Goal: Task Accomplishment & Management: Use online tool/utility

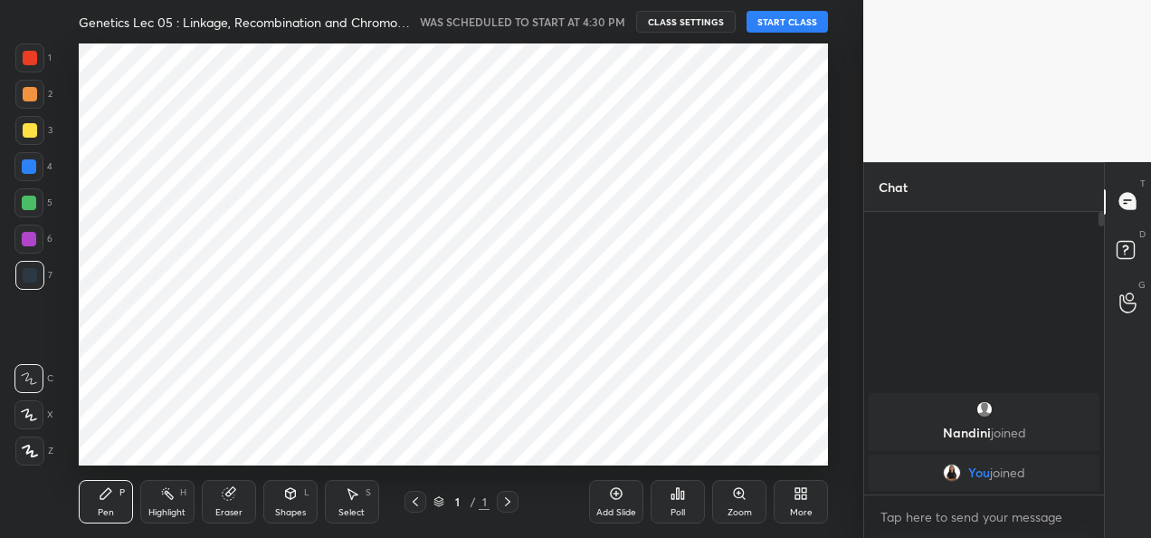
scroll to position [90090, 89721]
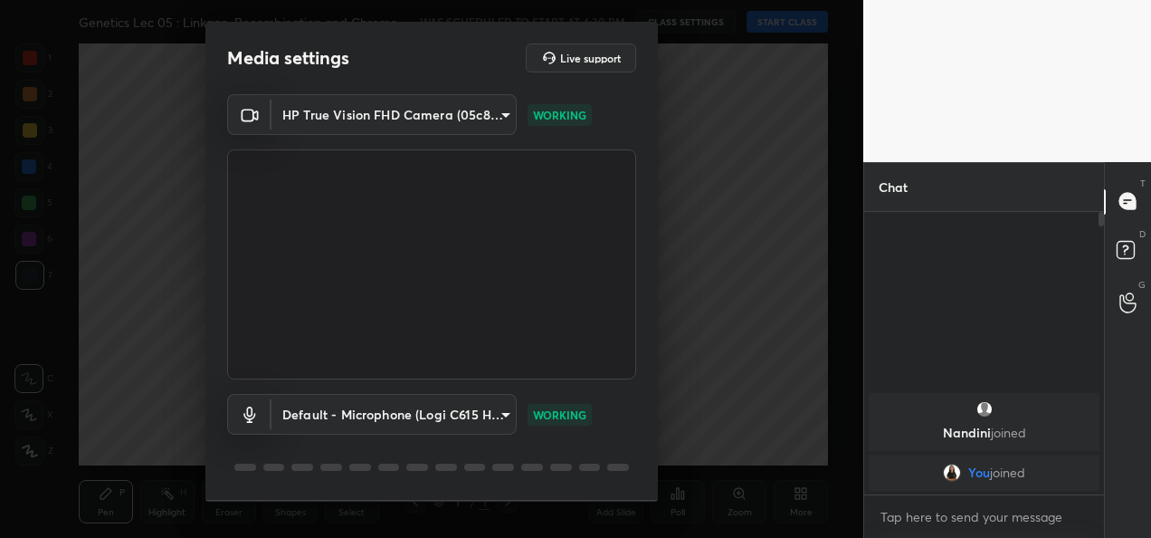
click at [475, 114] on body "1 2 3 4 5 6 7 C X Z C X Z E E Erase all H H Genetics Lec 05 : Linkage, Recombin…" at bounding box center [575, 269] width 1151 height 538
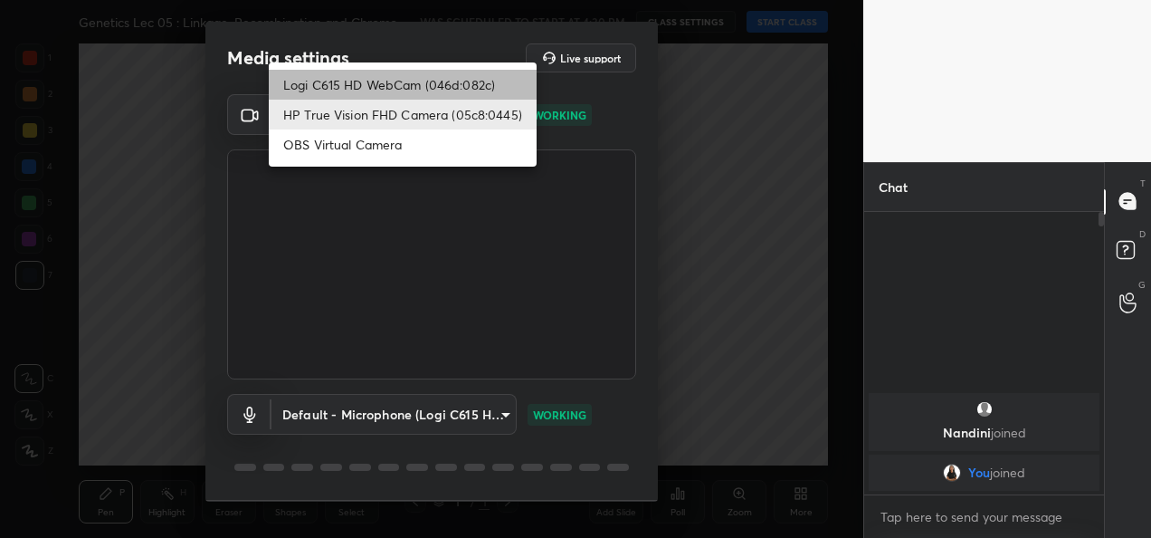
click at [434, 78] on li "Logi C615 HD WebCam (046d:082c)" at bounding box center [403, 85] width 268 height 30
type input "9a60a891c99e43c4f3b6c1c2af706b7568f7a8d24487825b1df04ecacc35332c"
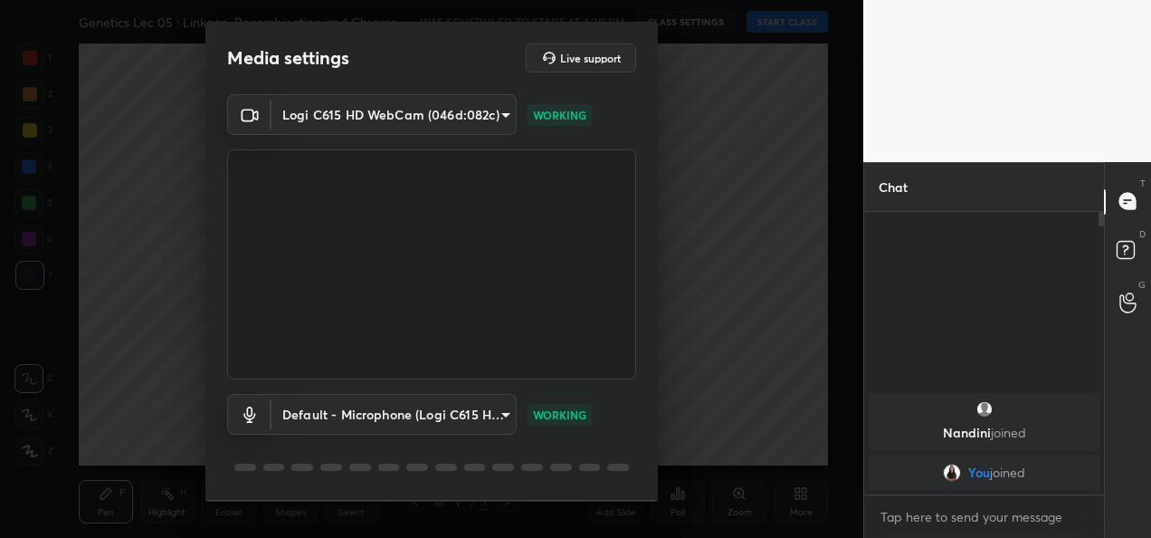
scroll to position [56, 0]
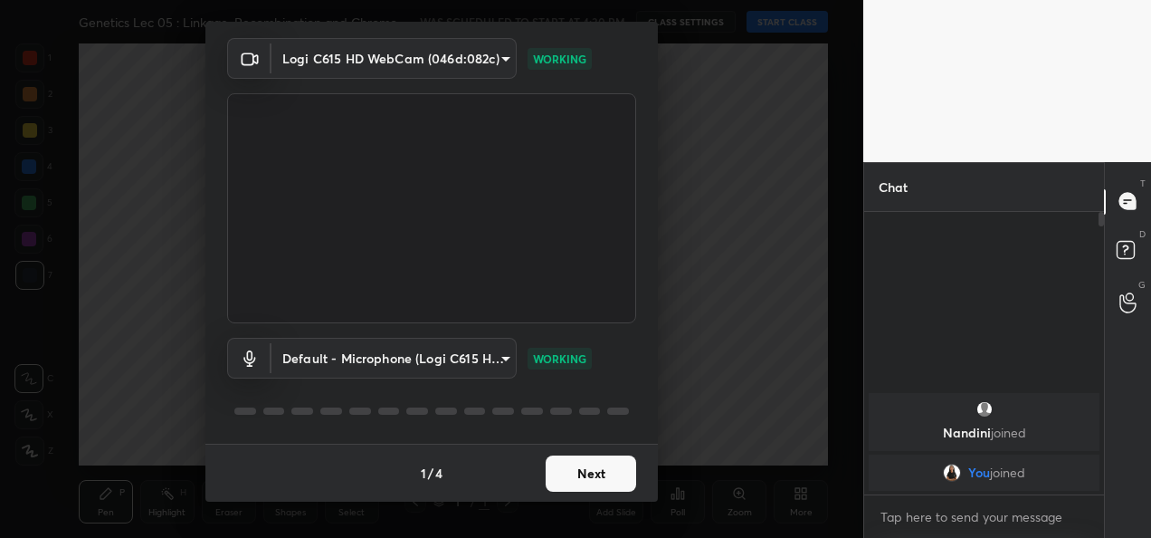
click at [605, 470] on button "Next" at bounding box center [591, 473] width 91 height 36
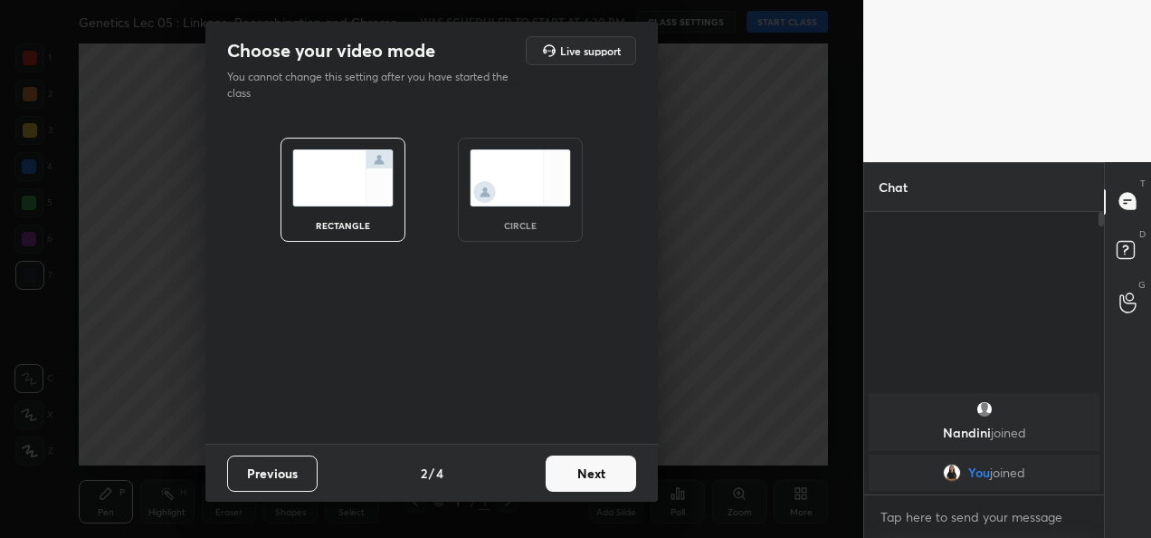
scroll to position [0, 0]
click at [605, 470] on button "Next" at bounding box center [591, 473] width 91 height 36
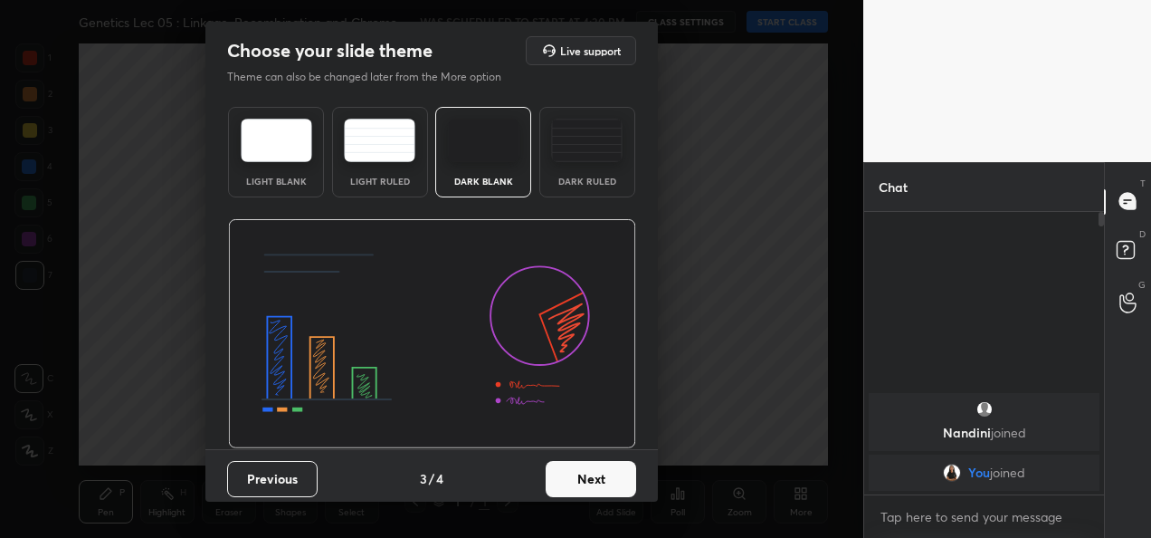
click at [605, 470] on button "Next" at bounding box center [591, 479] width 91 height 36
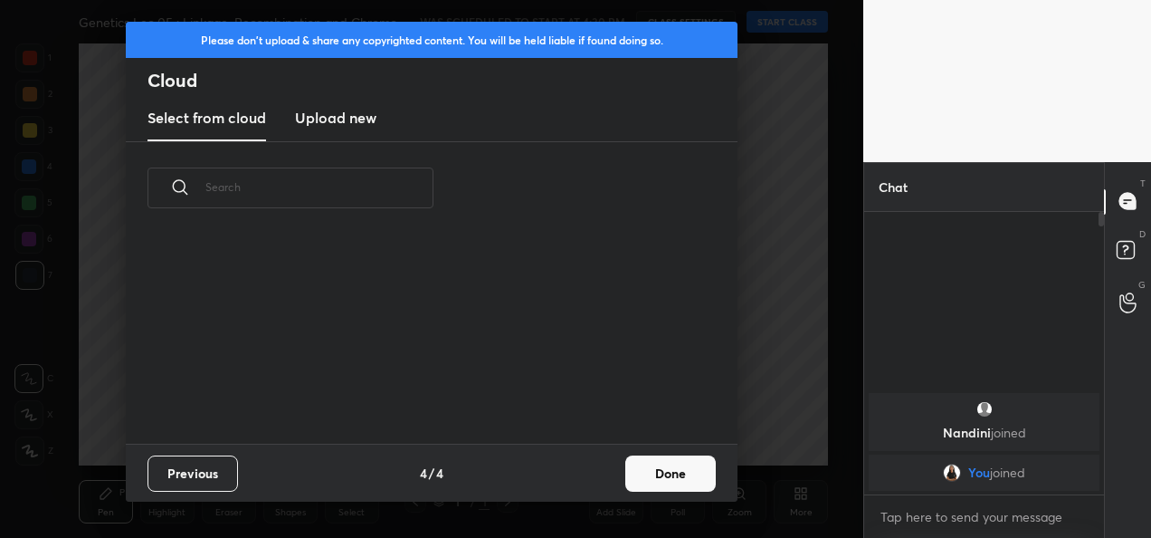
scroll to position [208, 581]
click at [686, 475] on button "Done" at bounding box center [670, 473] width 91 height 36
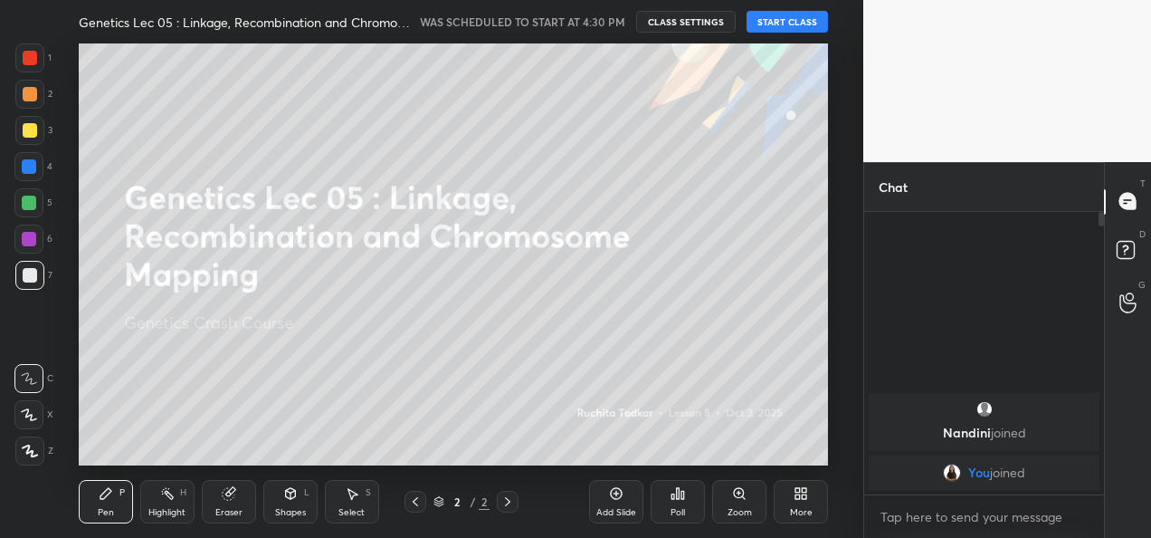
click at [773, 14] on button "START CLASS" at bounding box center [787, 22] width 81 height 22
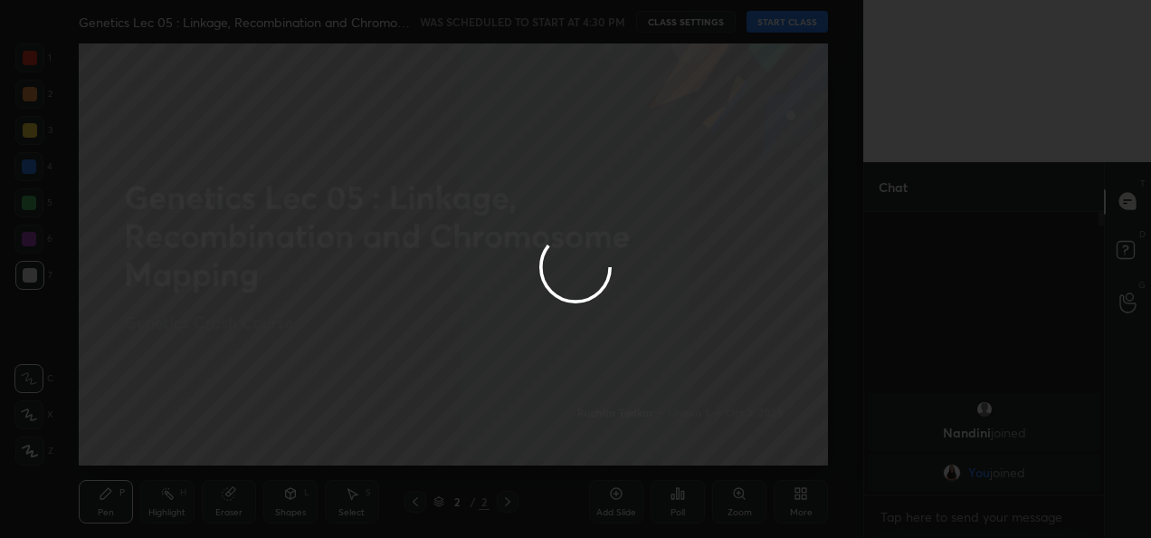
type textarea "x"
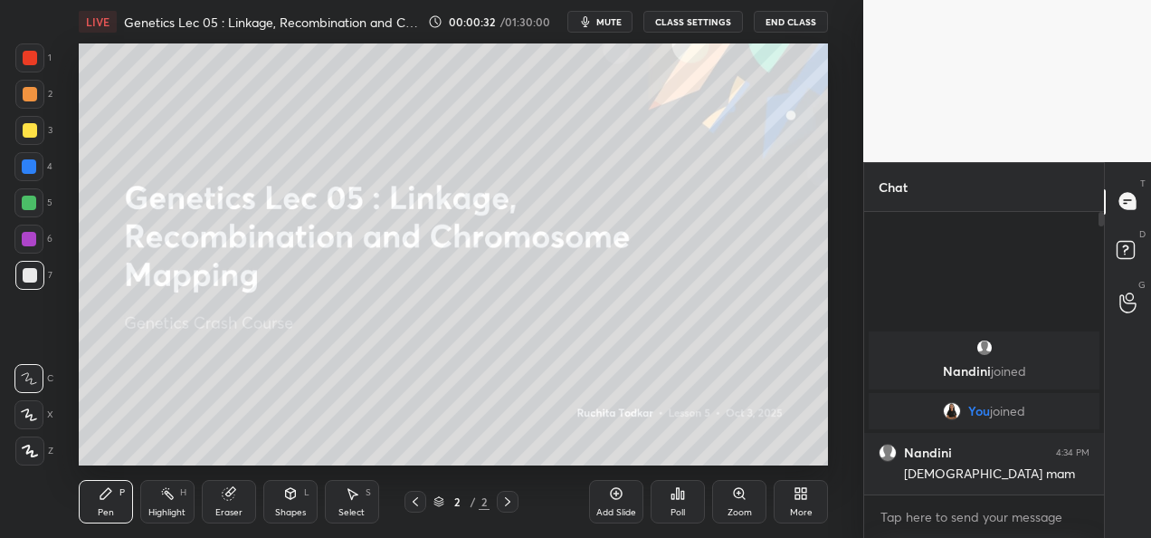
click at [619, 503] on div "Add Slide" at bounding box center [616, 501] width 54 height 43
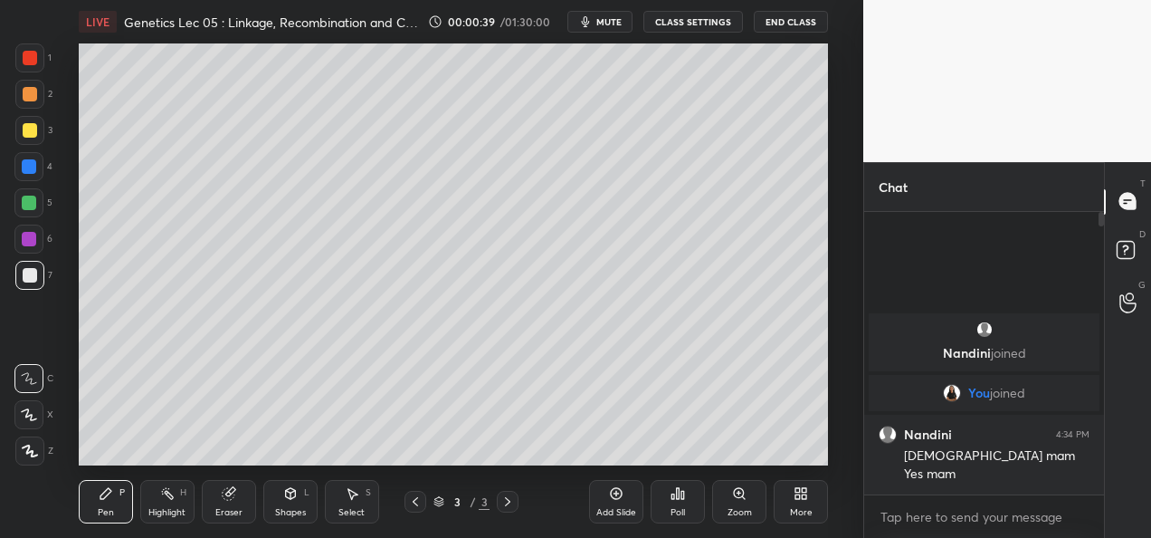
click at [36, 60] on div at bounding box center [30, 58] width 14 height 14
click at [22, 449] on icon at bounding box center [30, 450] width 16 height 13
click at [239, 510] on div "Eraser" at bounding box center [228, 512] width 27 height 9
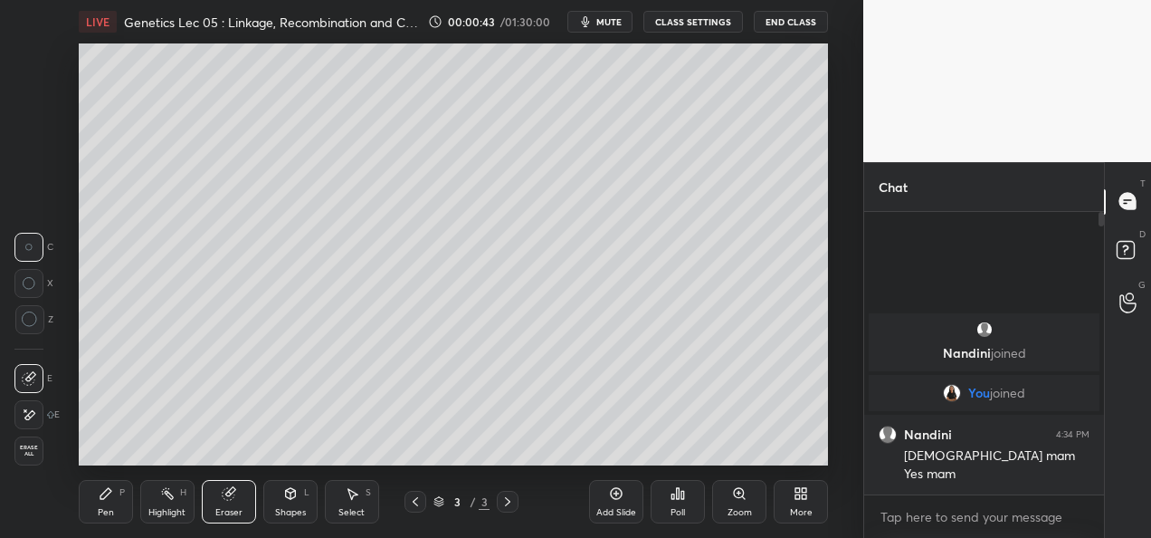
click at [29, 453] on span "Erase all" at bounding box center [28, 450] width 27 height 13
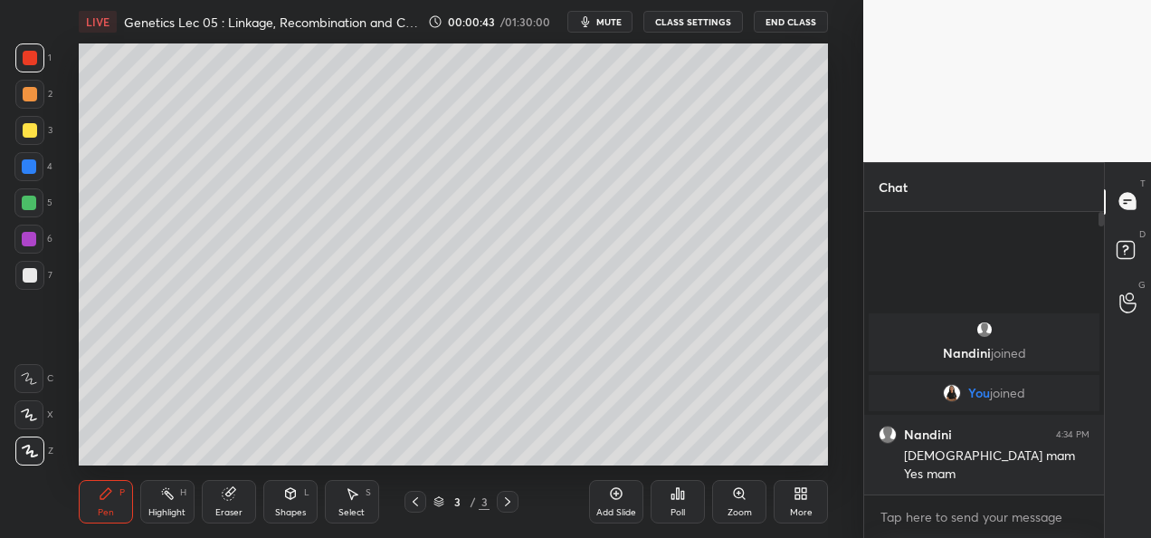
click at [33, 453] on div "1 2 3 4 5 6 7 C X Z C X Z E E Erase all H H" at bounding box center [29, 254] width 58 height 422
click at [28, 279] on div at bounding box center [30, 275] width 14 height 14
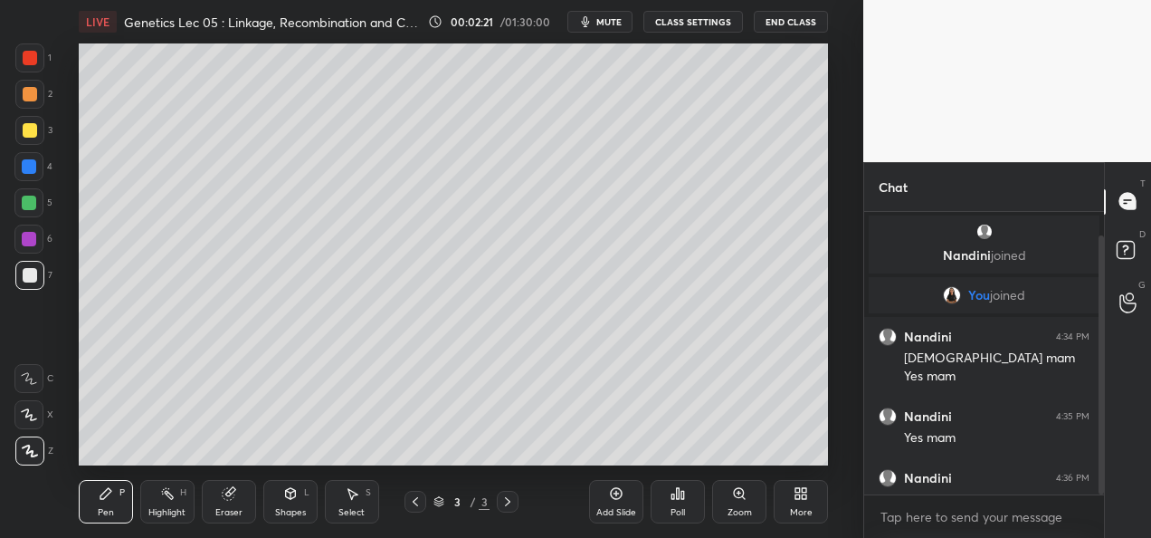
scroll to position [25, 0]
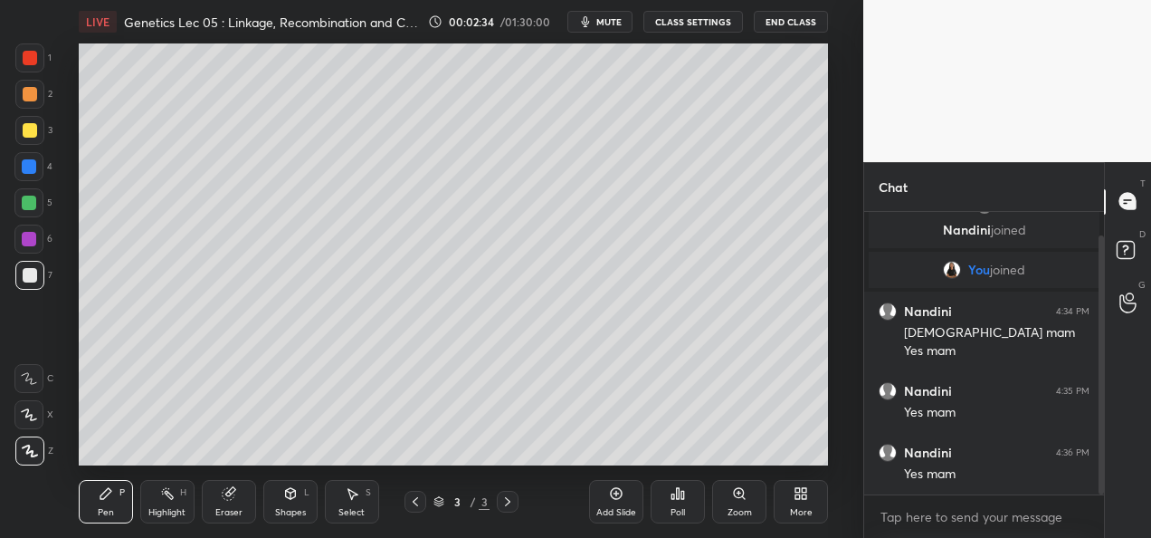
click at [623, 514] on div "Add Slide" at bounding box center [616, 512] width 40 height 9
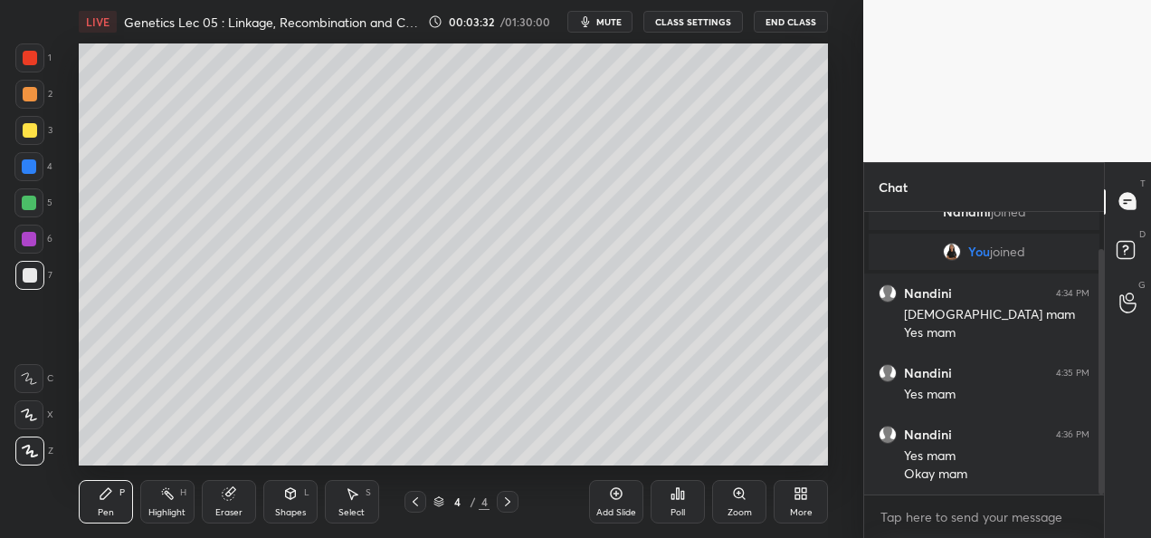
click at [33, 168] on div at bounding box center [29, 166] width 14 height 14
click at [31, 92] on div at bounding box center [30, 94] width 14 height 14
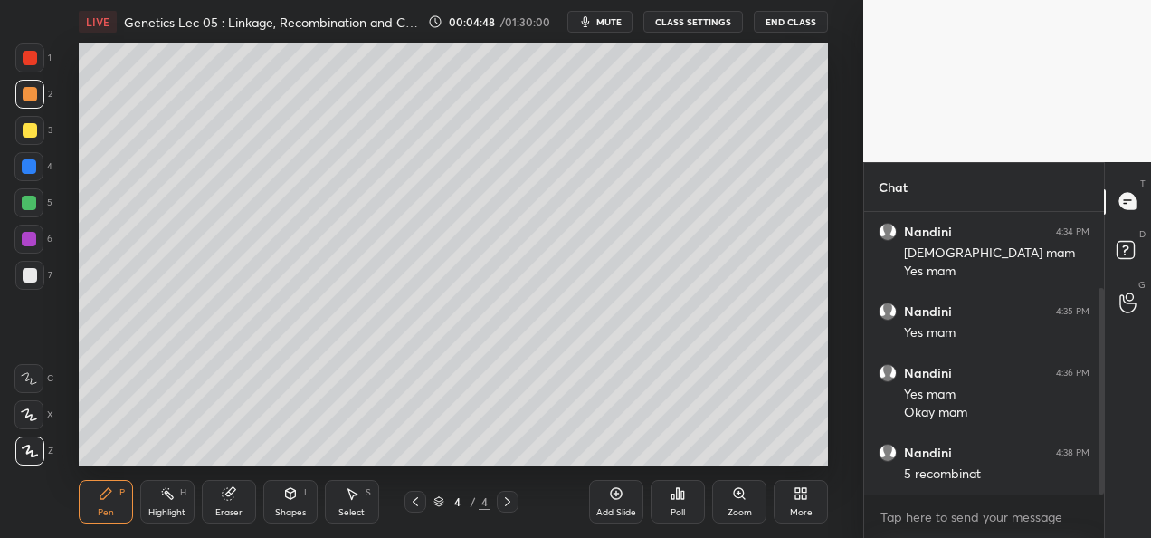
click at [32, 204] on div at bounding box center [29, 203] width 14 height 14
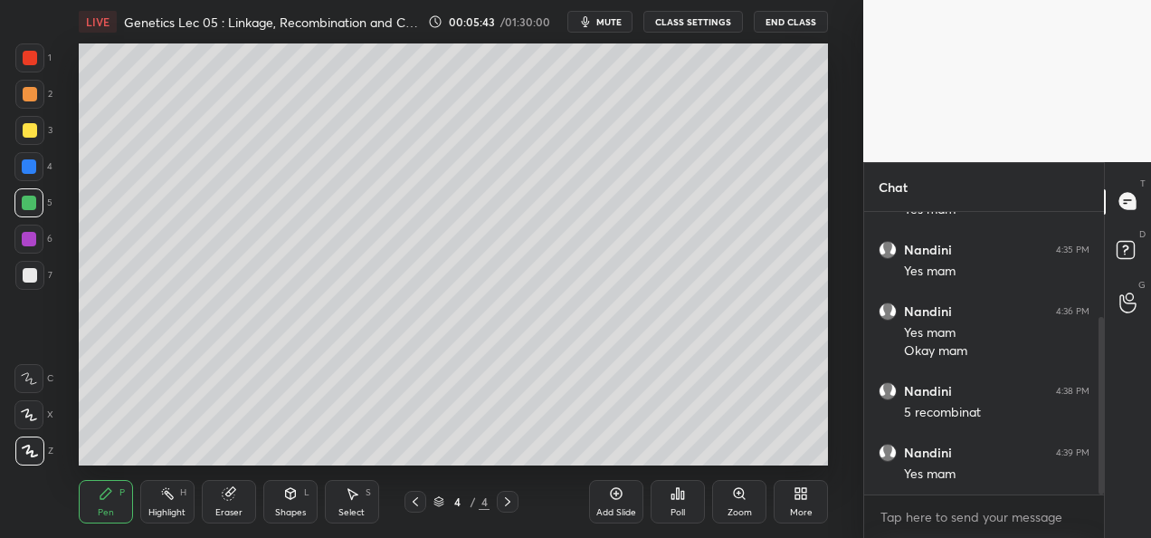
click at [606, 509] on div "Add Slide" at bounding box center [616, 512] width 40 height 9
click at [31, 268] on div at bounding box center [30, 275] width 14 height 14
click at [33, 128] on div at bounding box center [30, 130] width 14 height 14
click at [295, 508] on div "Shapes" at bounding box center [290, 512] width 31 height 9
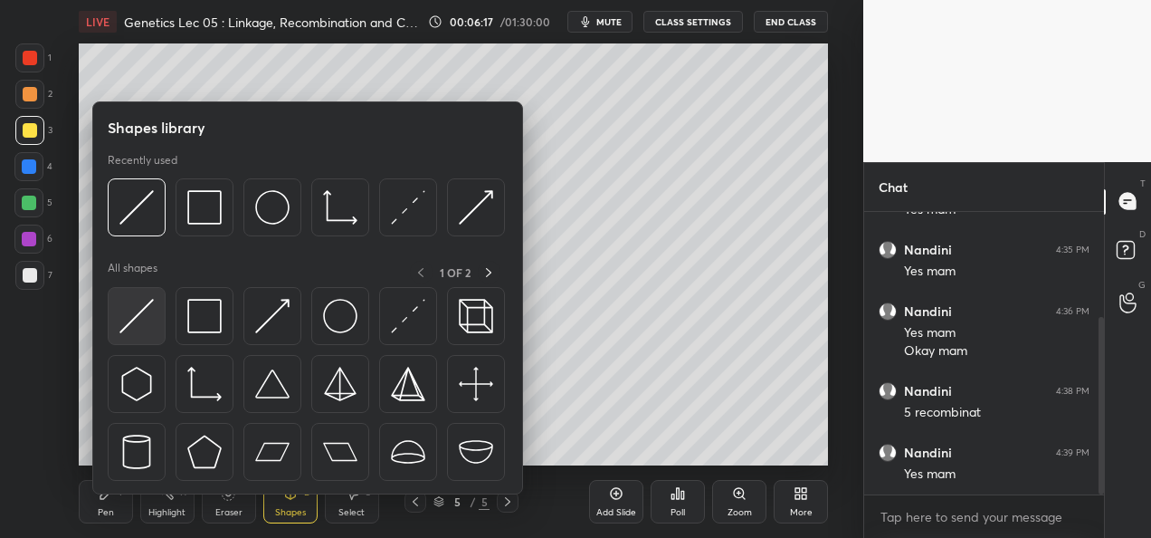
click at [132, 331] on img at bounding box center [136, 316] width 34 height 34
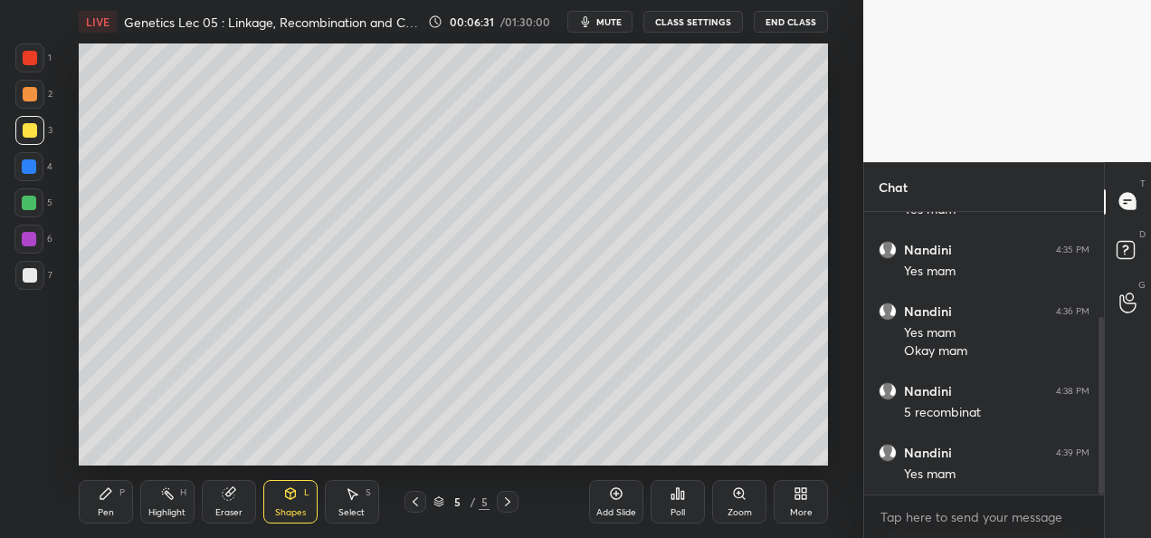
click at [110, 509] on div "Pen" at bounding box center [106, 512] width 16 height 9
click at [29, 100] on div at bounding box center [30, 94] width 14 height 14
click at [237, 508] on div "Eraser" at bounding box center [228, 512] width 27 height 9
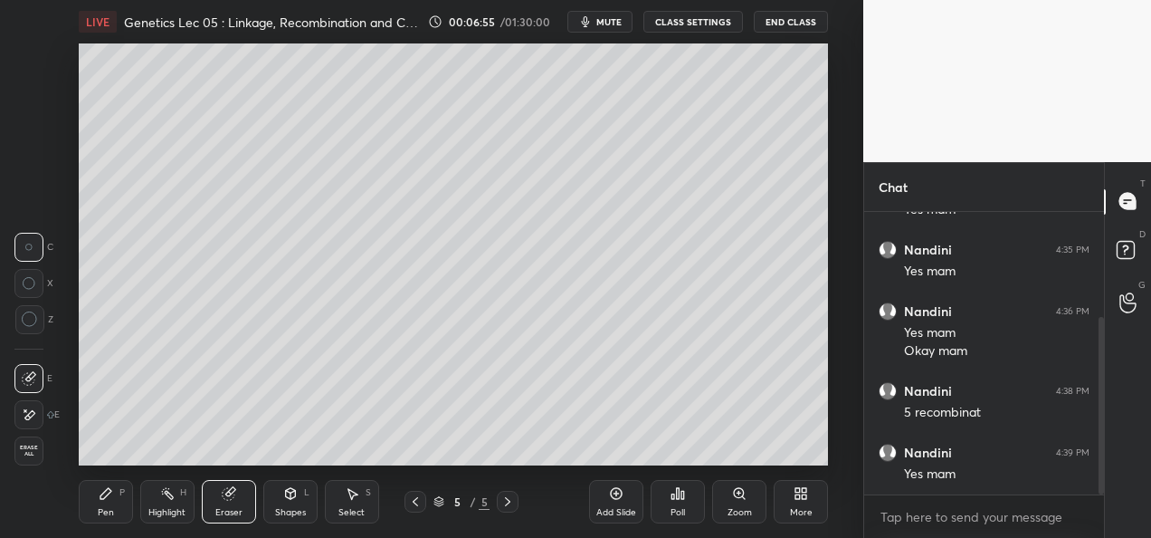
click at [283, 510] on div "Shapes" at bounding box center [290, 512] width 31 height 9
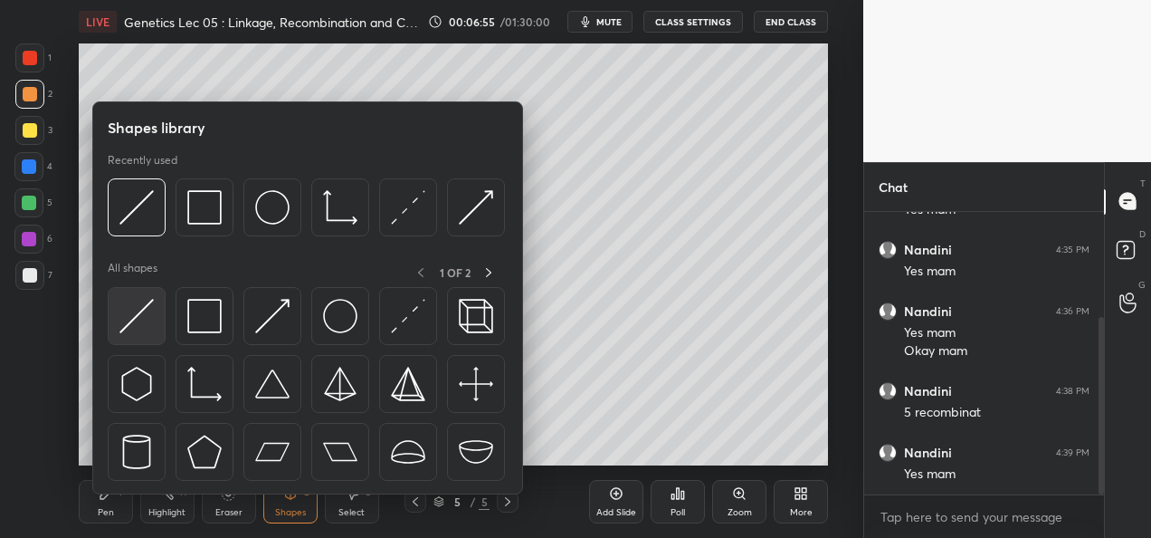
click at [128, 326] on img at bounding box center [136, 316] width 34 height 34
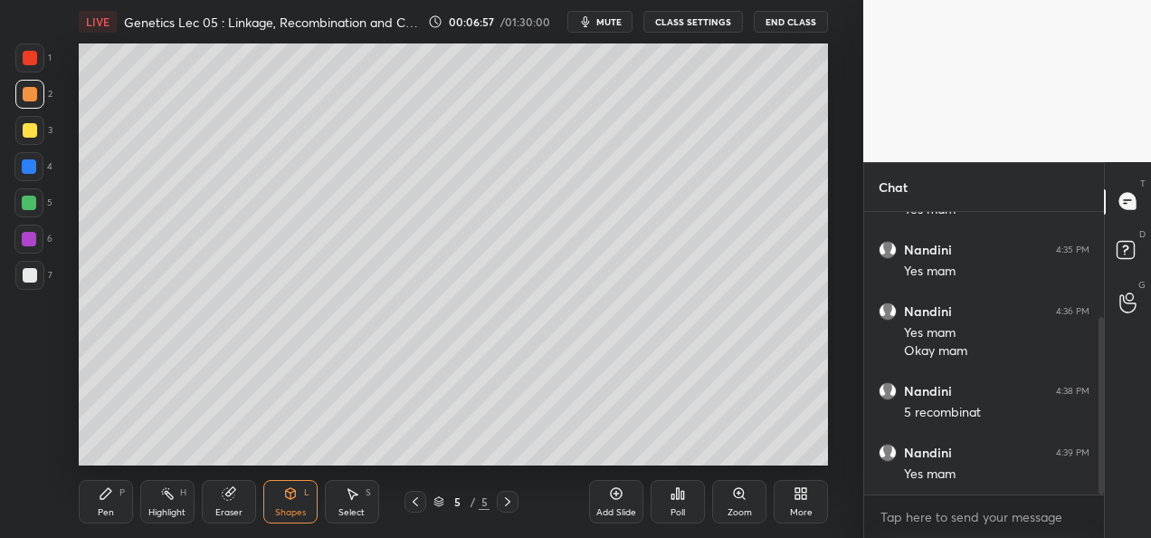
click at [27, 280] on div at bounding box center [30, 275] width 14 height 14
click at [35, 63] on div at bounding box center [30, 58] width 14 height 14
click at [103, 514] on div "Pen" at bounding box center [106, 512] width 16 height 9
click at [43, 133] on div "3" at bounding box center [33, 130] width 37 height 29
click at [31, 272] on div at bounding box center [30, 275] width 14 height 14
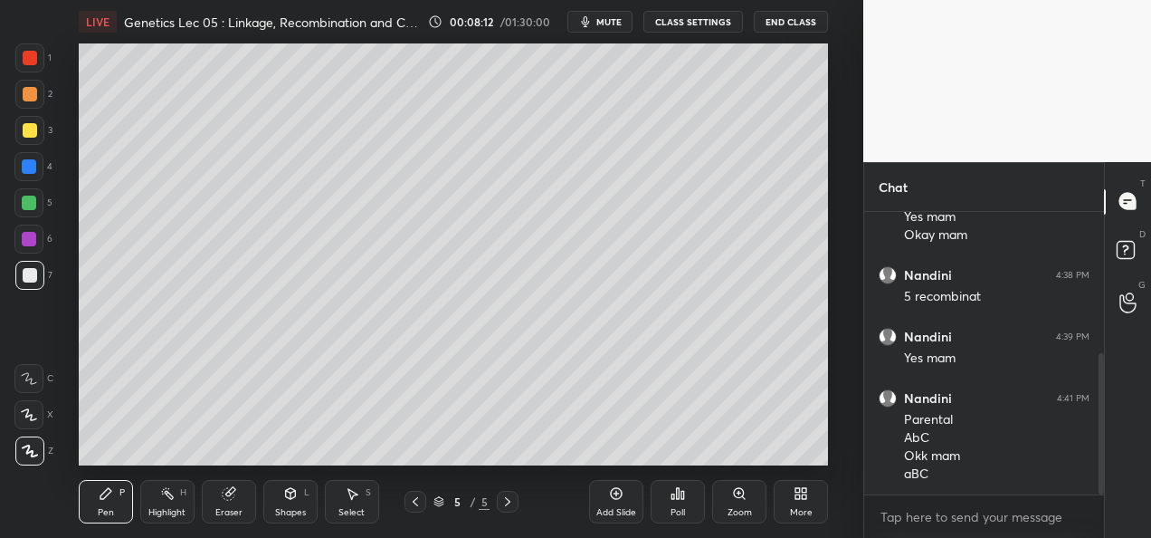
scroll to position [344, 0]
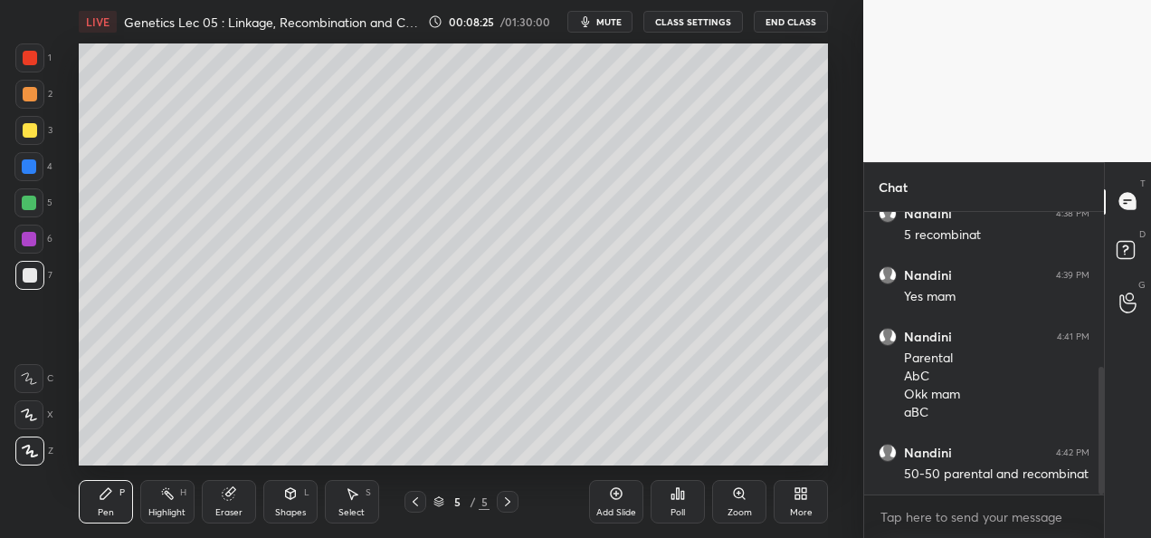
click at [609, 514] on div "Add Slide" at bounding box center [616, 512] width 40 height 9
click at [22, 144] on div at bounding box center [29, 130] width 29 height 29
click at [416, 506] on icon at bounding box center [415, 501] width 14 height 14
click at [349, 504] on div "Select S" at bounding box center [352, 501] width 54 height 43
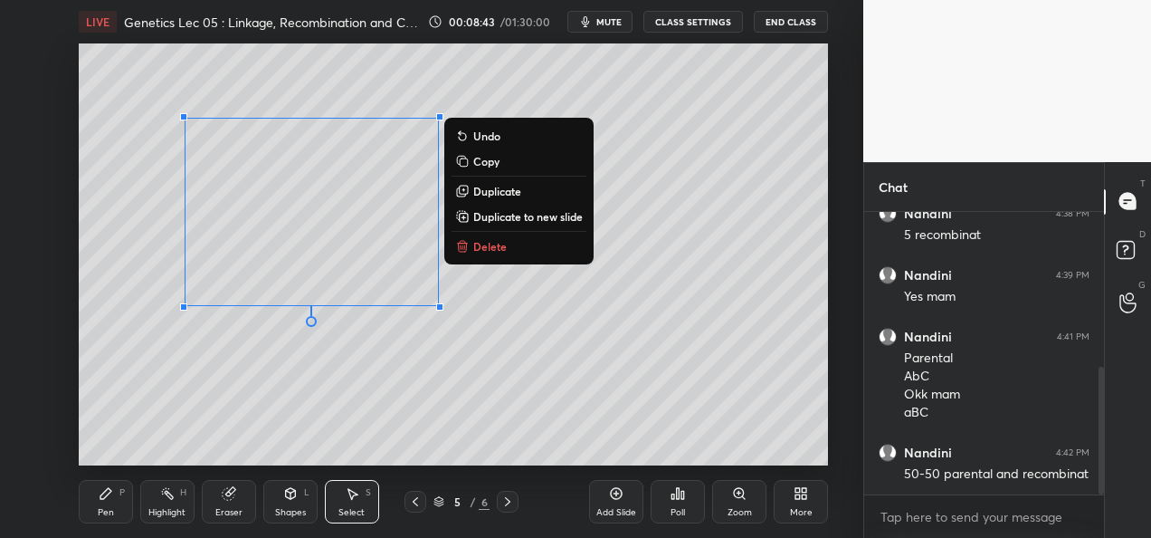
click at [524, 218] on p "Duplicate to new slide" at bounding box center [528, 216] width 110 height 14
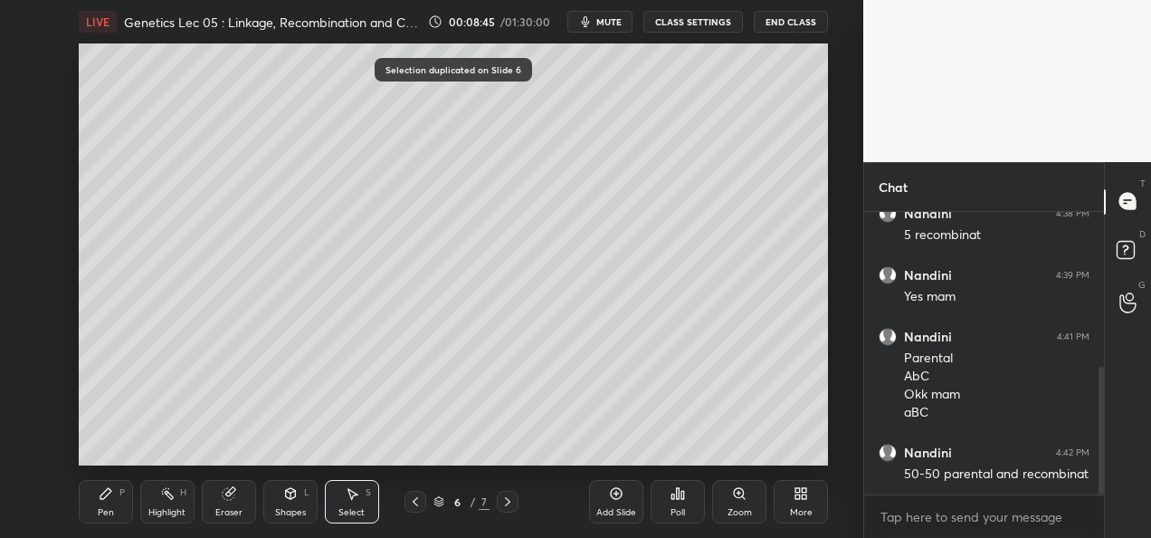
click at [224, 501] on div "Eraser" at bounding box center [229, 501] width 54 height 43
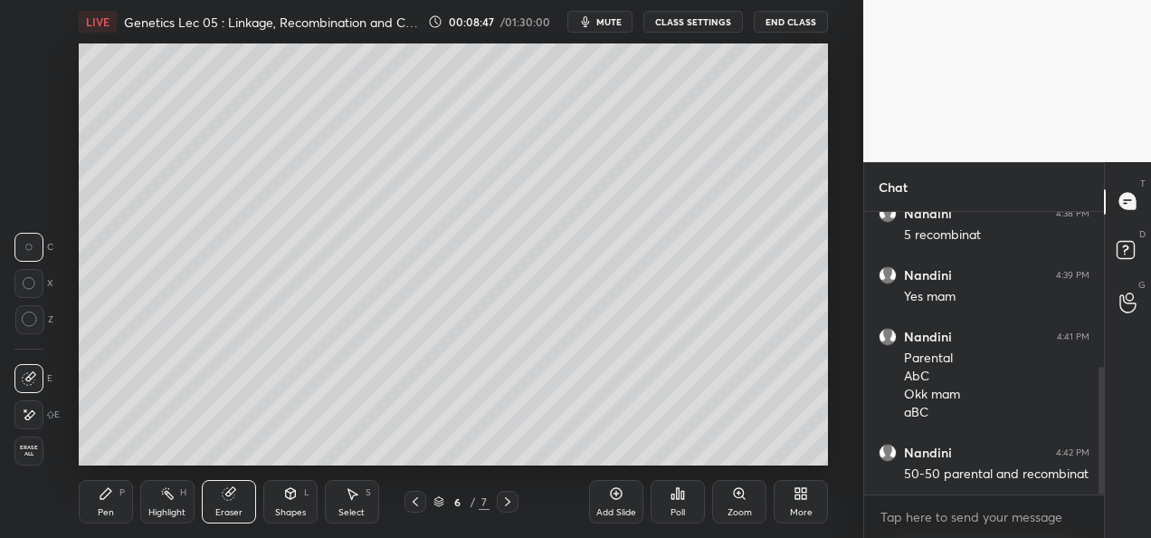
click at [33, 419] on icon at bounding box center [29, 414] width 14 height 15
click at [103, 510] on div "Pen" at bounding box center [106, 512] width 16 height 9
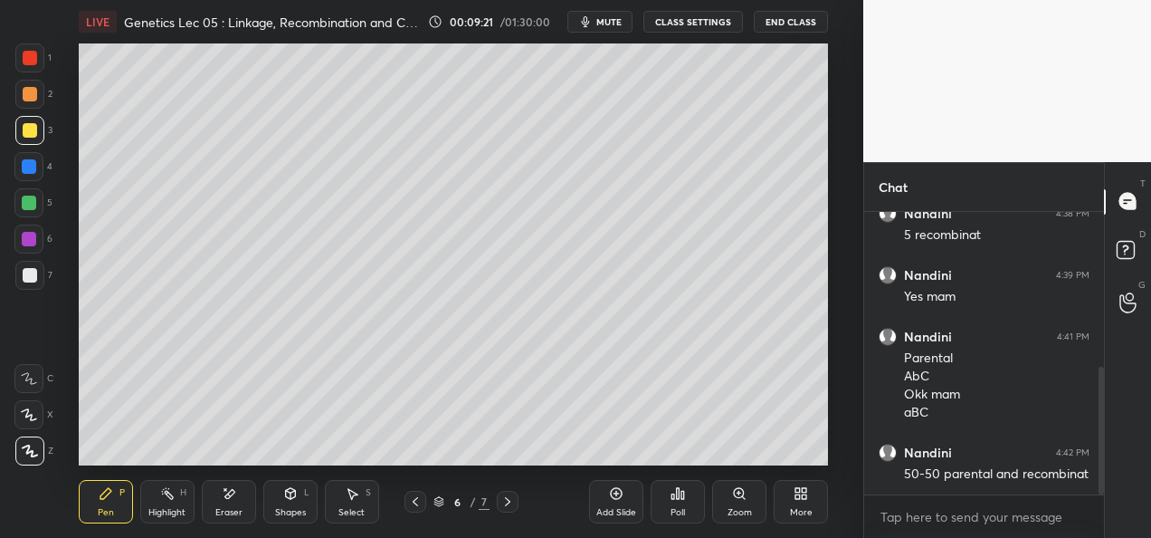
click at [38, 91] on div at bounding box center [29, 94] width 29 height 29
click at [357, 503] on div "Select S" at bounding box center [352, 501] width 54 height 43
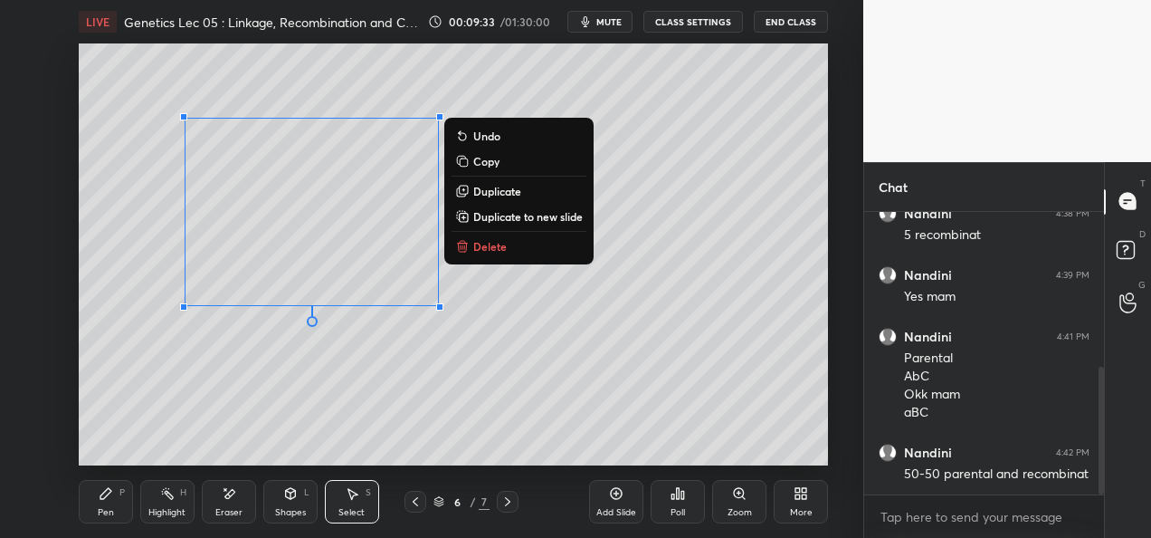
click at [525, 213] on p "Duplicate to new slide" at bounding box center [528, 216] width 110 height 14
click at [503, 223] on button "Duplicate to new slide" at bounding box center [519, 216] width 135 height 22
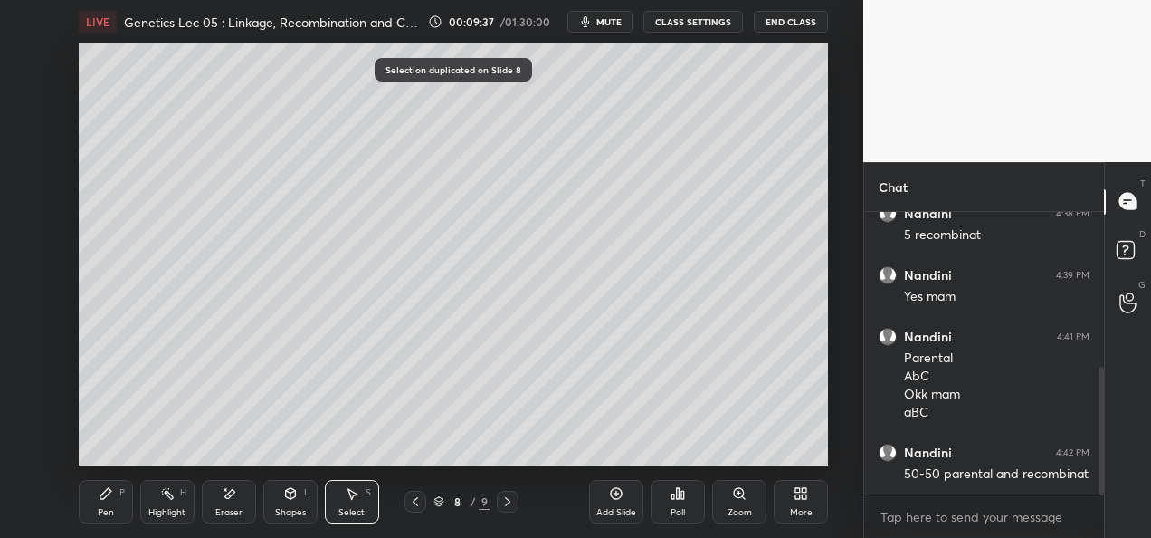
click at [417, 501] on icon at bounding box center [415, 501] width 14 height 14
click at [422, 502] on icon at bounding box center [415, 501] width 14 height 14
click at [423, 503] on div at bounding box center [416, 502] width 22 height 22
click at [509, 500] on icon at bounding box center [508, 501] width 14 height 14
click at [107, 501] on div "Pen P" at bounding box center [106, 501] width 54 height 43
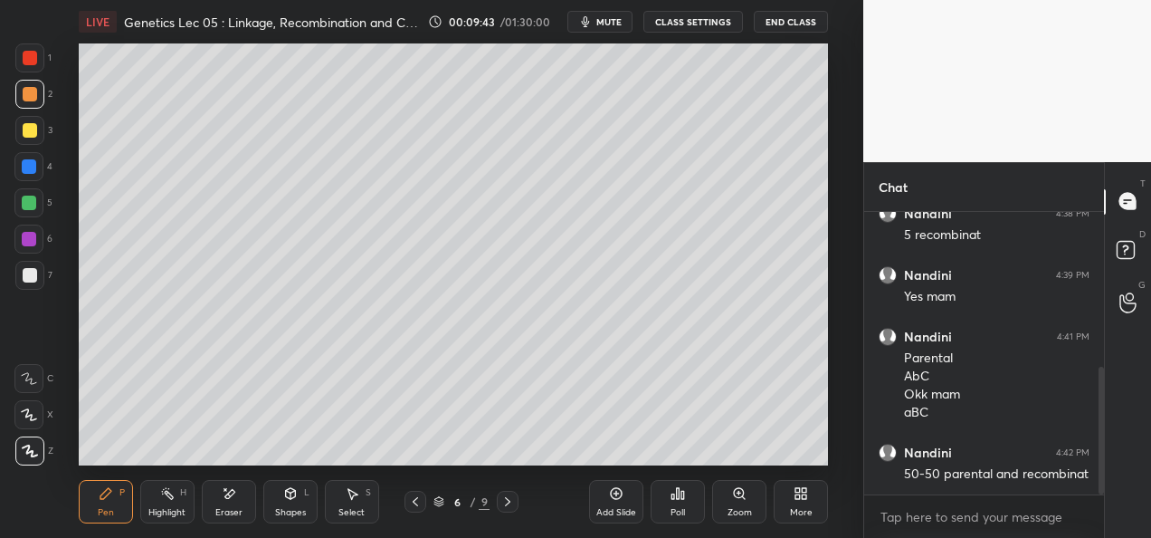
click at [227, 509] on div "Eraser" at bounding box center [228, 512] width 27 height 9
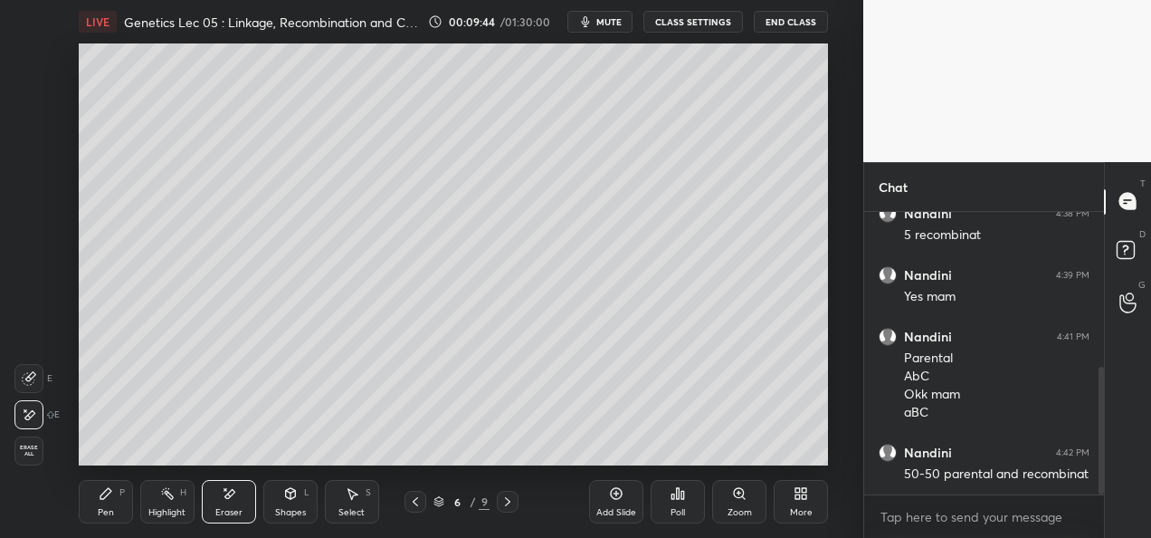
click at [171, 510] on div "Highlight" at bounding box center [166, 512] width 37 height 9
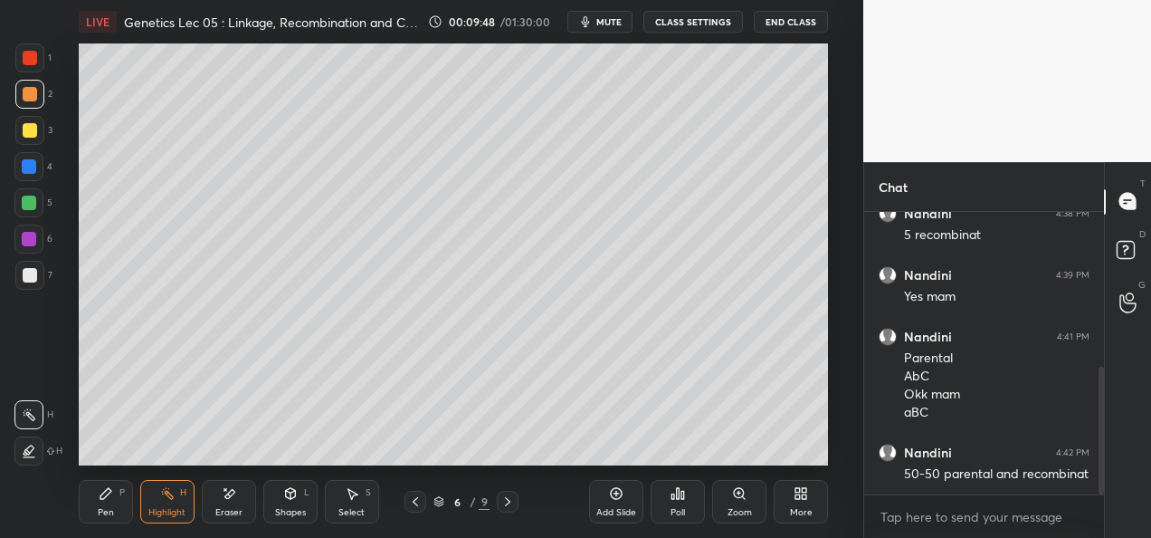
click at [281, 500] on div "Shapes L" at bounding box center [290, 501] width 54 height 43
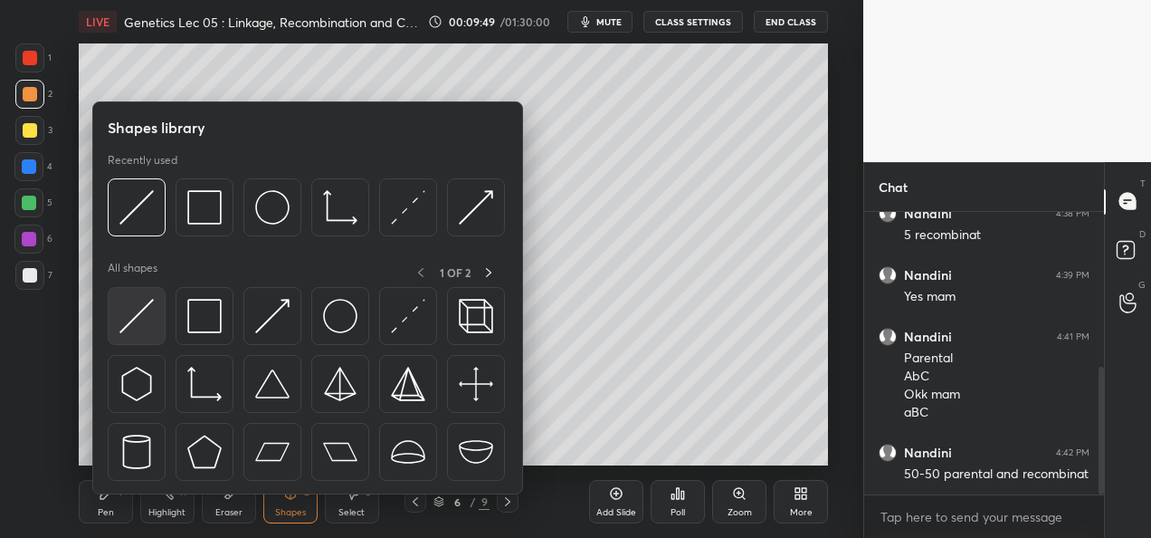
click at [132, 319] on img at bounding box center [136, 316] width 34 height 34
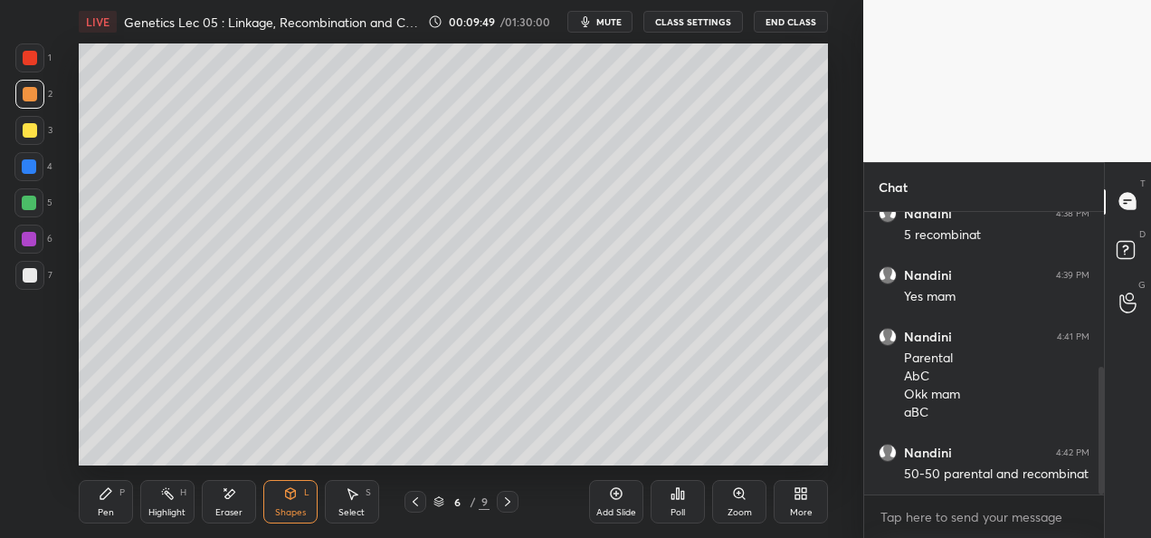
click at [27, 168] on div at bounding box center [29, 166] width 14 height 14
click at [85, 513] on div "Pen P" at bounding box center [106, 501] width 54 height 43
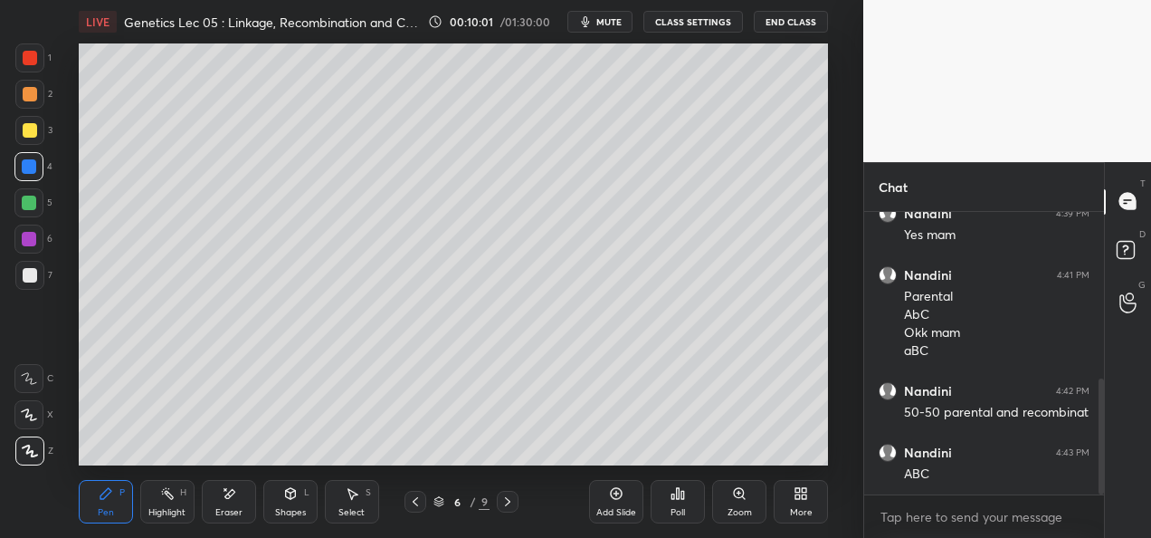
click at [30, 275] on div at bounding box center [30, 275] width 14 height 14
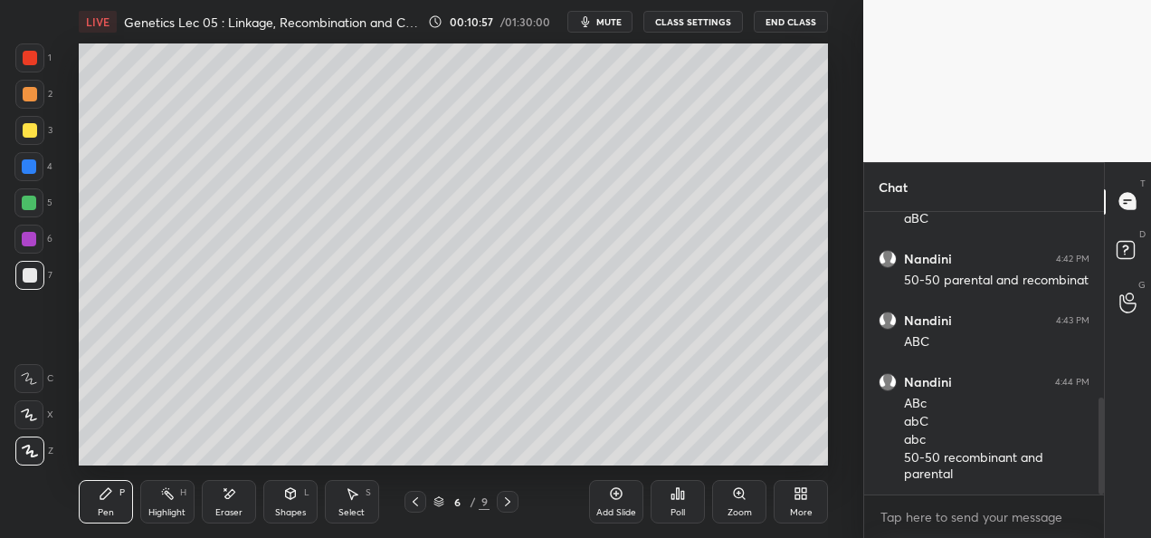
scroll to position [556, 0]
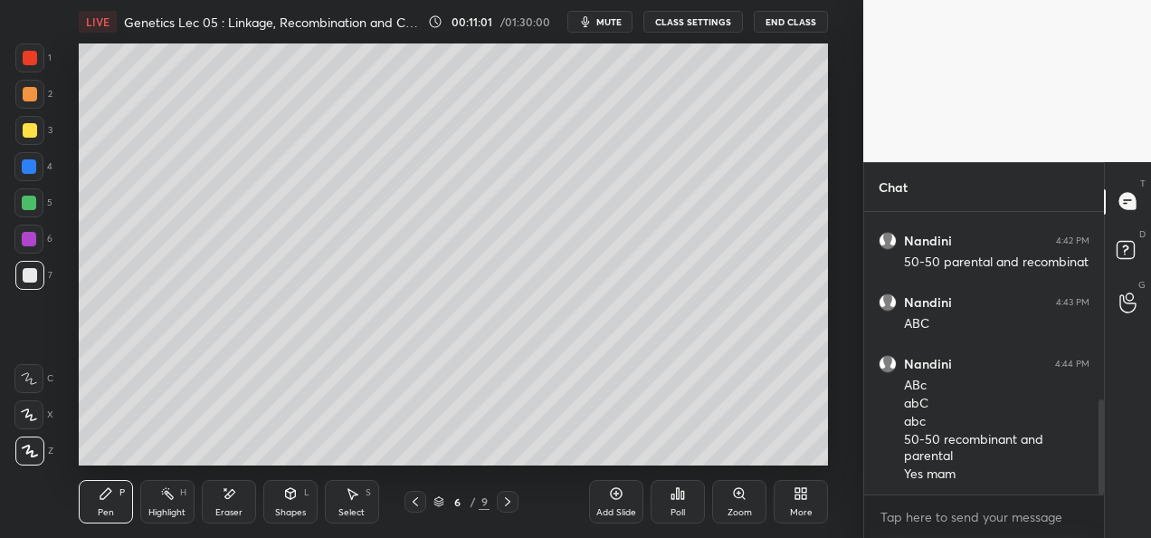
click at [509, 501] on icon at bounding box center [507, 501] width 5 height 9
click at [31, 168] on div at bounding box center [29, 166] width 14 height 14
click at [288, 508] on div "Shapes" at bounding box center [290, 512] width 31 height 9
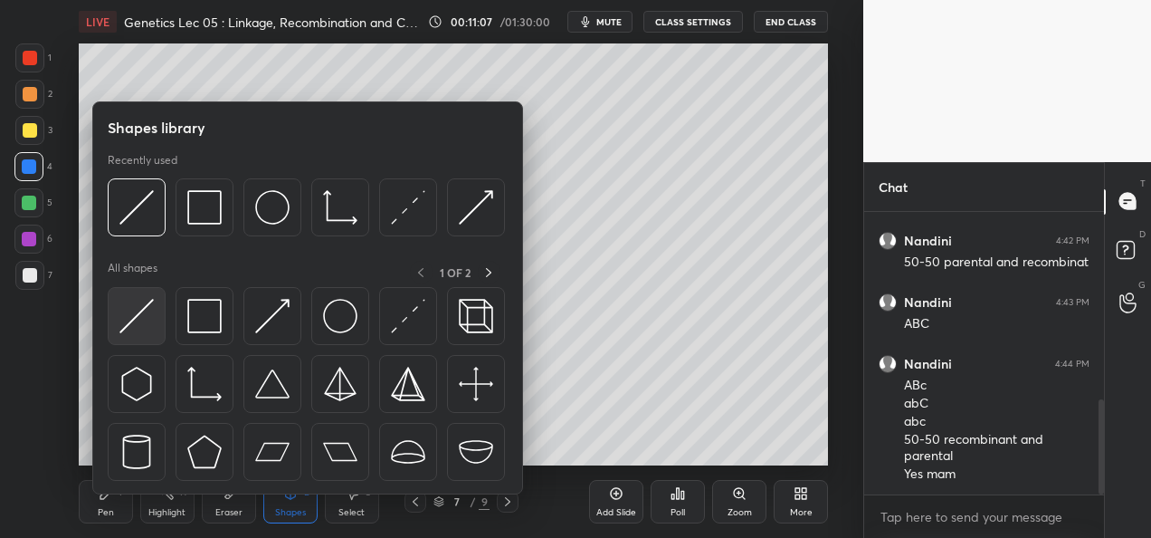
click at [138, 324] on img at bounding box center [136, 316] width 34 height 34
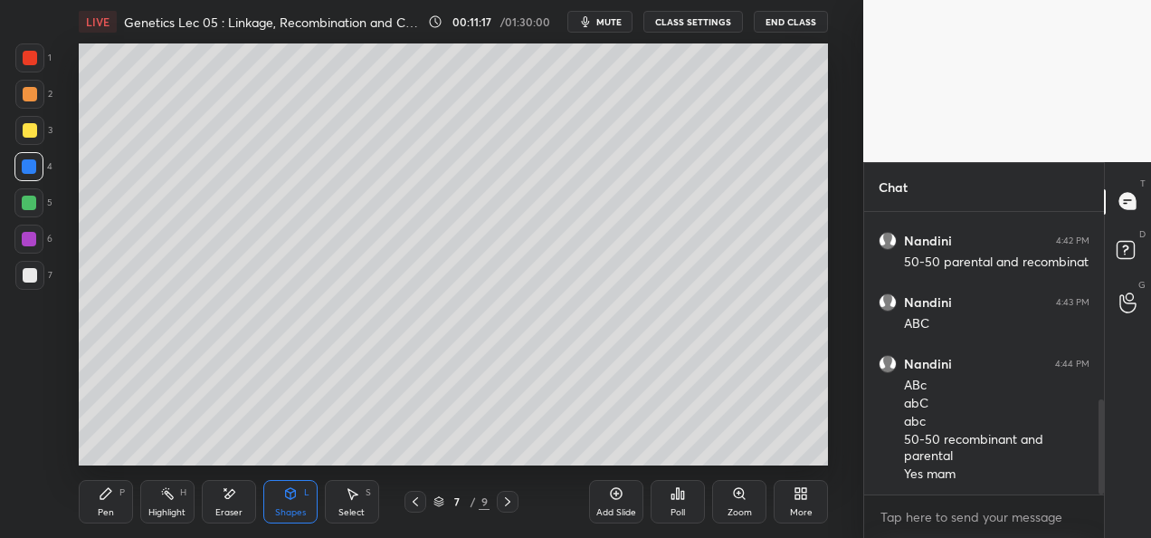
click at [100, 512] on div "Pen" at bounding box center [106, 512] width 16 height 9
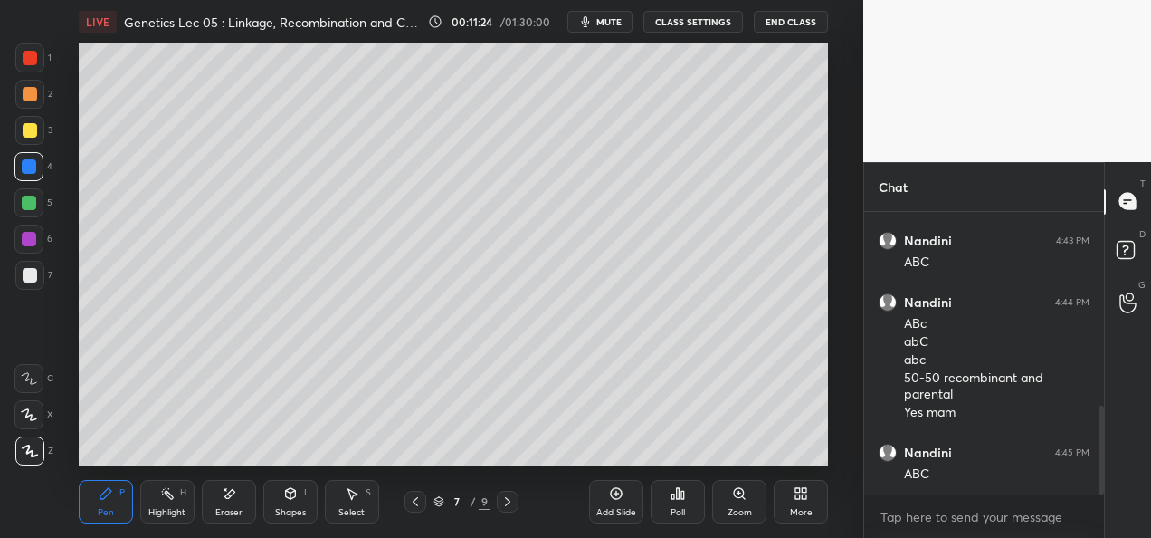
click at [23, 274] on div at bounding box center [30, 275] width 14 height 14
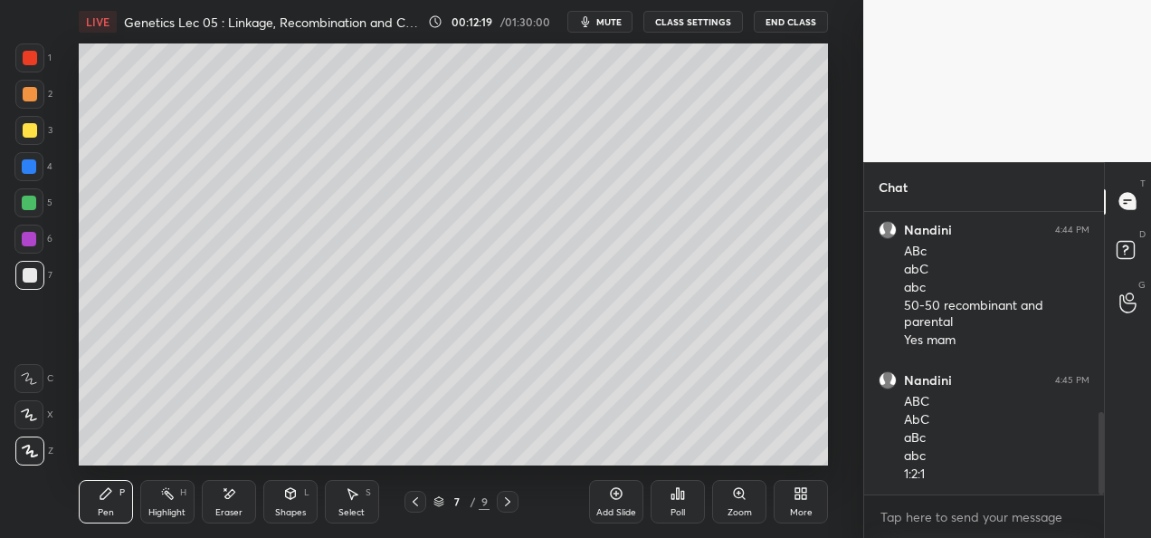
scroll to position [751, 0]
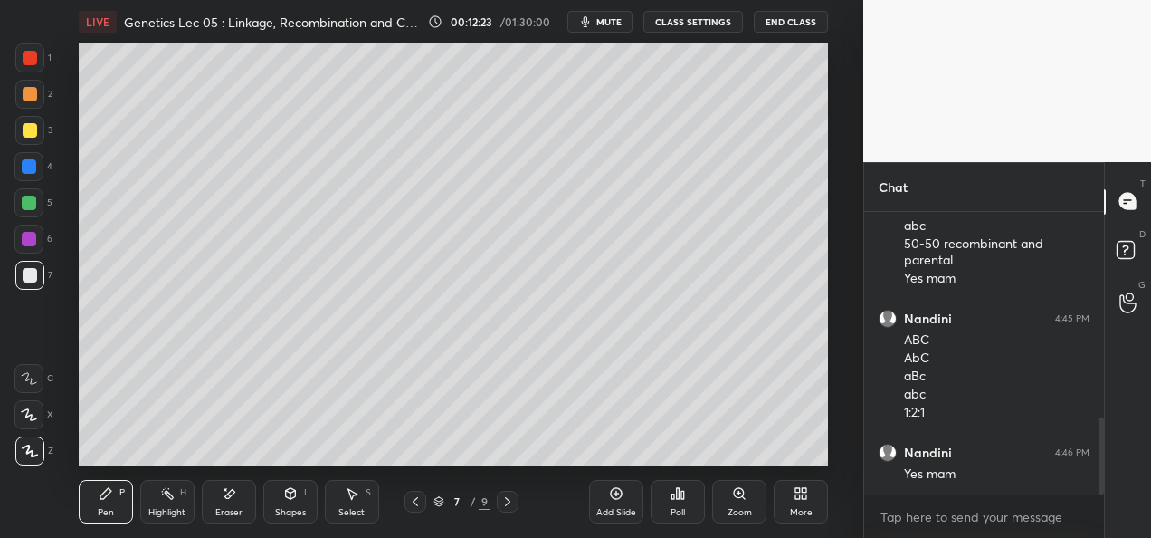
click at [515, 501] on div at bounding box center [508, 502] width 22 height 22
click at [292, 502] on div "Shapes L" at bounding box center [290, 501] width 54 height 43
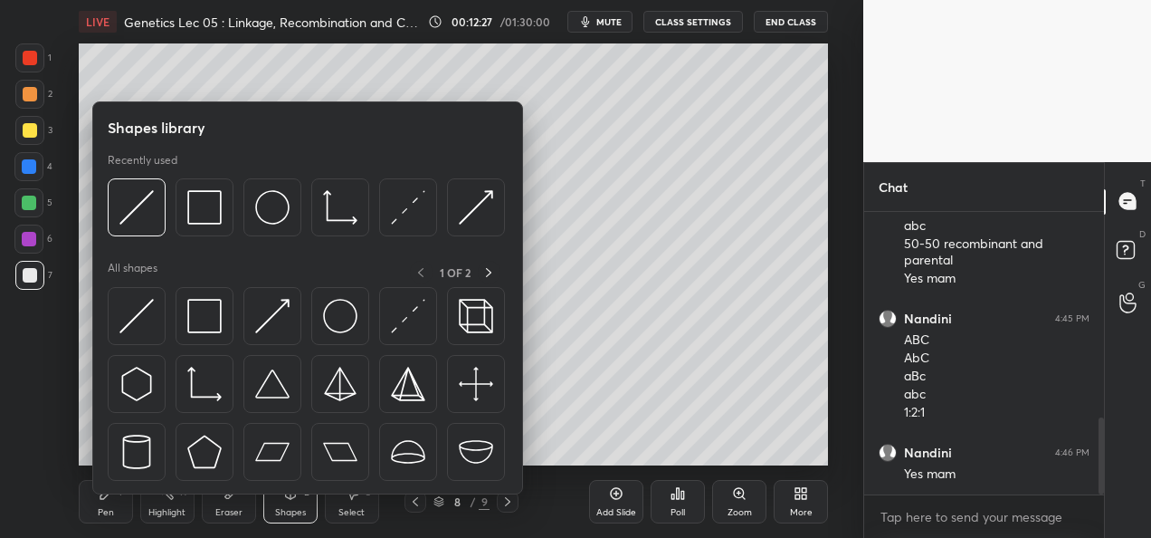
click at [234, 510] on div "Eraser" at bounding box center [228, 512] width 27 height 9
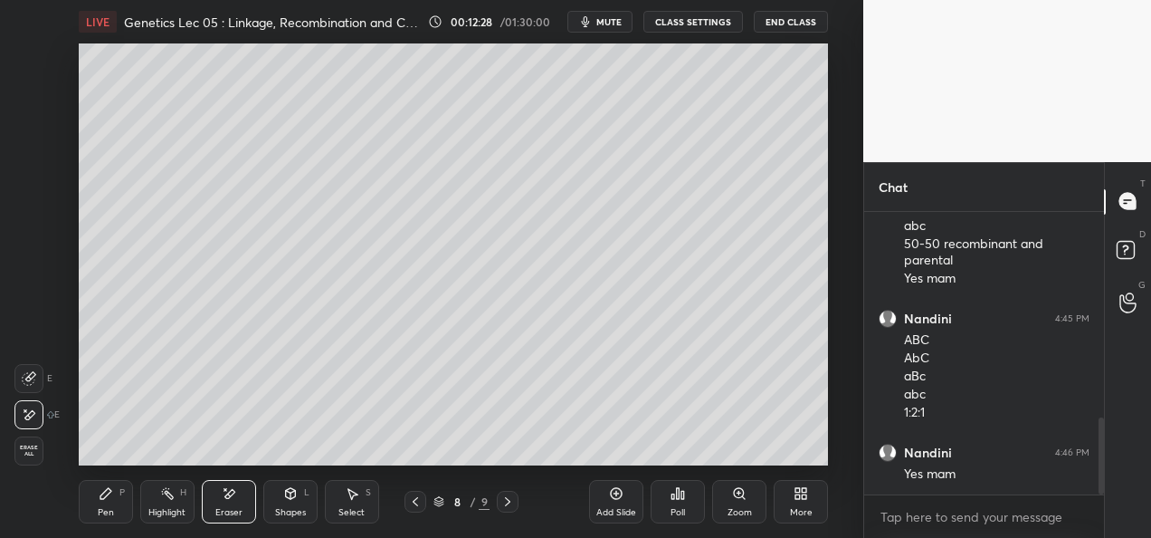
click at [35, 447] on span "Erase all" at bounding box center [28, 450] width 27 height 13
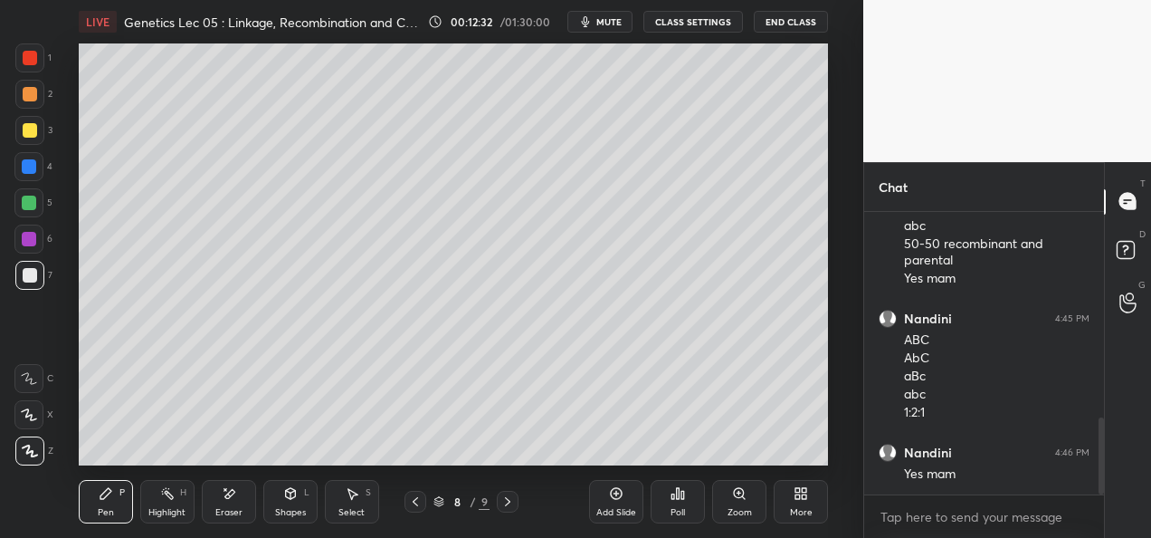
click at [25, 281] on div at bounding box center [30, 275] width 14 height 14
click at [33, 205] on div at bounding box center [29, 203] width 14 height 14
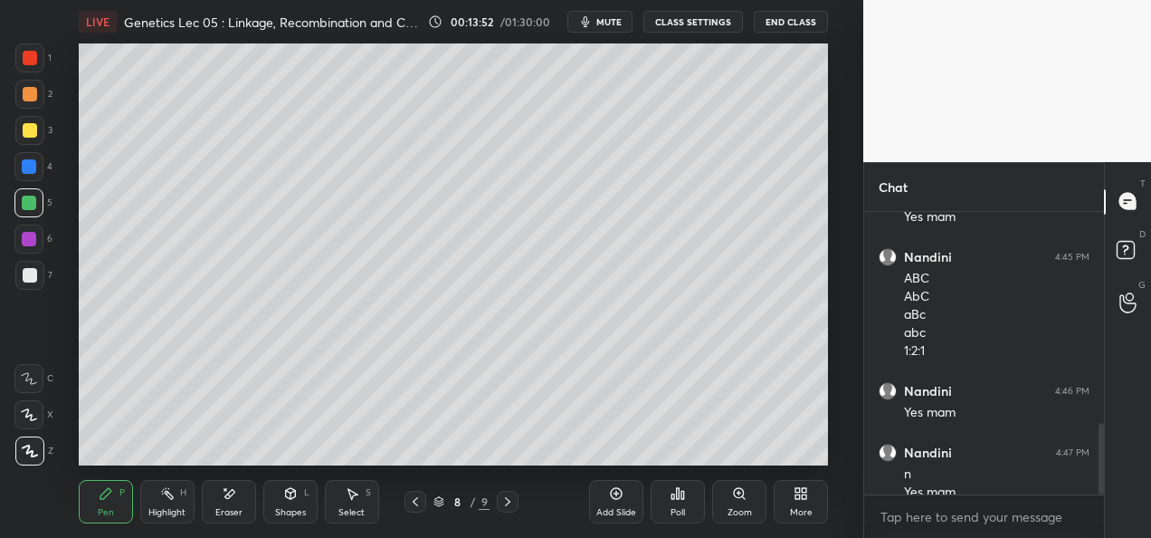
scroll to position [831, 0]
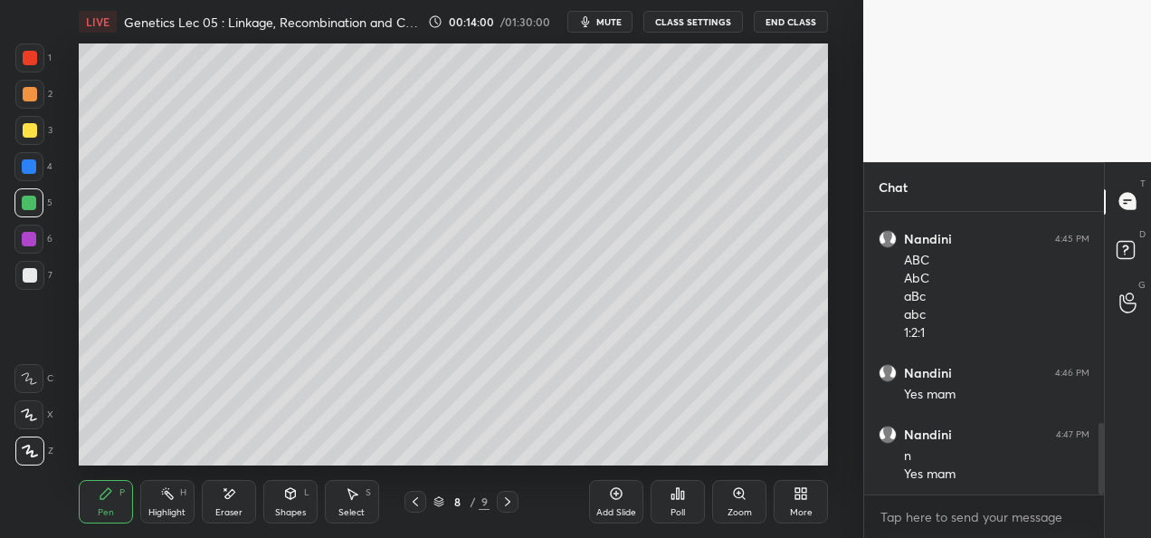
click at [297, 508] on div "Shapes" at bounding box center [290, 512] width 31 height 9
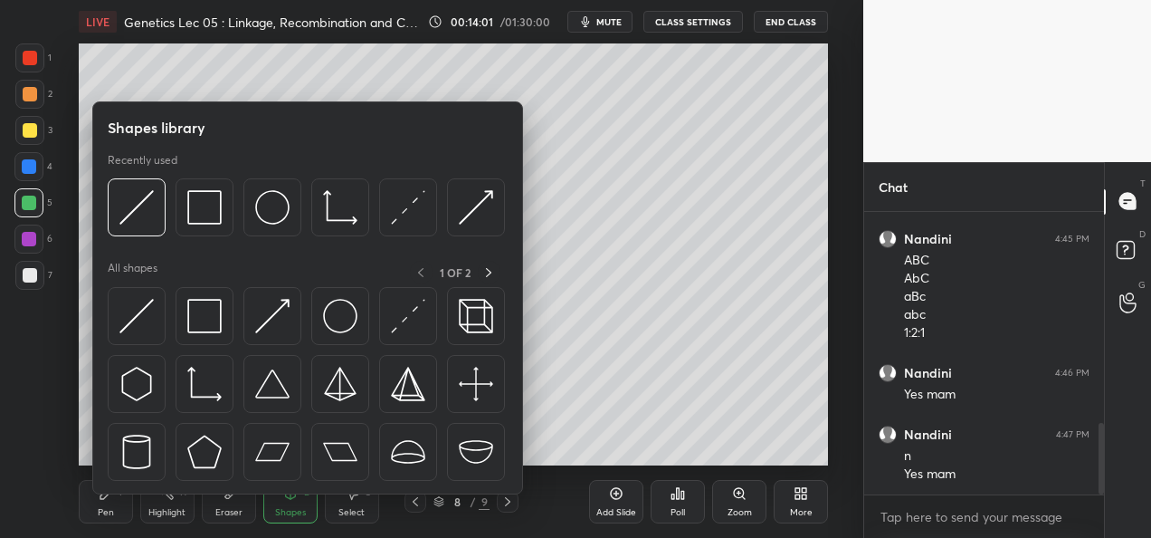
click at [235, 504] on div "Eraser" at bounding box center [229, 501] width 54 height 43
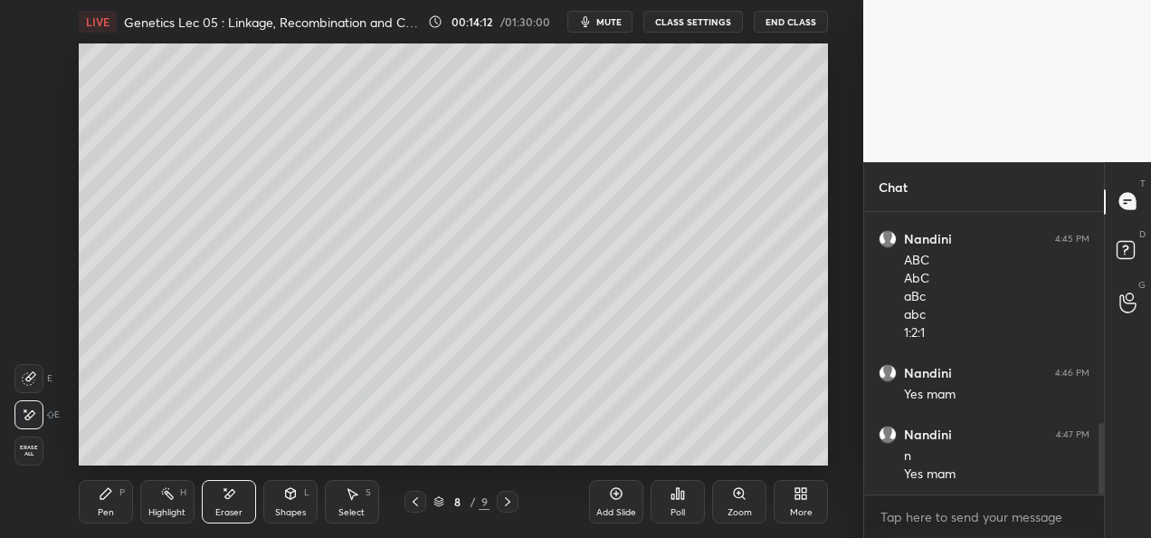
click at [97, 516] on div "Pen P" at bounding box center [106, 501] width 54 height 43
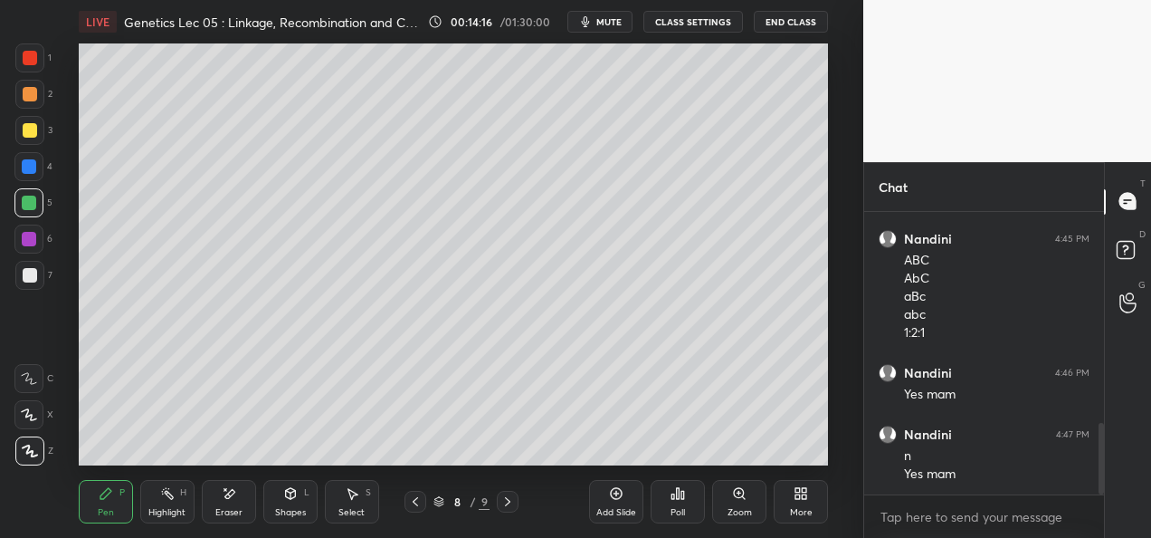
click at [24, 163] on div at bounding box center [29, 166] width 14 height 14
click at [29, 98] on div at bounding box center [30, 94] width 14 height 14
click at [36, 119] on div at bounding box center [29, 130] width 29 height 29
click at [506, 498] on icon at bounding box center [507, 501] width 5 height 9
click at [239, 514] on div "Eraser" at bounding box center [228, 512] width 27 height 9
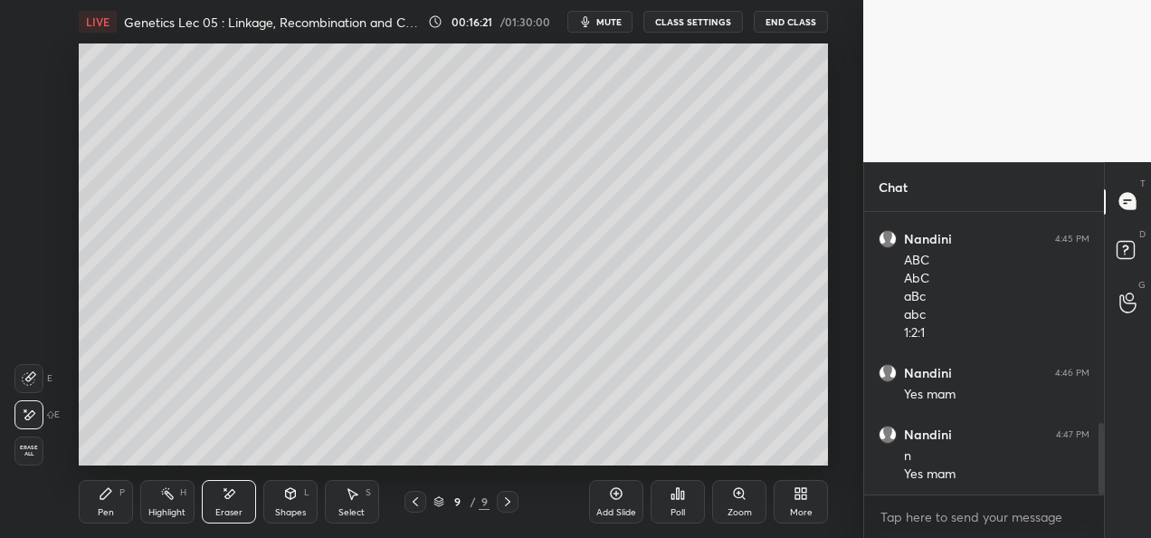
click at [91, 482] on div "Pen P" at bounding box center [106, 501] width 54 height 43
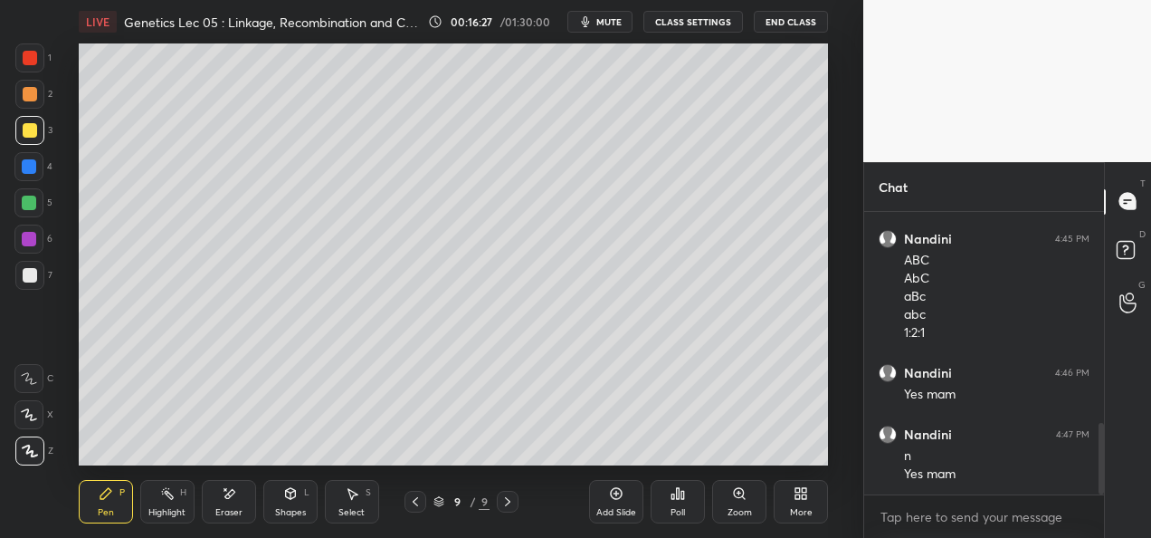
click at [210, 514] on div "Eraser" at bounding box center [229, 501] width 54 height 43
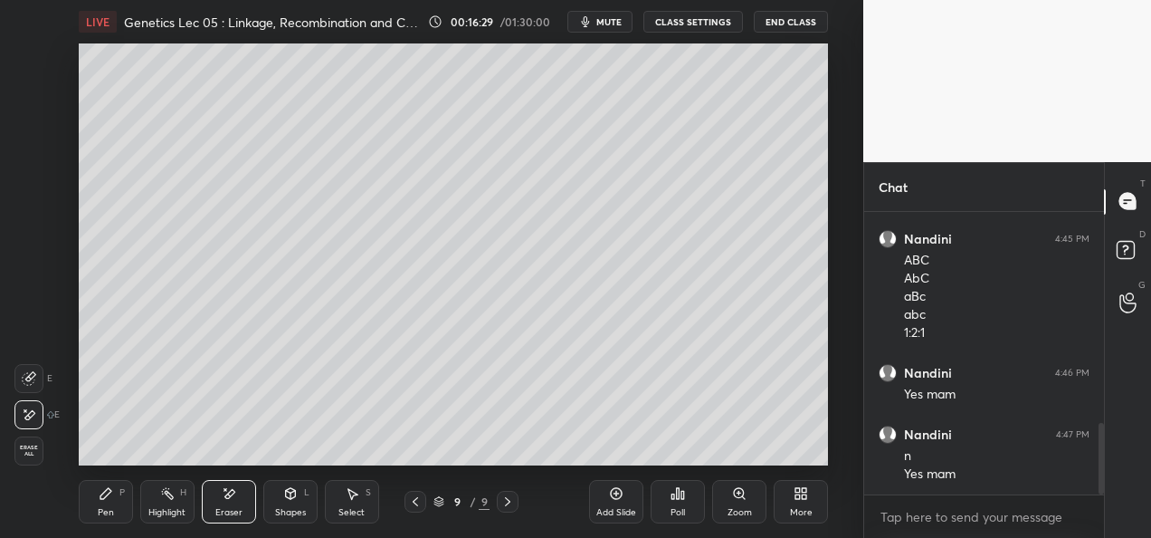
click at [99, 496] on icon at bounding box center [106, 493] width 14 height 14
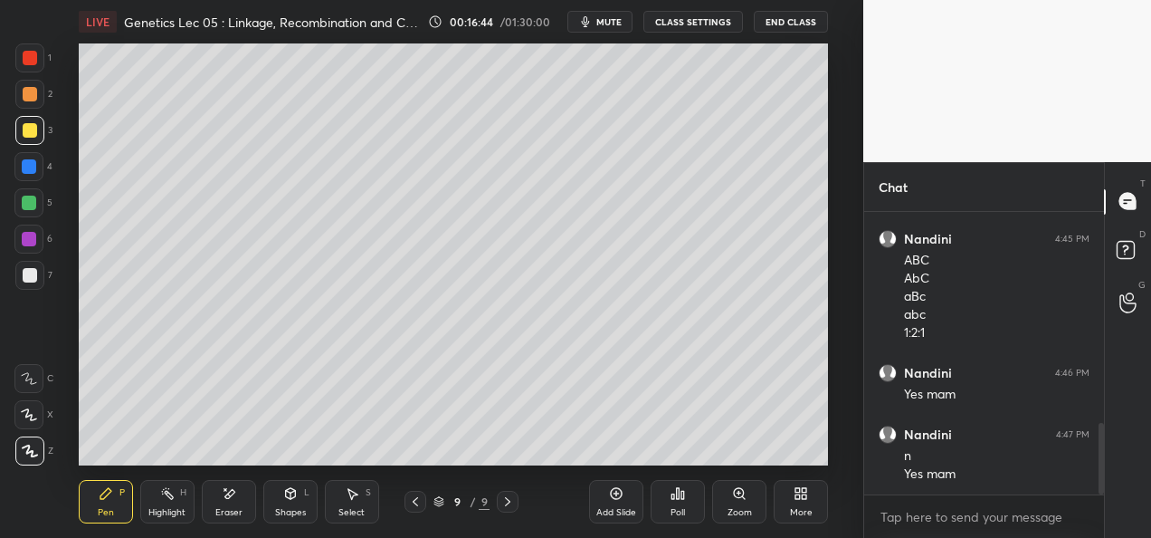
click at [27, 165] on div at bounding box center [29, 166] width 14 height 14
click at [237, 508] on div "Eraser" at bounding box center [228, 512] width 27 height 9
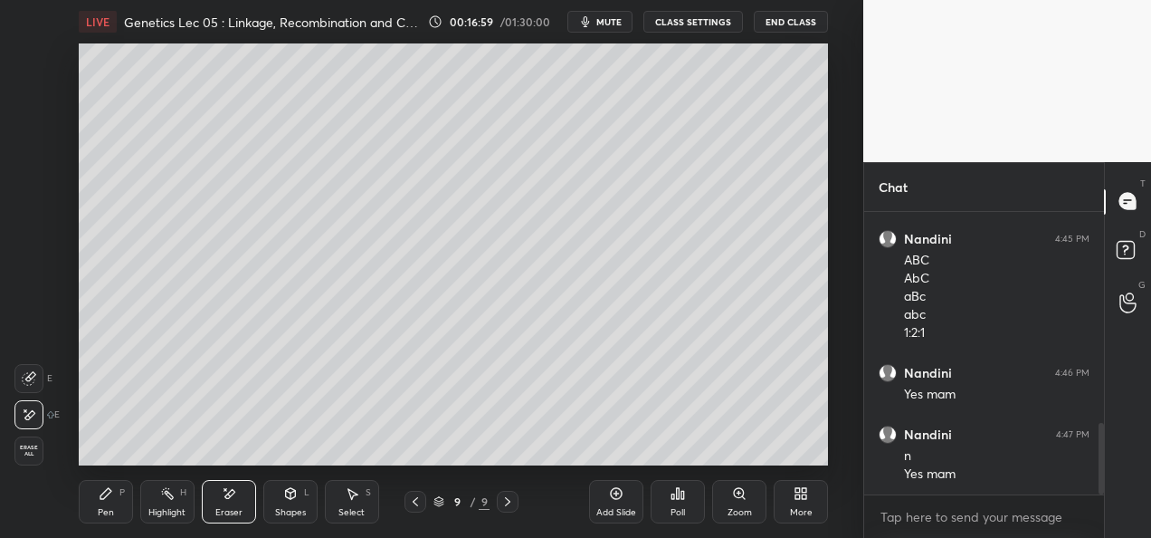
click at [107, 504] on div "Pen P" at bounding box center [106, 501] width 54 height 43
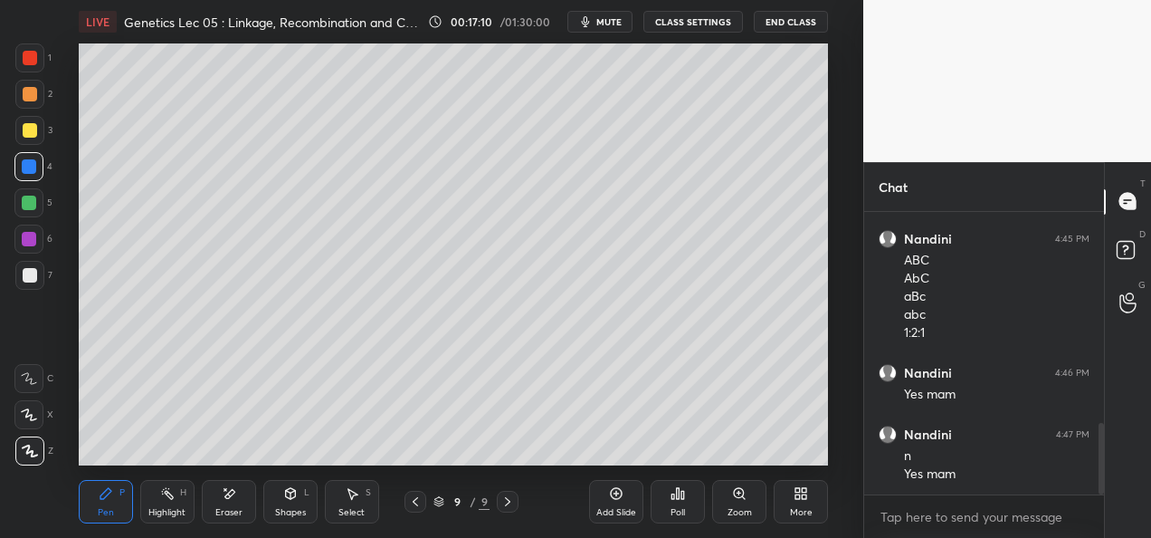
click at [34, 199] on div at bounding box center [29, 203] width 14 height 14
click at [23, 134] on div at bounding box center [30, 130] width 14 height 14
click at [291, 500] on icon at bounding box center [290, 493] width 14 height 14
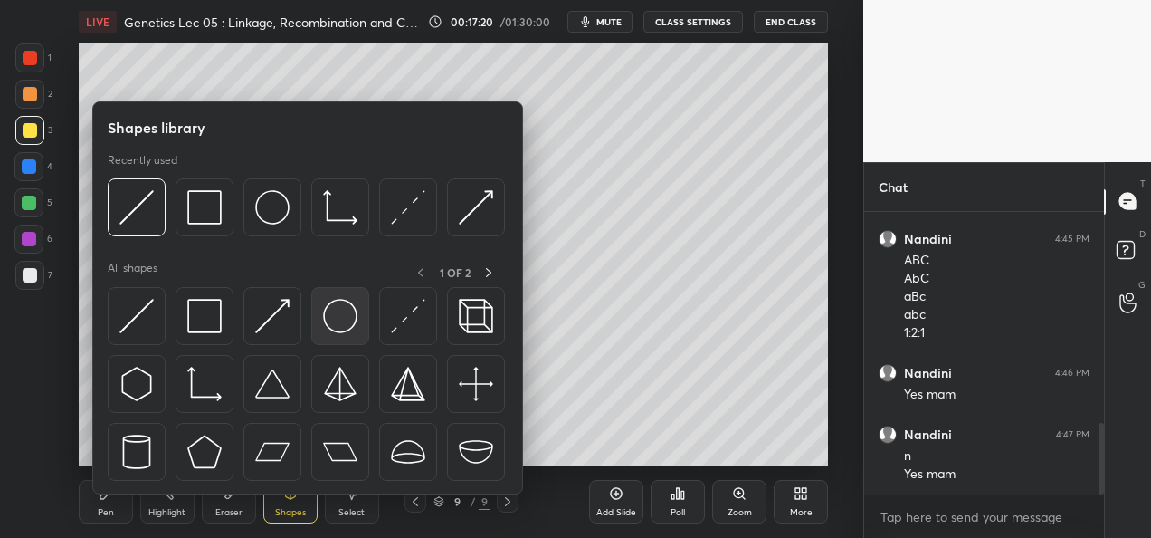
click at [339, 328] on img at bounding box center [340, 316] width 34 height 34
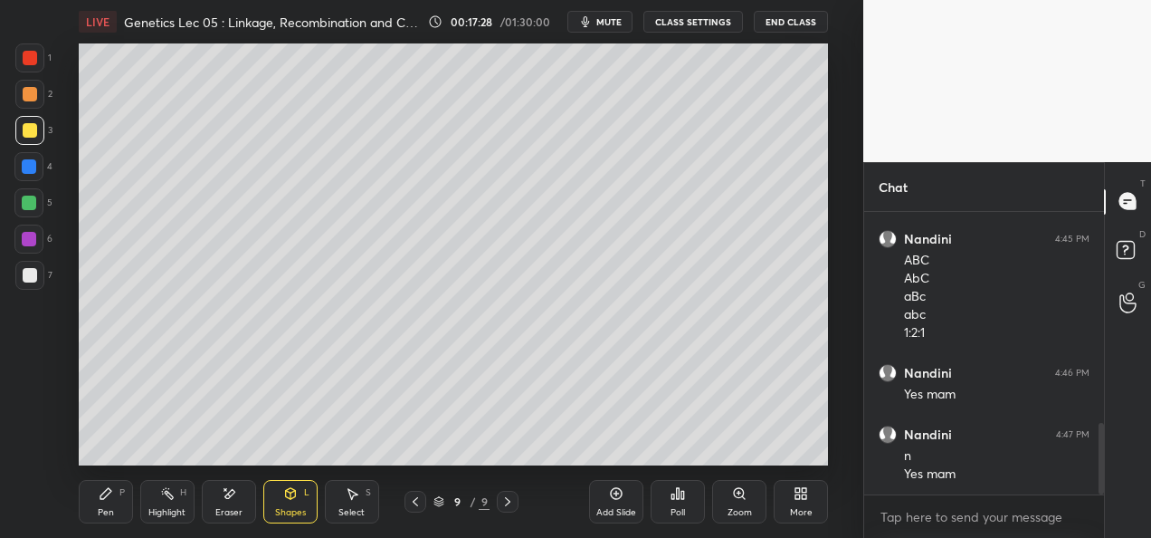
click at [111, 508] on div "Pen" at bounding box center [106, 512] width 16 height 9
click at [294, 510] on div "Shapes" at bounding box center [290, 512] width 31 height 9
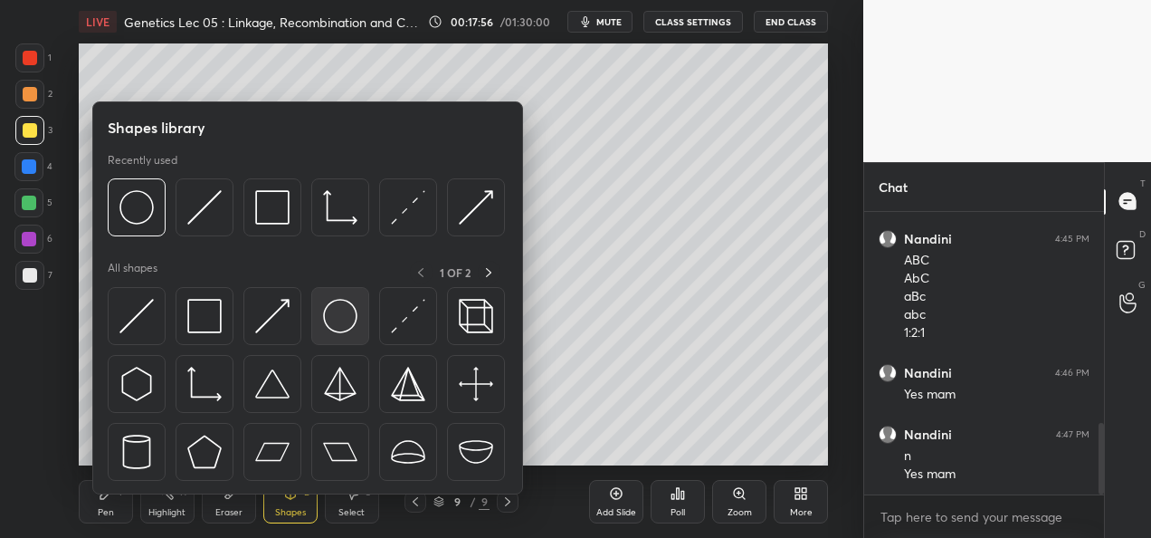
click at [332, 330] on img at bounding box center [340, 316] width 34 height 34
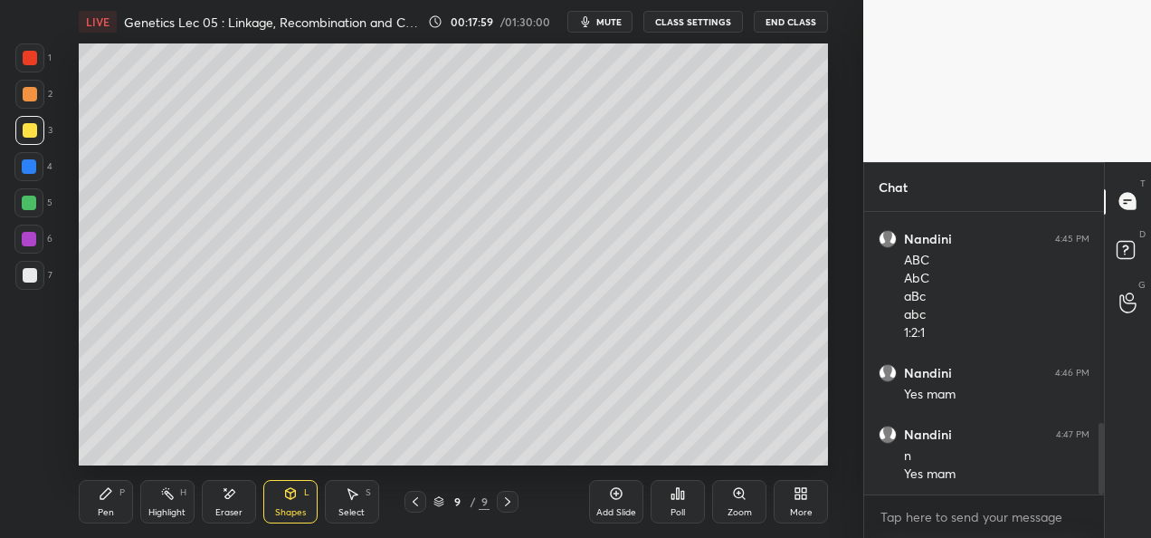
click at [110, 508] on div "Pen" at bounding box center [106, 512] width 16 height 9
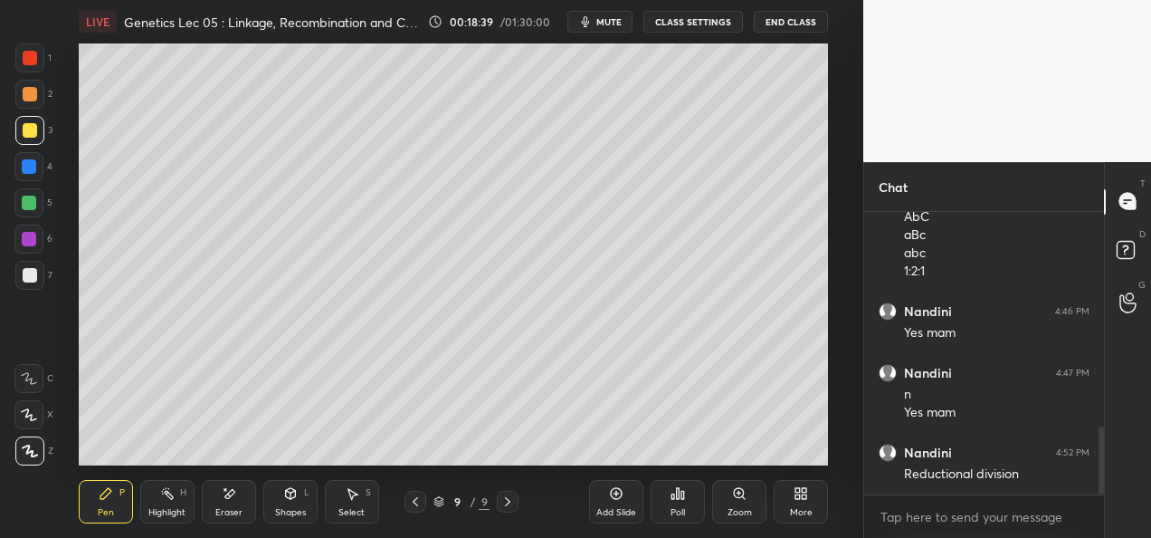
click at [612, 514] on div "Add Slide" at bounding box center [616, 512] width 40 height 9
click at [297, 502] on div "Shapes L" at bounding box center [290, 501] width 54 height 43
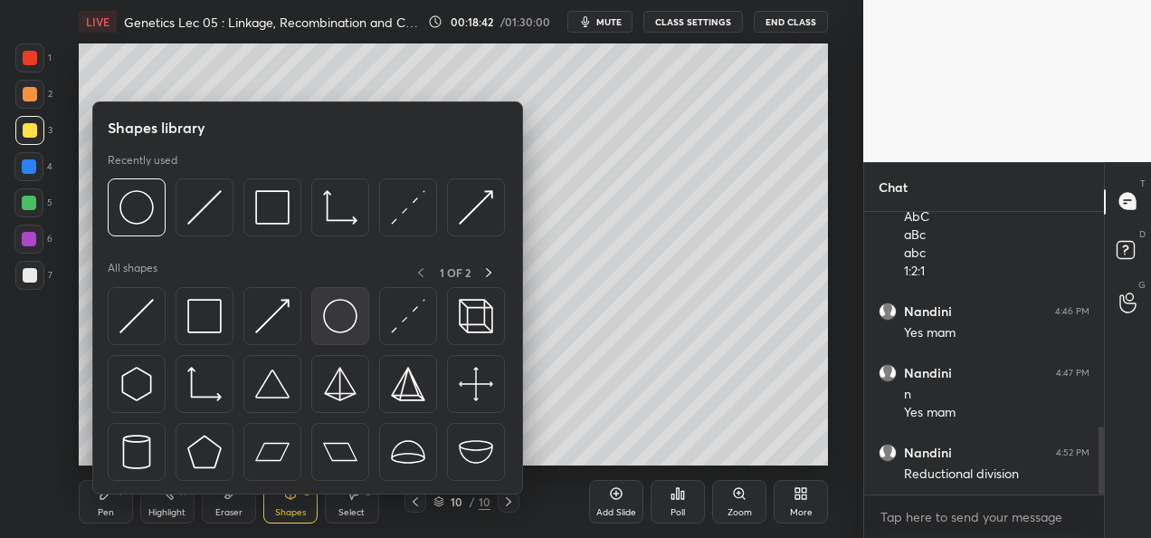
click at [327, 324] on img at bounding box center [340, 316] width 34 height 34
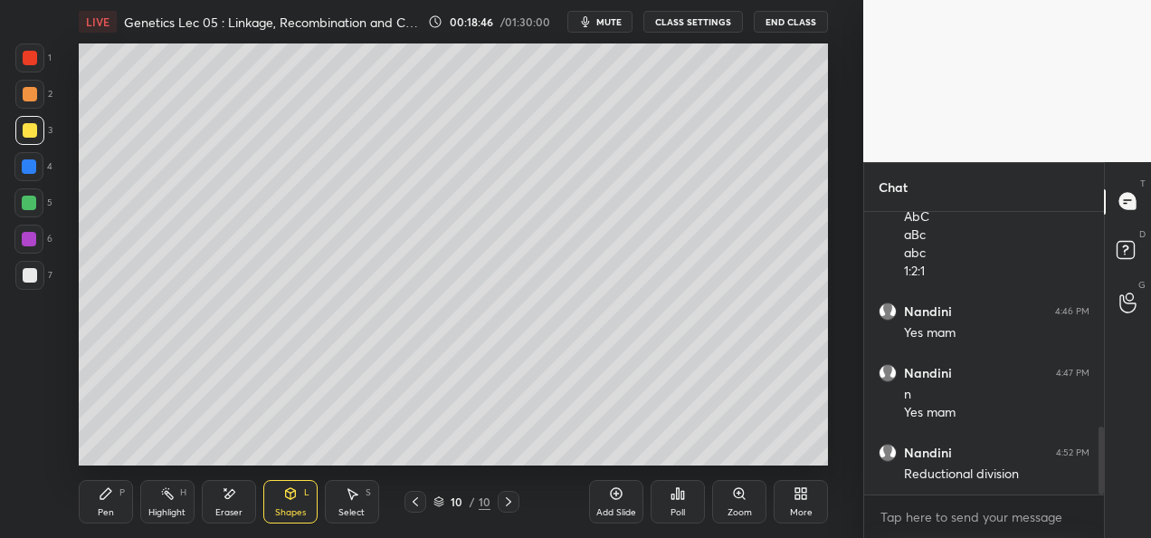
click at [101, 510] on div "Pen" at bounding box center [106, 512] width 16 height 9
click at [414, 503] on icon at bounding box center [415, 501] width 14 height 14
click at [501, 501] on icon at bounding box center [508, 501] width 14 height 14
click at [300, 501] on div "Shapes L" at bounding box center [290, 501] width 54 height 43
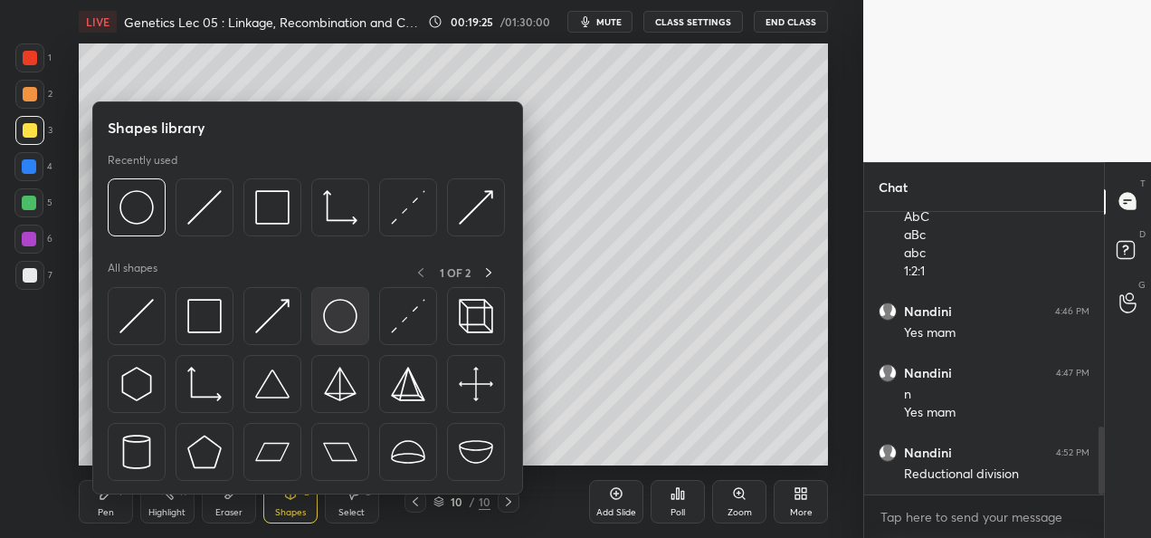
click at [335, 317] on img at bounding box center [340, 316] width 34 height 34
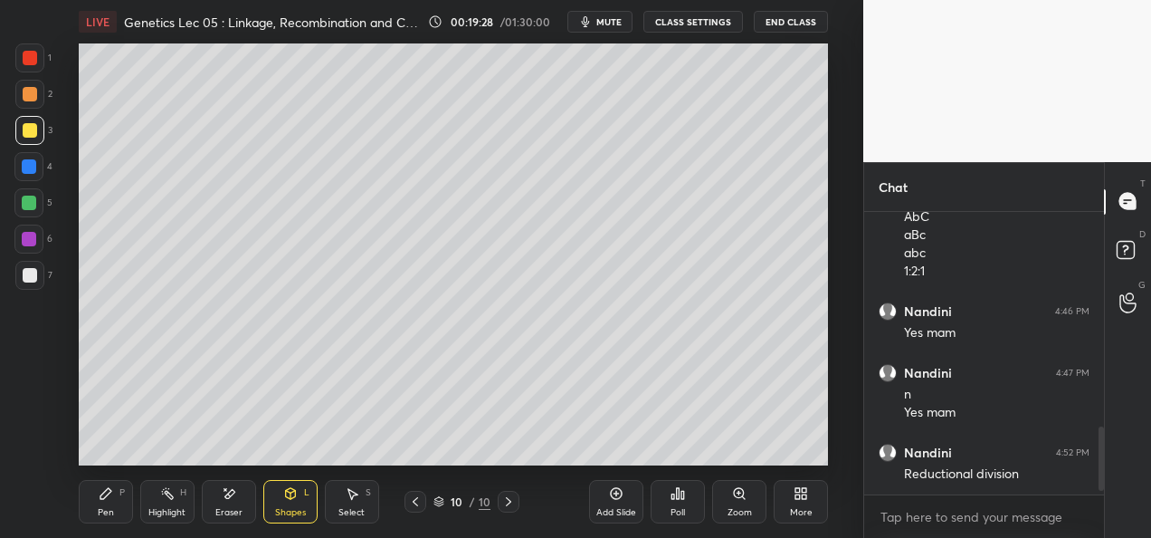
scroll to position [954, 0]
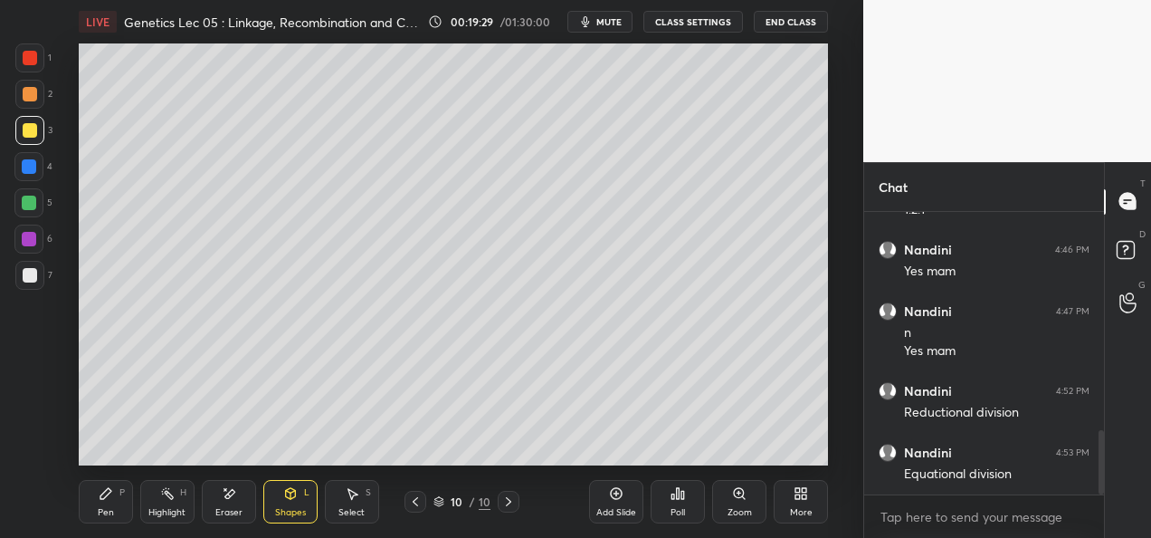
click at [240, 510] on div "Eraser" at bounding box center [228, 512] width 27 height 9
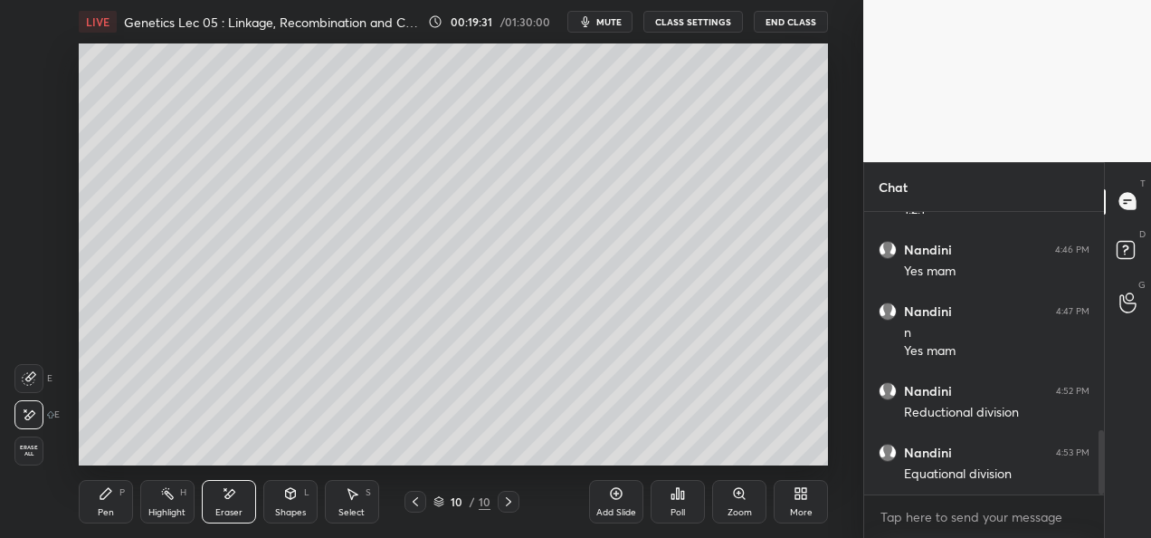
click at [110, 508] on div "Pen" at bounding box center [106, 512] width 16 height 9
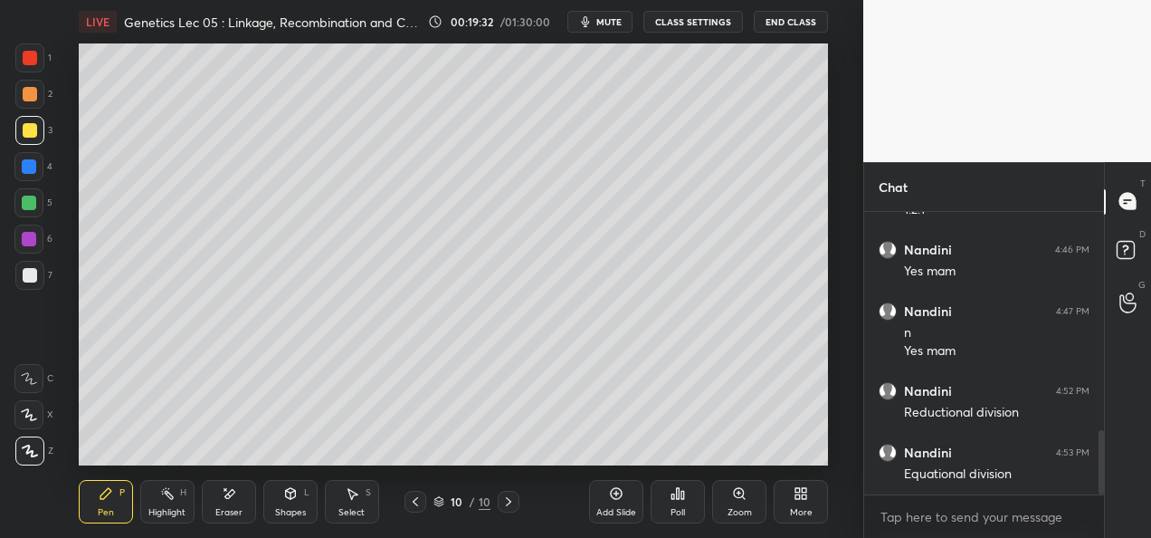
click at [299, 515] on div "Shapes" at bounding box center [290, 512] width 31 height 9
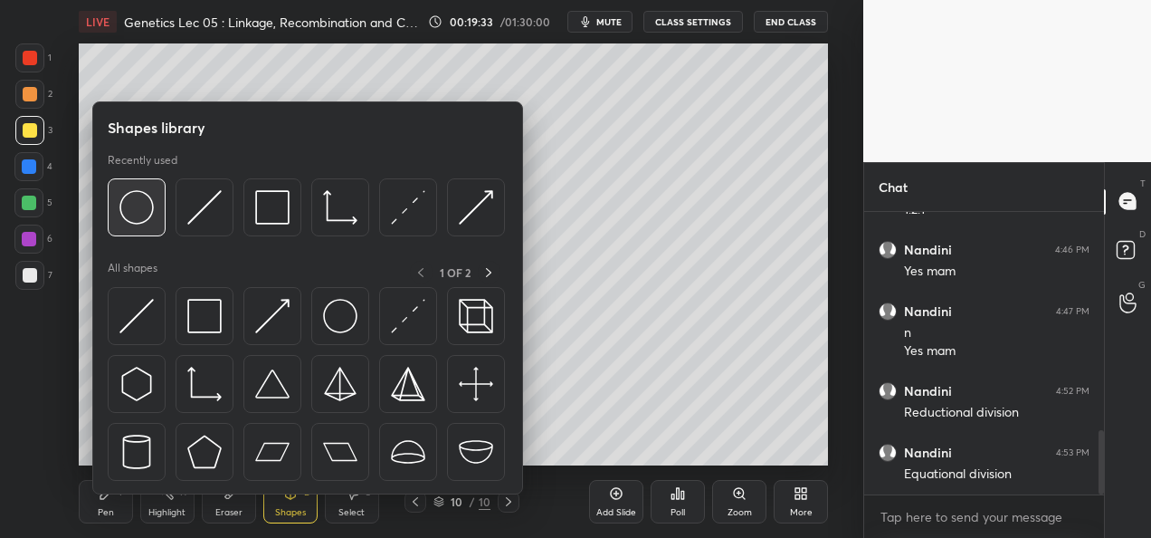
click at [148, 223] on img at bounding box center [136, 207] width 34 height 34
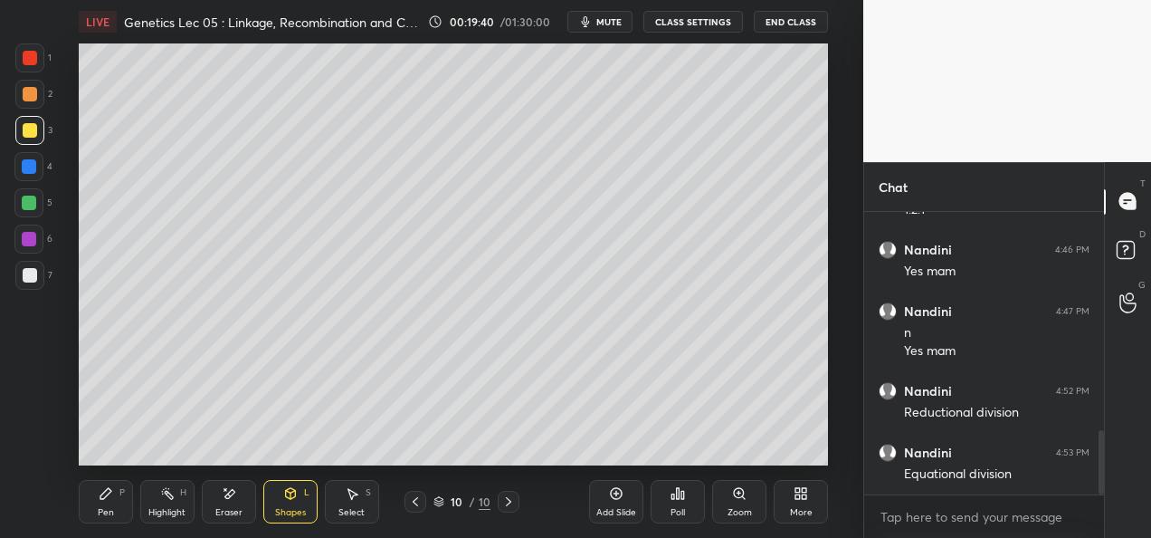
click at [30, 278] on div at bounding box center [30, 275] width 14 height 14
click at [99, 505] on div "Pen P" at bounding box center [106, 501] width 54 height 43
click at [602, 509] on div "Add Slide" at bounding box center [616, 512] width 40 height 9
click at [25, 128] on div at bounding box center [30, 130] width 14 height 14
click at [617, 514] on div "Add Slide" at bounding box center [616, 512] width 40 height 9
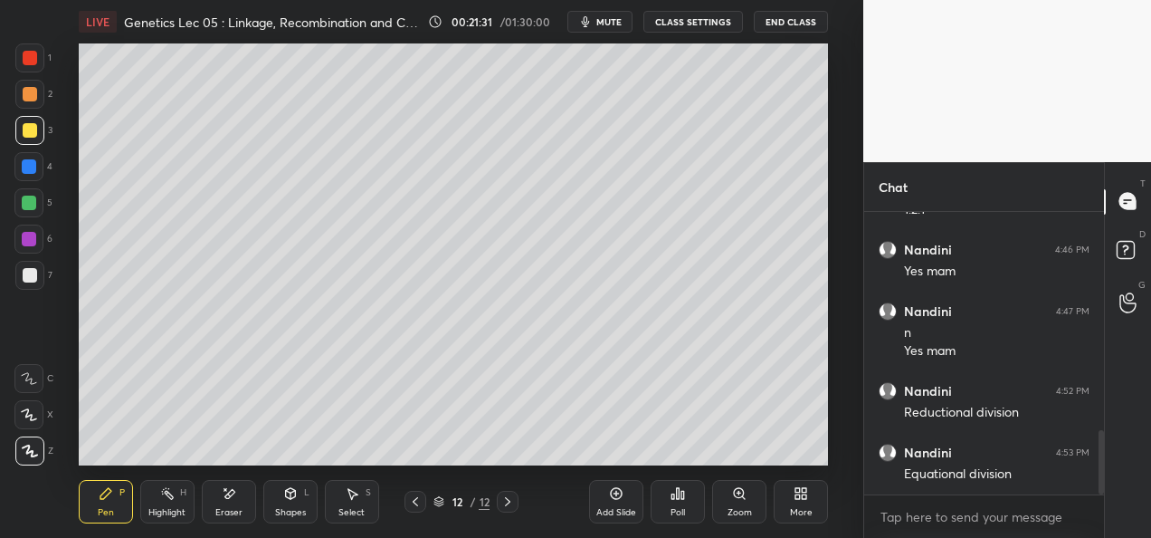
click at [291, 514] on div "Shapes" at bounding box center [290, 512] width 31 height 9
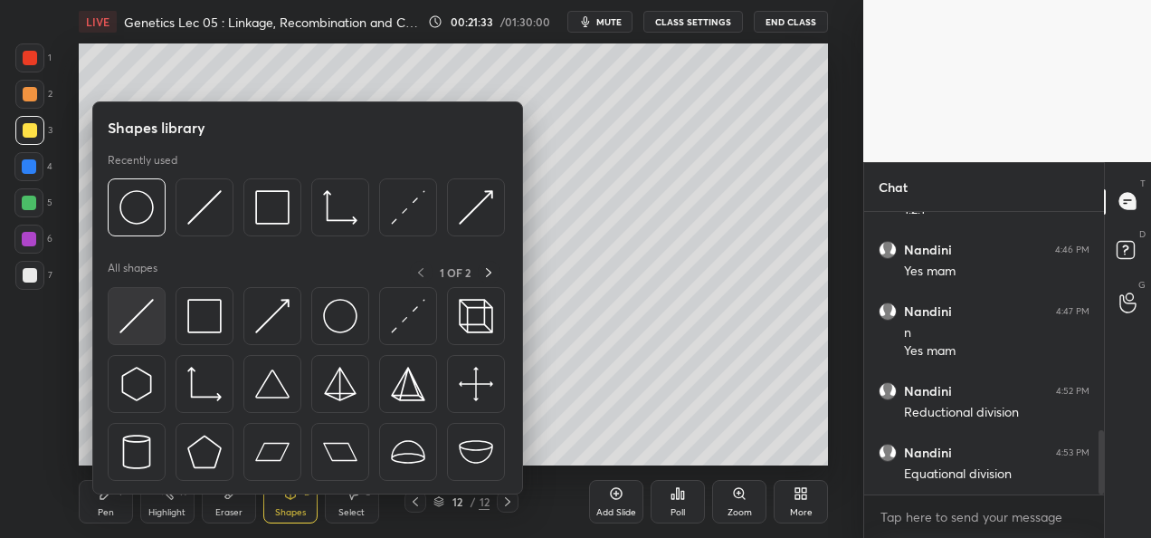
click at [157, 328] on div at bounding box center [137, 316] width 58 height 58
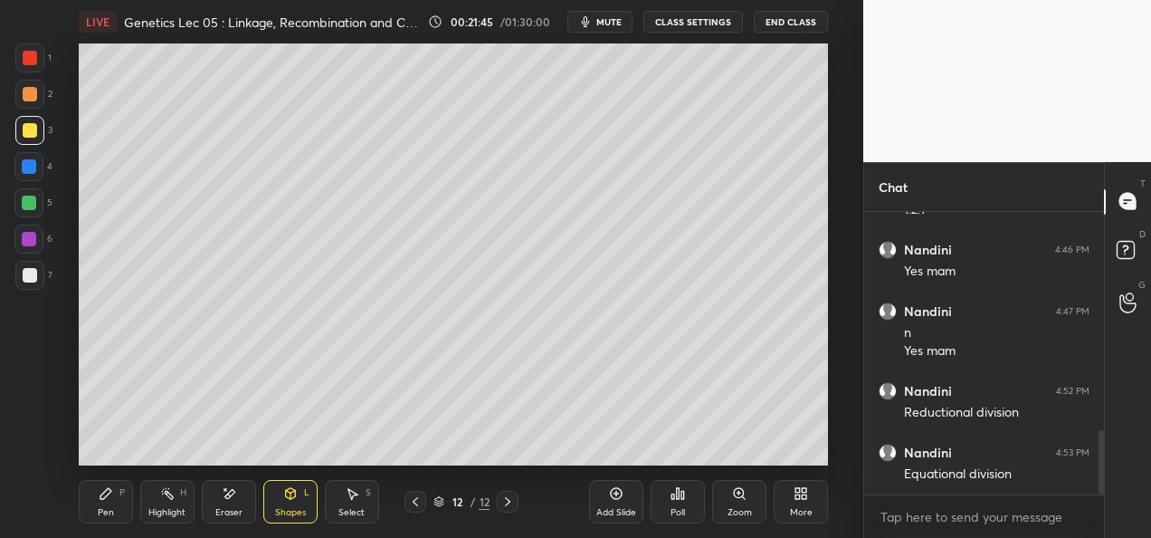
click at [104, 520] on div "Pen P" at bounding box center [106, 501] width 54 height 43
click at [34, 241] on div at bounding box center [29, 239] width 14 height 14
click at [351, 505] on div "Select S" at bounding box center [352, 501] width 54 height 43
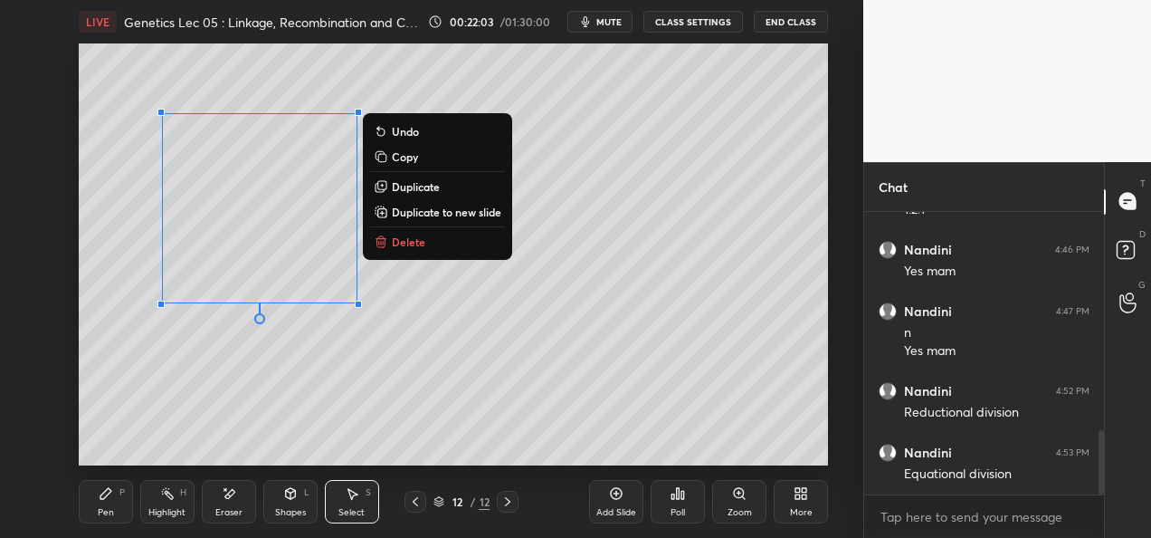
click at [434, 212] on p "Duplicate to new slide" at bounding box center [447, 212] width 110 height 14
click at [411, 215] on p "Duplicate to new slide" at bounding box center [447, 212] width 110 height 14
click at [442, 210] on p "Duplicate to new slide" at bounding box center [447, 212] width 110 height 14
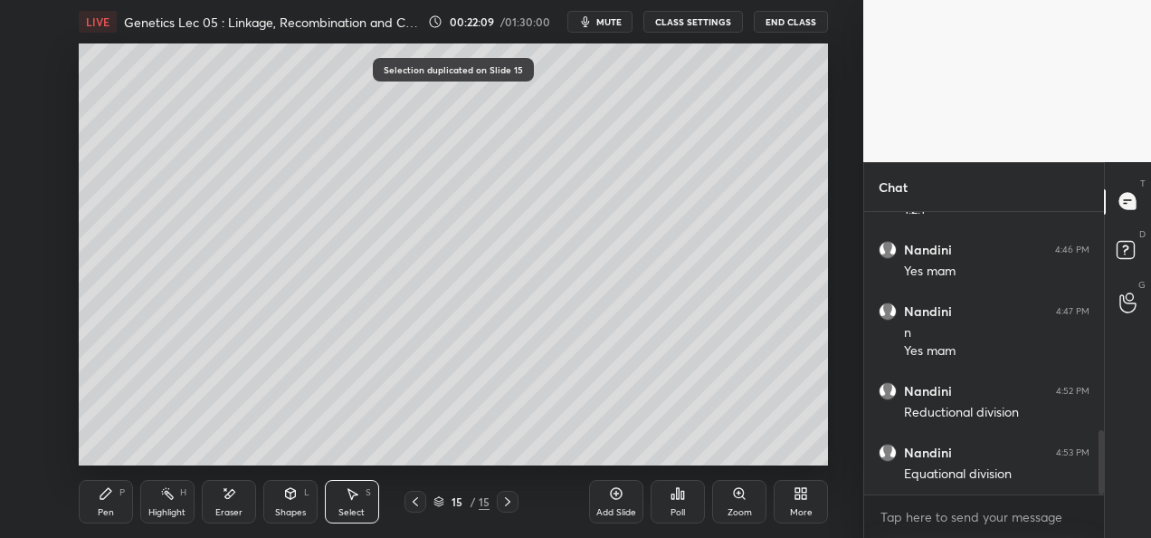
click at [411, 500] on icon at bounding box center [415, 501] width 14 height 14
click at [413, 501] on icon at bounding box center [415, 501] width 14 height 14
click at [413, 502] on icon at bounding box center [415, 501] width 14 height 14
click at [224, 516] on div "Eraser" at bounding box center [228, 512] width 27 height 9
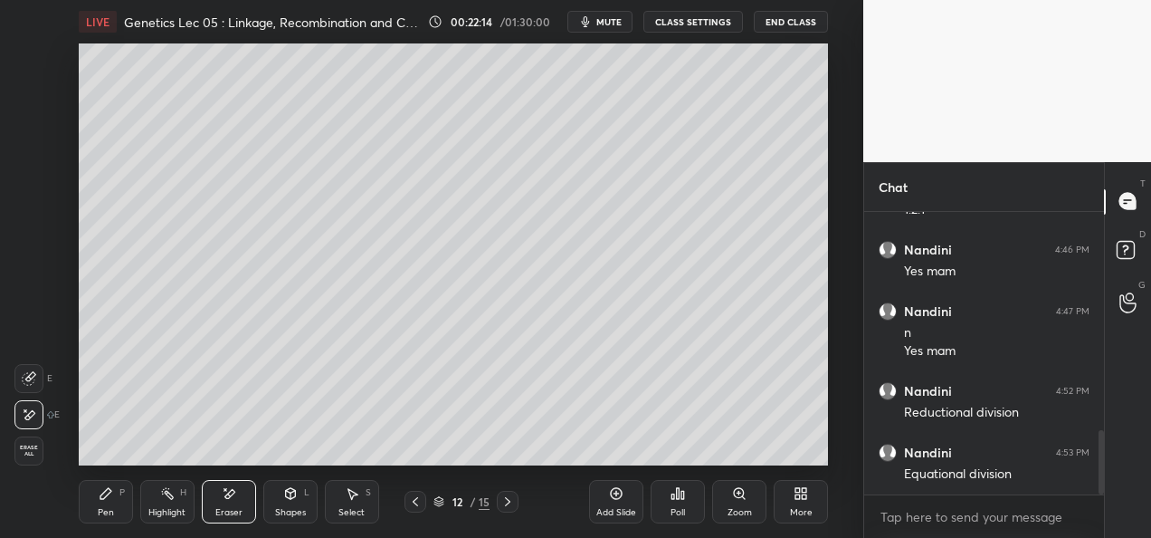
click at [167, 508] on div "Highlight" at bounding box center [166, 512] width 37 height 9
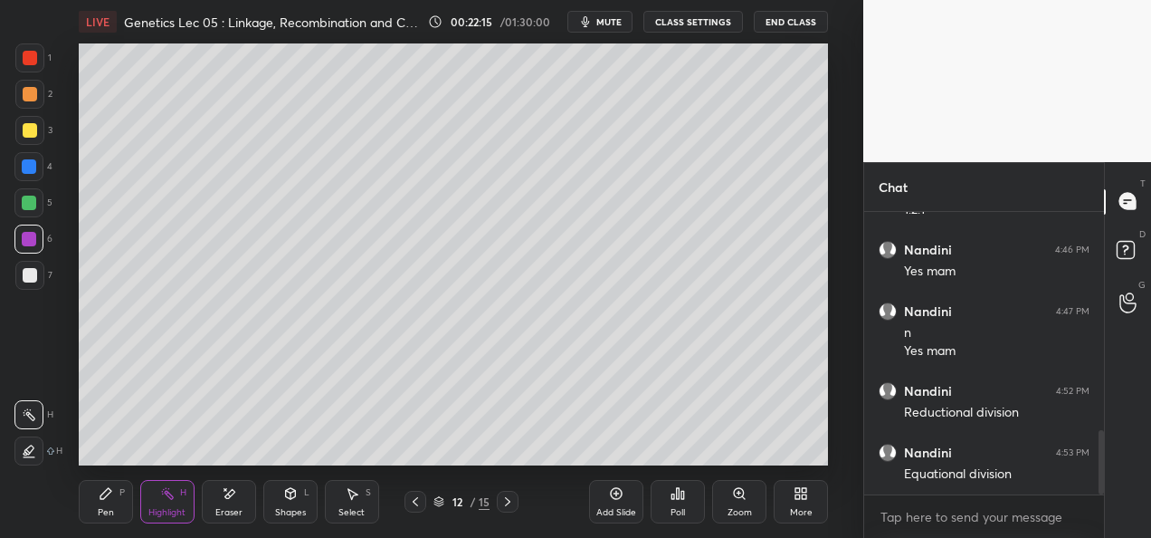
click at [290, 503] on div "Shapes L" at bounding box center [290, 501] width 54 height 43
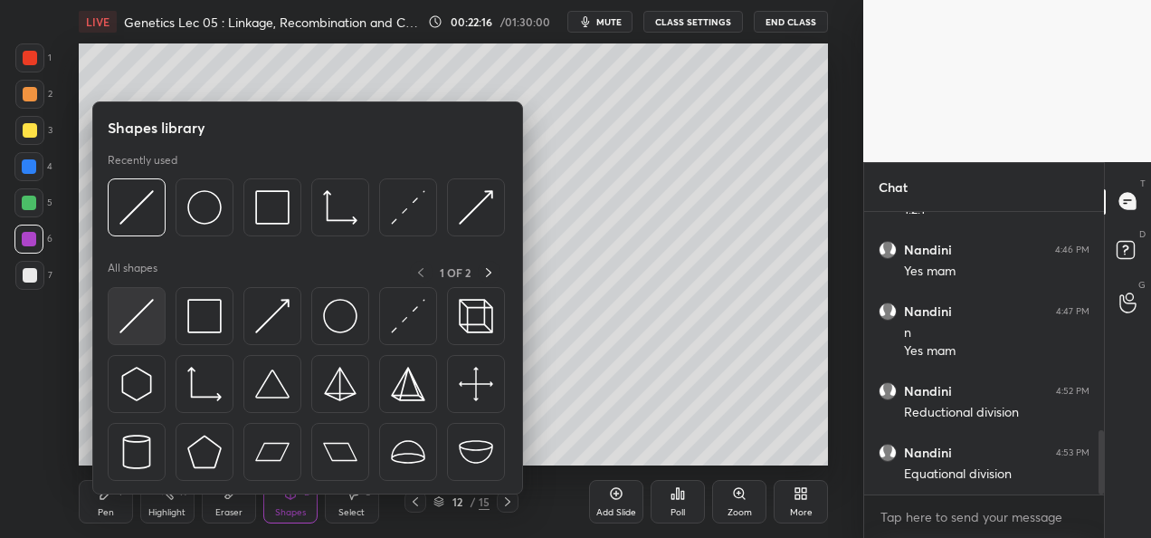
click at [140, 334] on div at bounding box center [137, 316] width 58 height 58
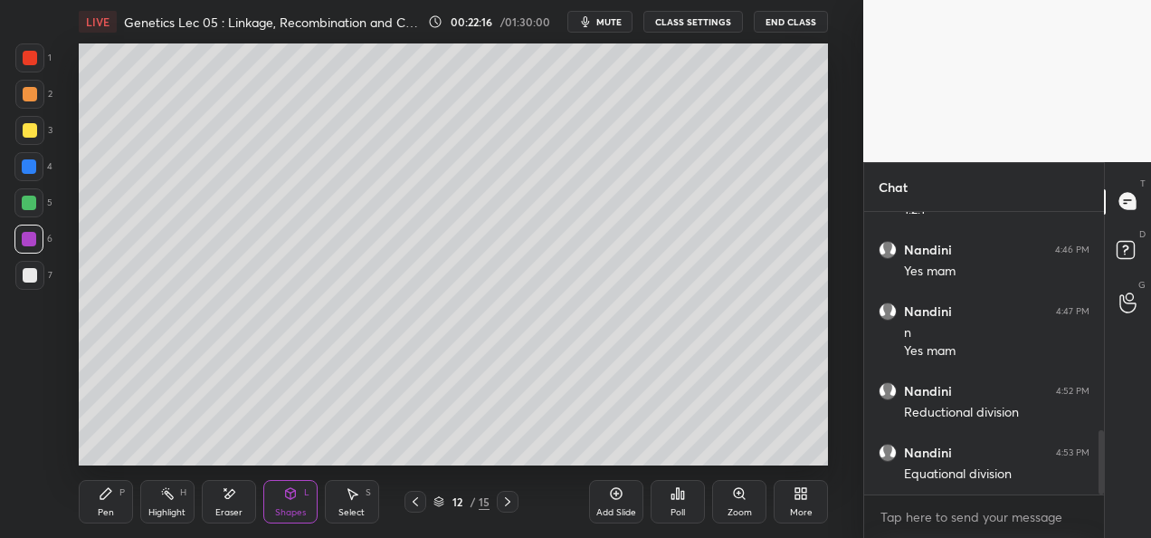
click at [33, 170] on div at bounding box center [29, 166] width 14 height 14
click at [110, 485] on div "Pen P" at bounding box center [106, 501] width 54 height 43
click at [23, 281] on div at bounding box center [30, 275] width 14 height 14
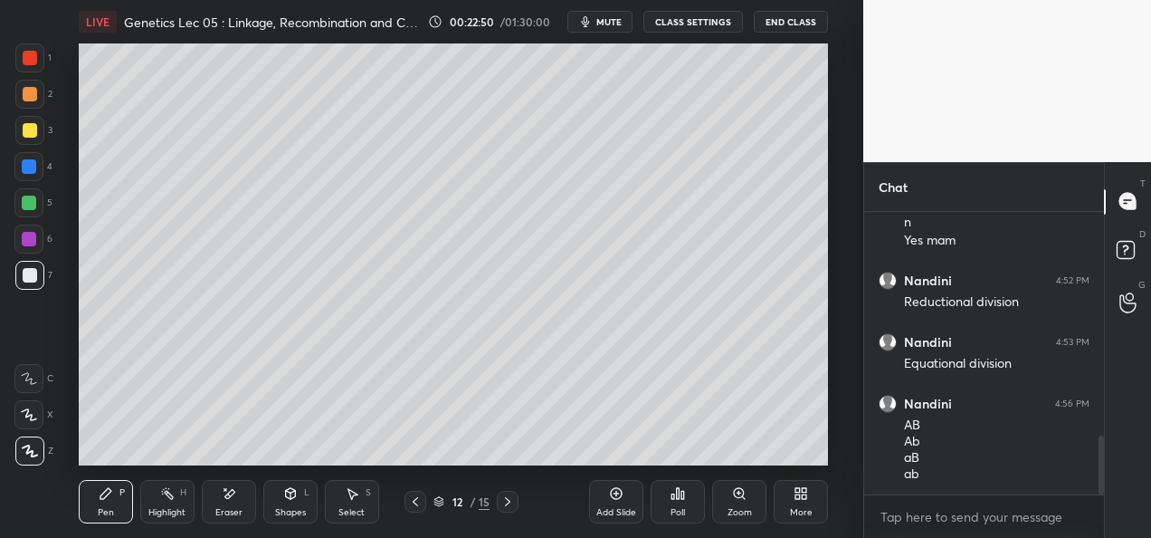
click at [180, 508] on div "Highlight" at bounding box center [166, 512] width 37 height 9
click at [37, 455] on div at bounding box center [28, 450] width 29 height 29
click at [31, 100] on div at bounding box center [30, 94] width 14 height 14
click at [27, 134] on div at bounding box center [30, 130] width 14 height 14
click at [24, 167] on div at bounding box center [29, 166] width 14 height 14
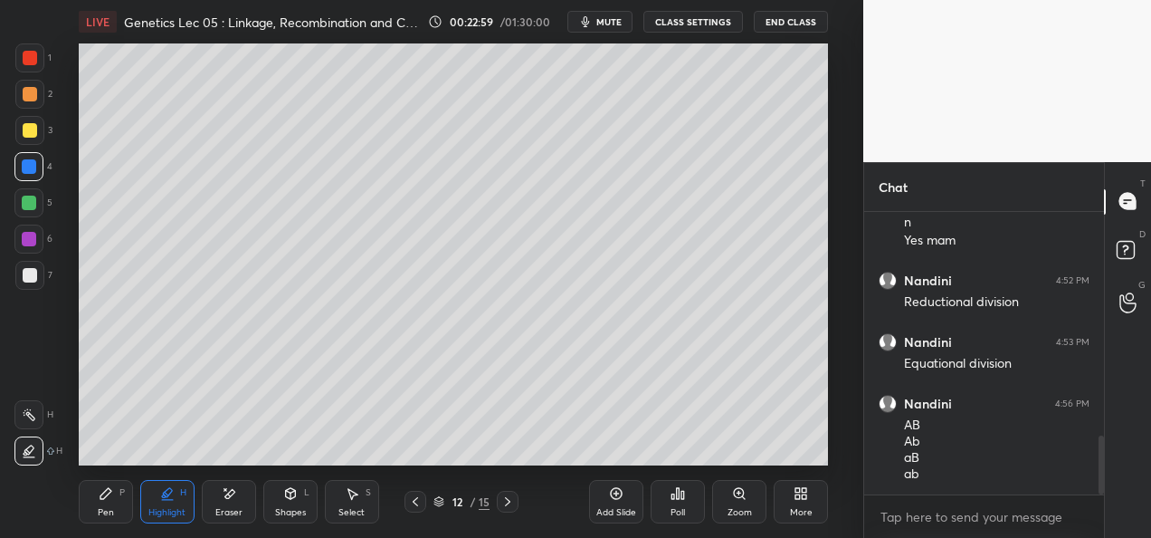
click at [27, 203] on div at bounding box center [29, 203] width 14 height 14
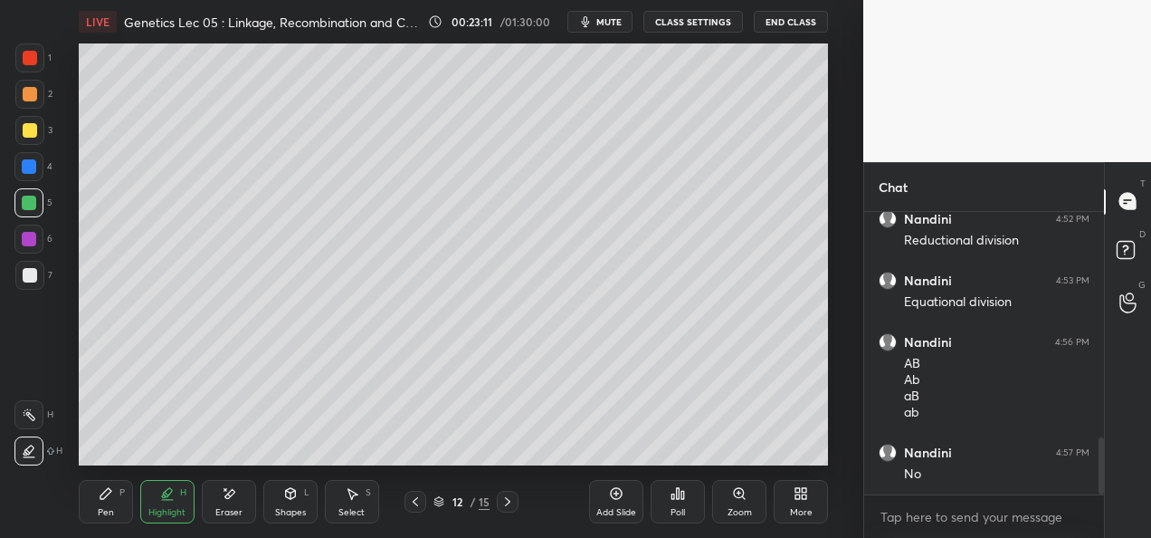
click at [33, 62] on div at bounding box center [30, 58] width 14 height 14
click at [33, 272] on div at bounding box center [30, 275] width 14 height 14
click at [109, 517] on div "Pen" at bounding box center [106, 512] width 16 height 9
click at [237, 508] on div "Eraser" at bounding box center [228, 512] width 27 height 9
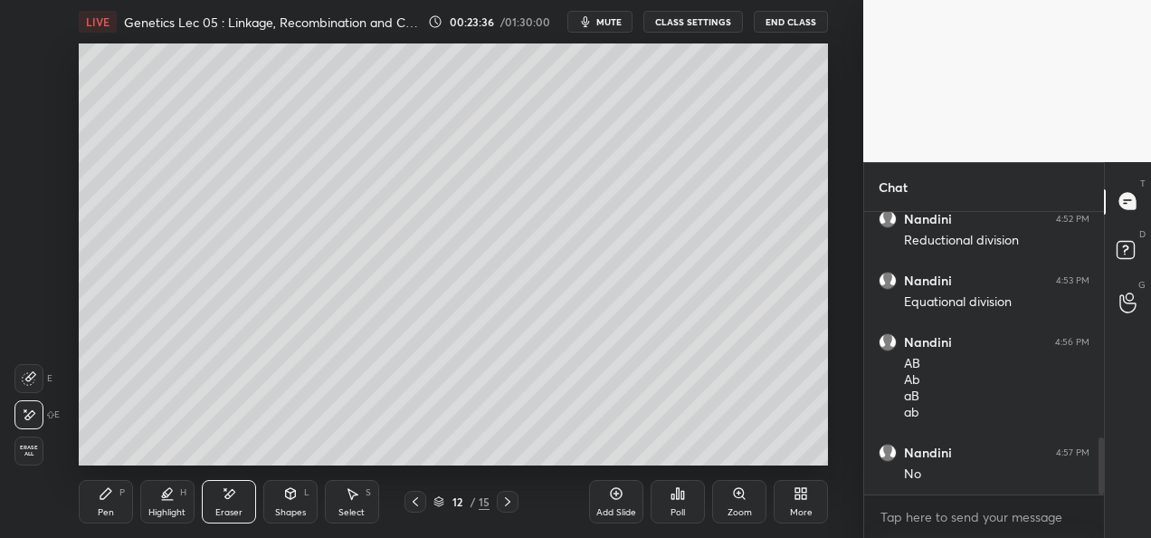
click at [107, 508] on div "Pen" at bounding box center [106, 512] width 16 height 9
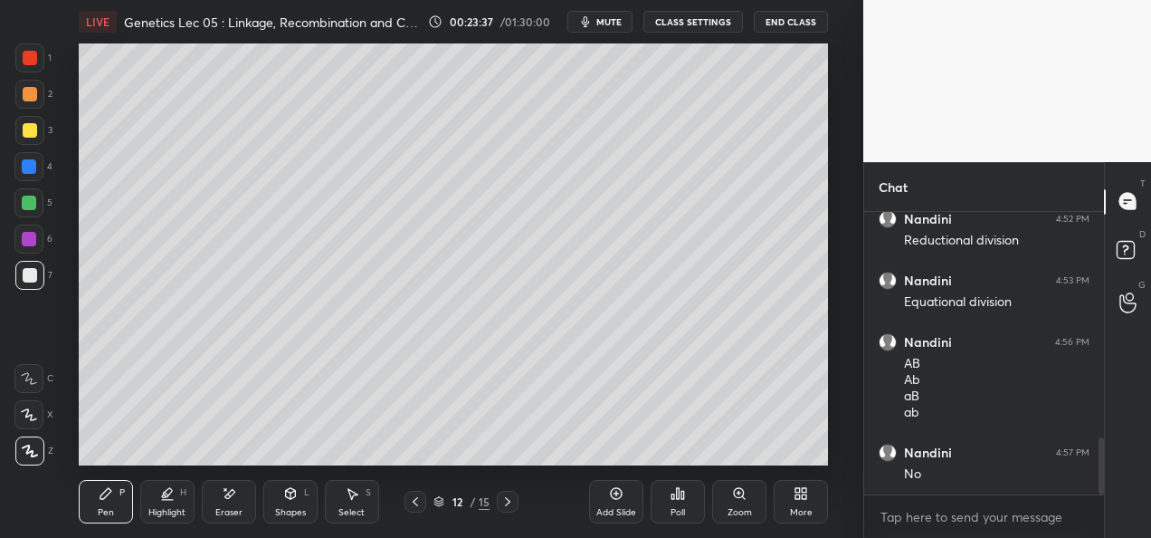
click at [27, 241] on div at bounding box center [29, 239] width 14 height 14
click at [34, 273] on div at bounding box center [30, 275] width 14 height 14
click at [509, 501] on icon at bounding box center [507, 501] width 5 height 9
click at [37, 62] on div at bounding box center [29, 57] width 29 height 29
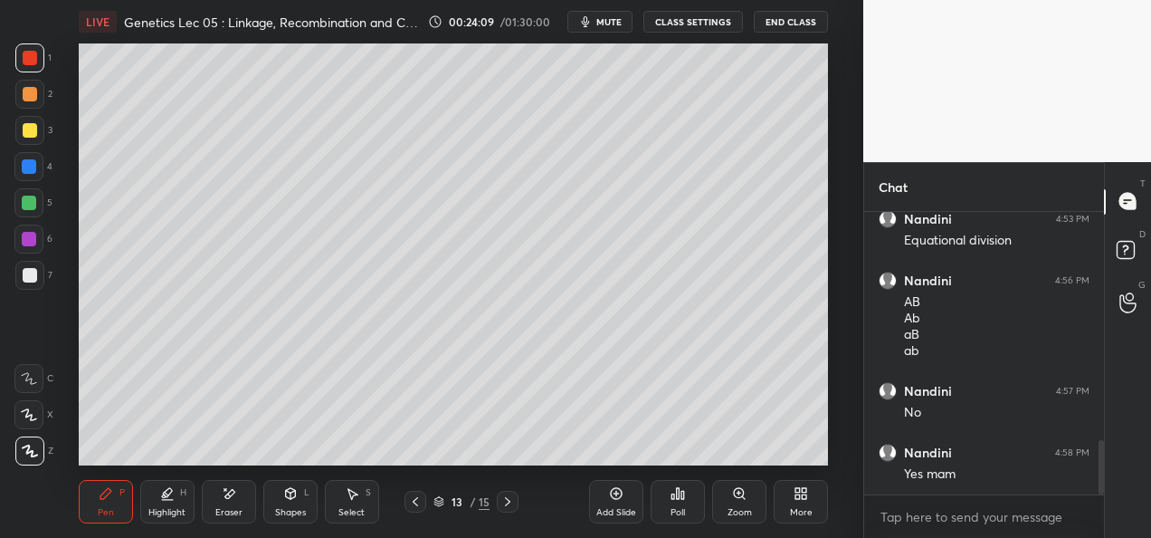
click at [33, 275] on div at bounding box center [30, 275] width 14 height 14
click at [40, 170] on div at bounding box center [28, 166] width 29 height 29
click at [288, 508] on div "Shapes" at bounding box center [290, 512] width 31 height 9
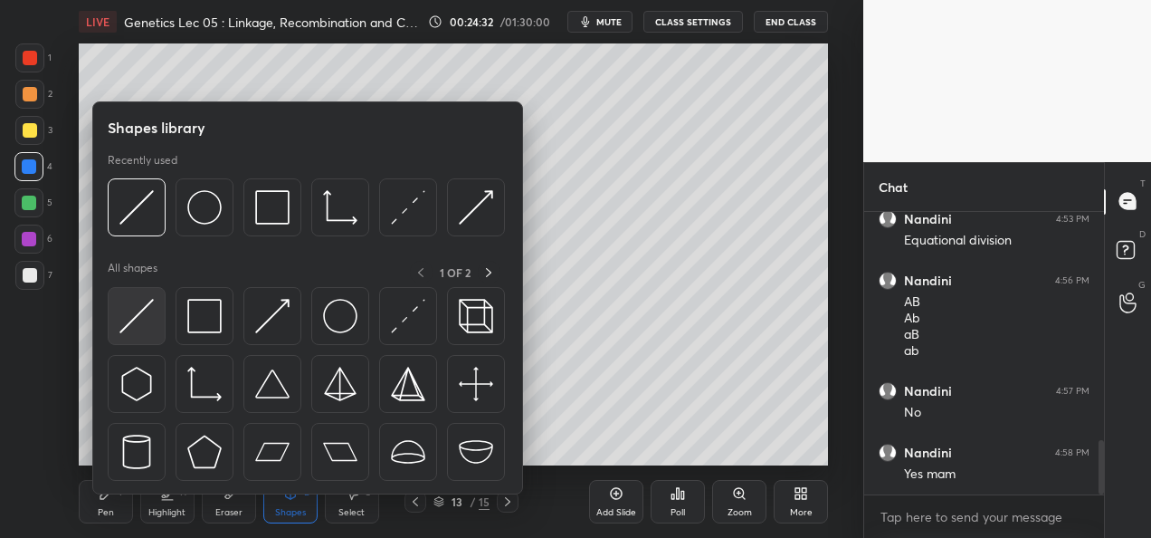
click at [133, 329] on img at bounding box center [136, 316] width 34 height 34
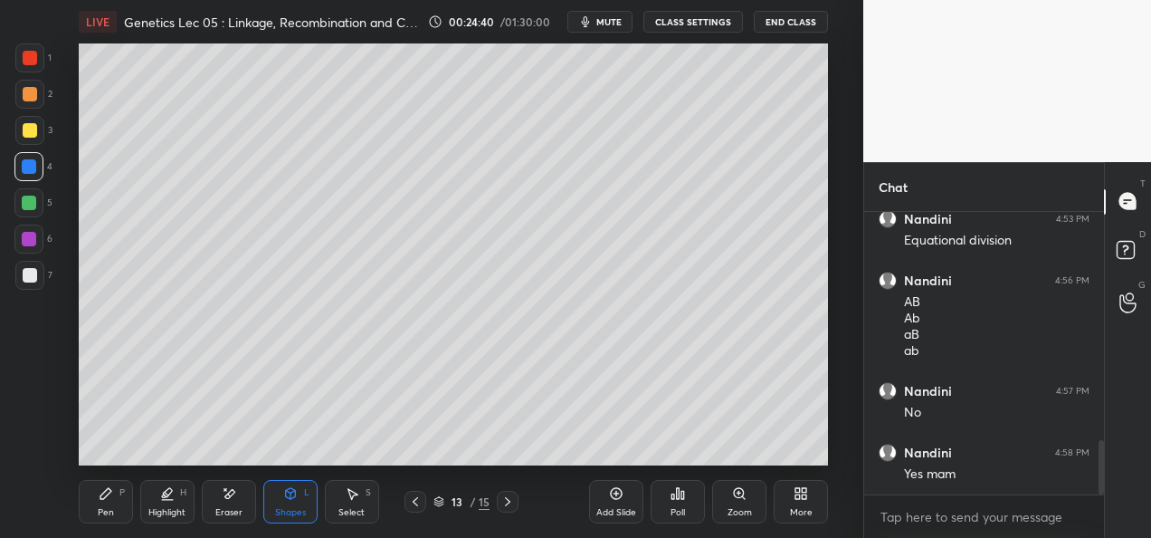
click at [101, 510] on div "Pen" at bounding box center [106, 512] width 16 height 9
click at [20, 138] on div at bounding box center [29, 130] width 29 height 29
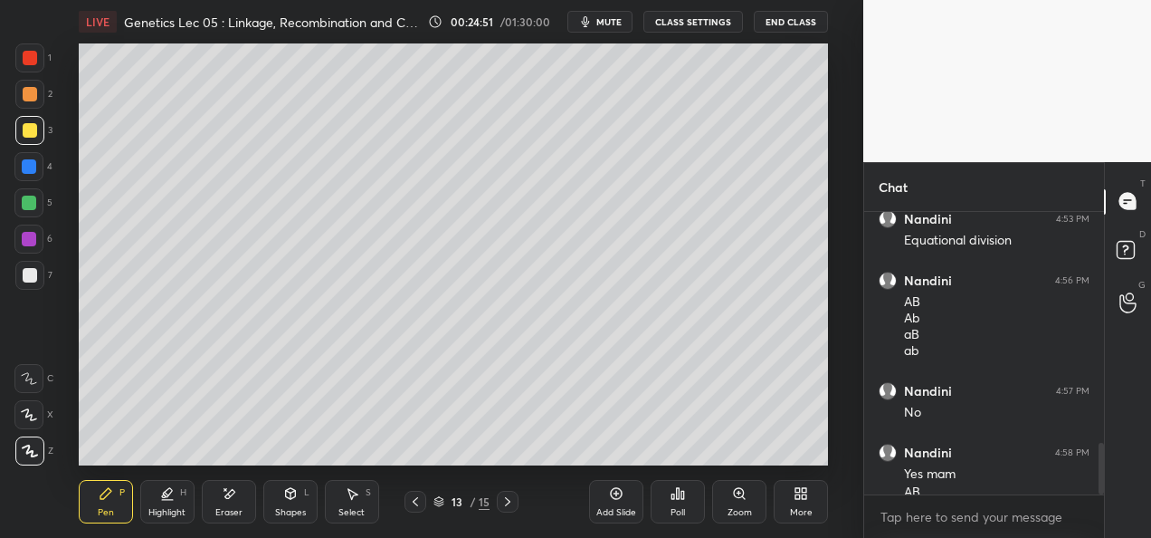
scroll to position [1254, 0]
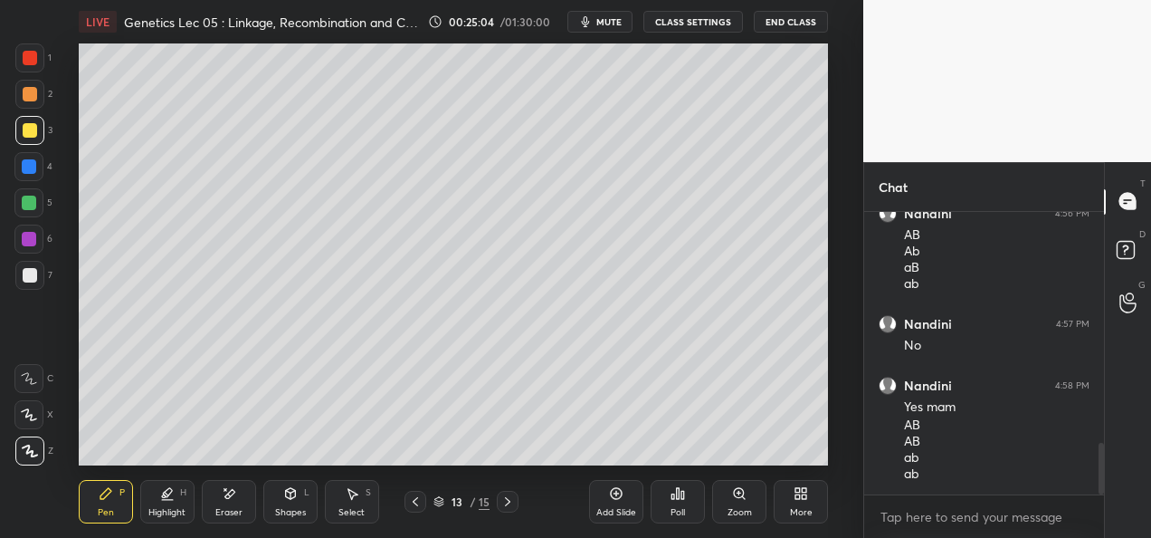
click at [31, 205] on div at bounding box center [29, 203] width 14 height 14
click at [167, 508] on div "Highlight" at bounding box center [166, 512] width 37 height 9
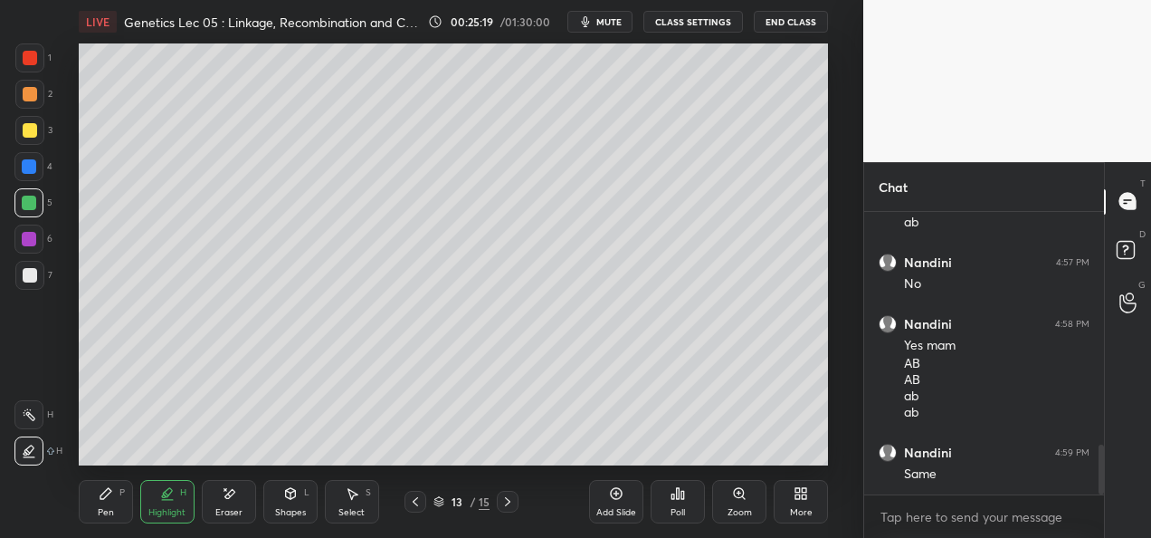
click at [36, 134] on div at bounding box center [30, 130] width 14 height 14
click at [92, 518] on div "Pen P" at bounding box center [106, 501] width 54 height 43
click at [24, 280] on div at bounding box center [30, 275] width 14 height 14
click at [516, 508] on div at bounding box center [508, 502] width 22 height 22
click at [33, 94] on div at bounding box center [30, 94] width 14 height 14
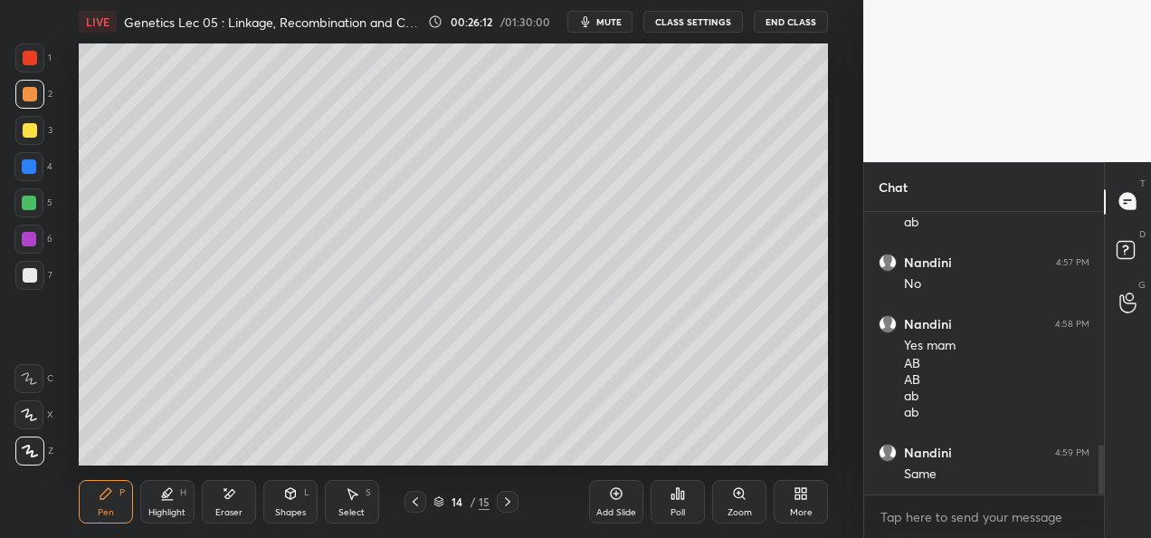
click at [282, 512] on div "Shapes" at bounding box center [290, 512] width 31 height 9
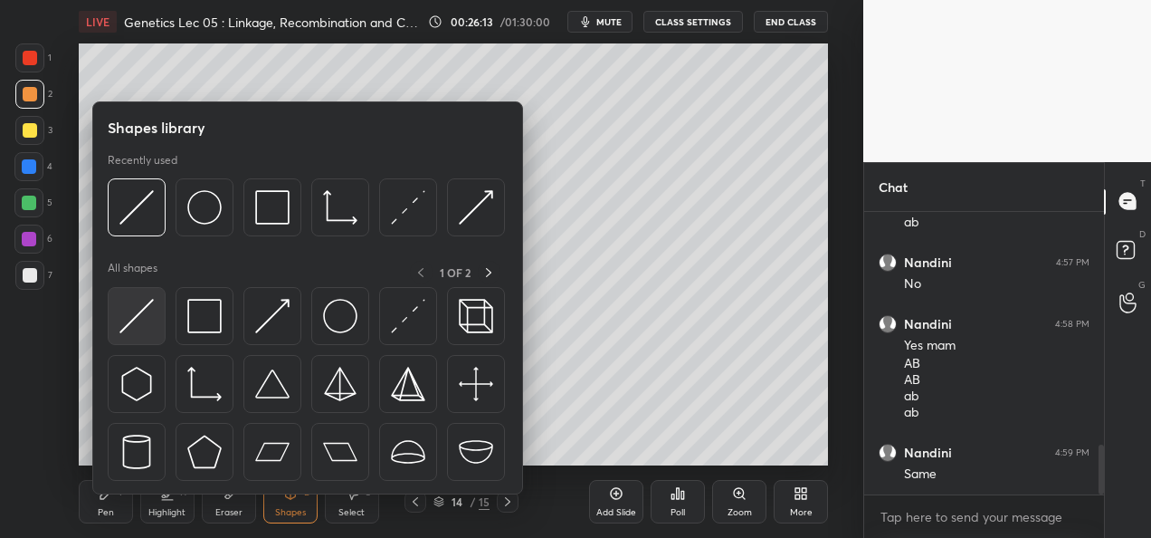
click at [130, 312] on img at bounding box center [136, 316] width 34 height 34
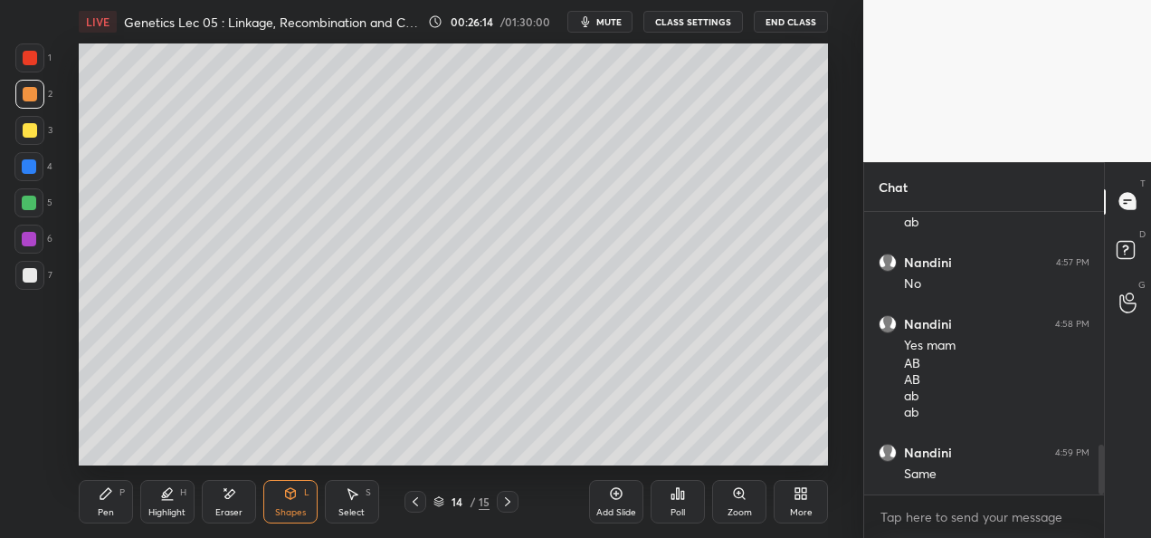
click at [33, 168] on div at bounding box center [29, 166] width 14 height 14
click at [112, 509] on div "Pen" at bounding box center [106, 512] width 16 height 9
click at [35, 134] on div at bounding box center [30, 130] width 14 height 14
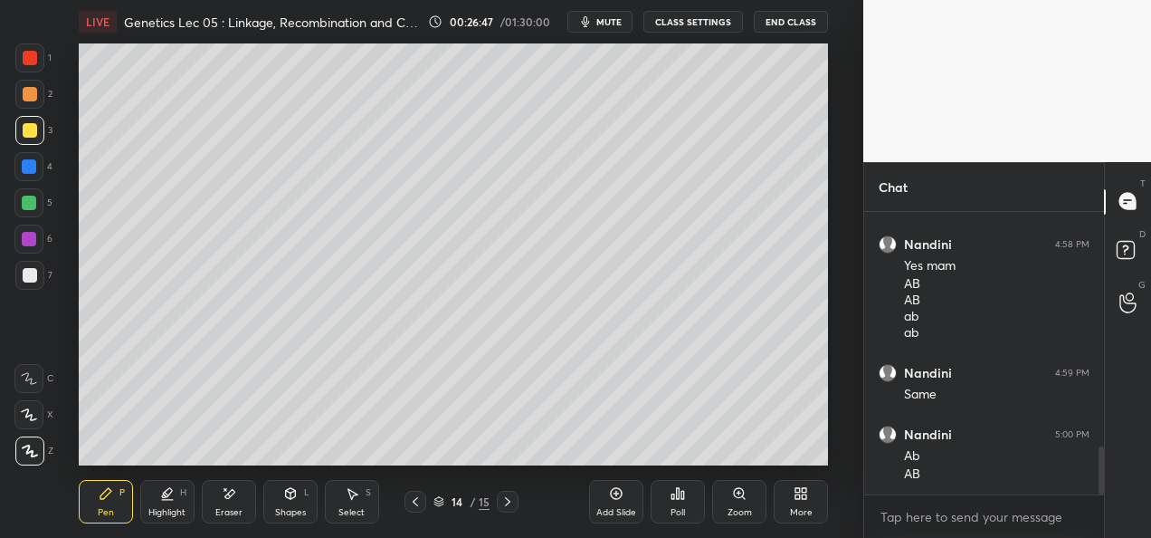
scroll to position [1414, 0]
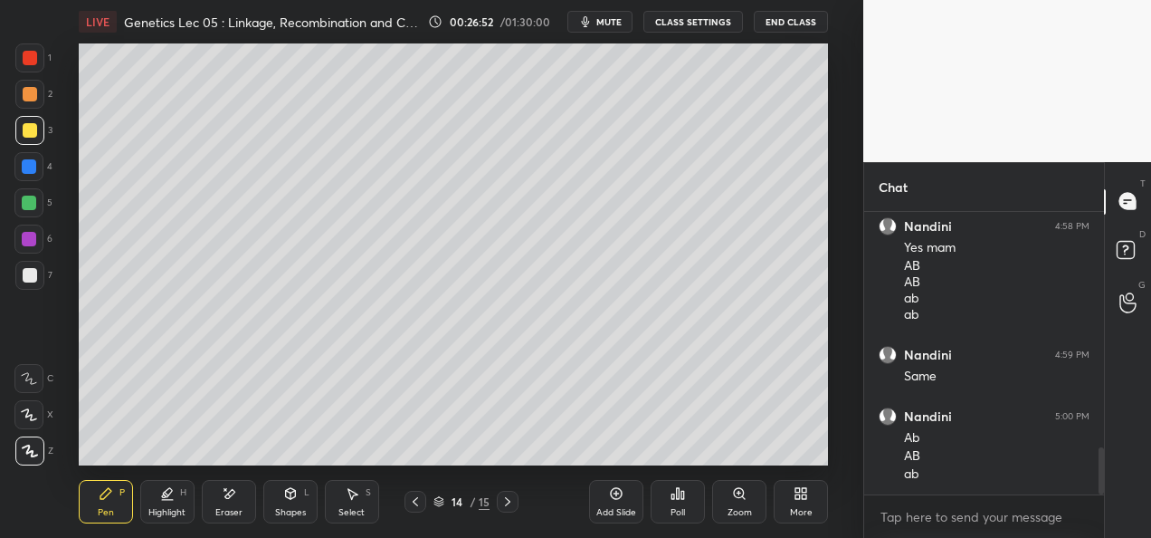
click at [175, 508] on div "Highlight" at bounding box center [166, 512] width 37 height 9
click at [38, 167] on div at bounding box center [28, 166] width 29 height 29
click at [31, 62] on div at bounding box center [30, 58] width 14 height 14
click at [26, 246] on div at bounding box center [28, 238] width 29 height 29
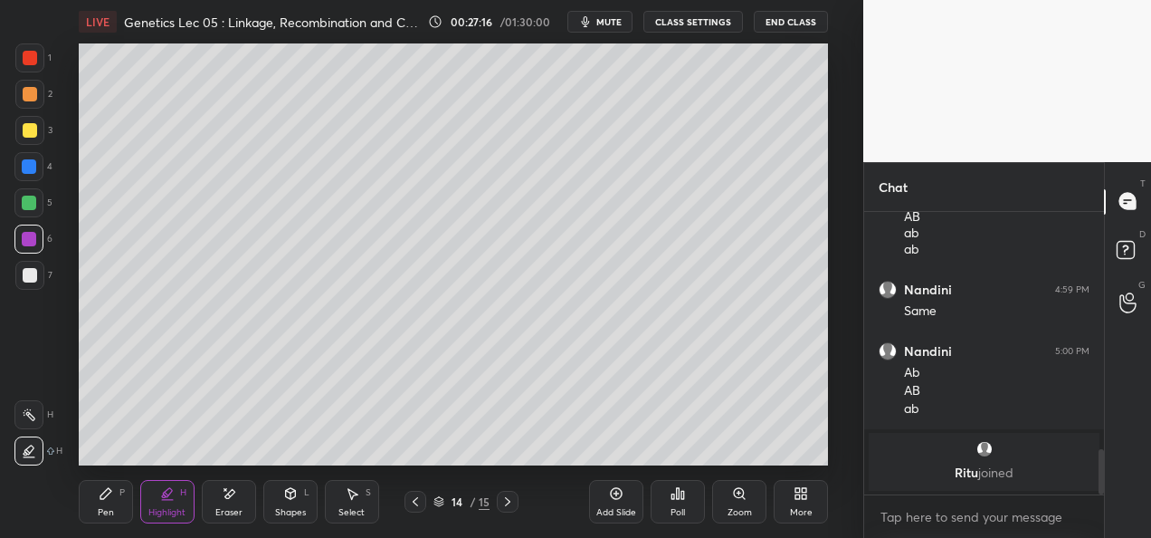
click at [103, 500] on icon at bounding box center [106, 493] width 14 height 14
click at [35, 274] on div at bounding box center [30, 275] width 14 height 14
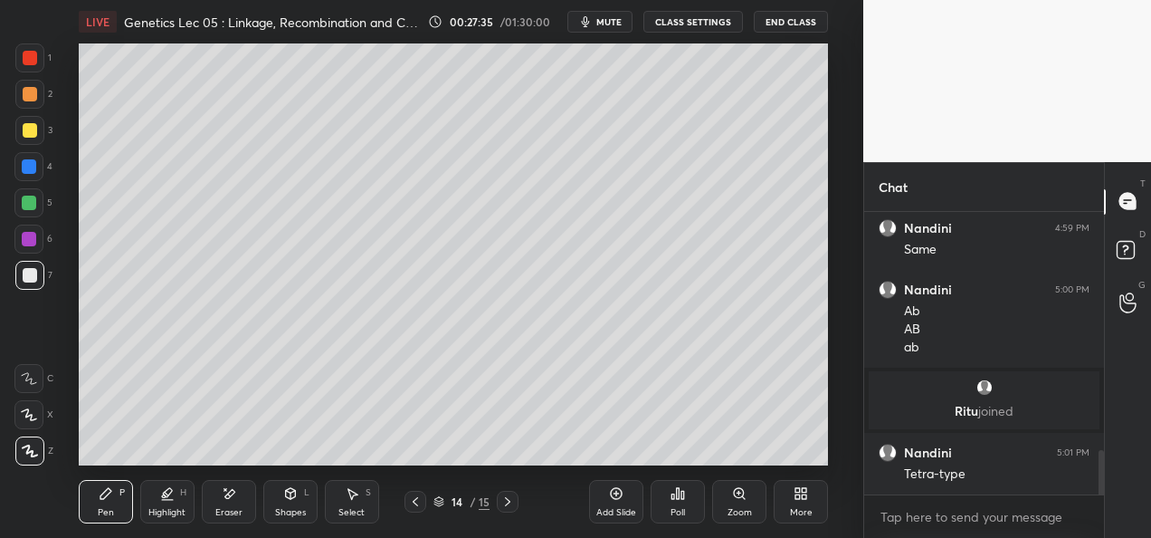
click at [505, 507] on icon at bounding box center [508, 501] width 14 height 14
click at [296, 513] on div "Shapes" at bounding box center [290, 512] width 31 height 9
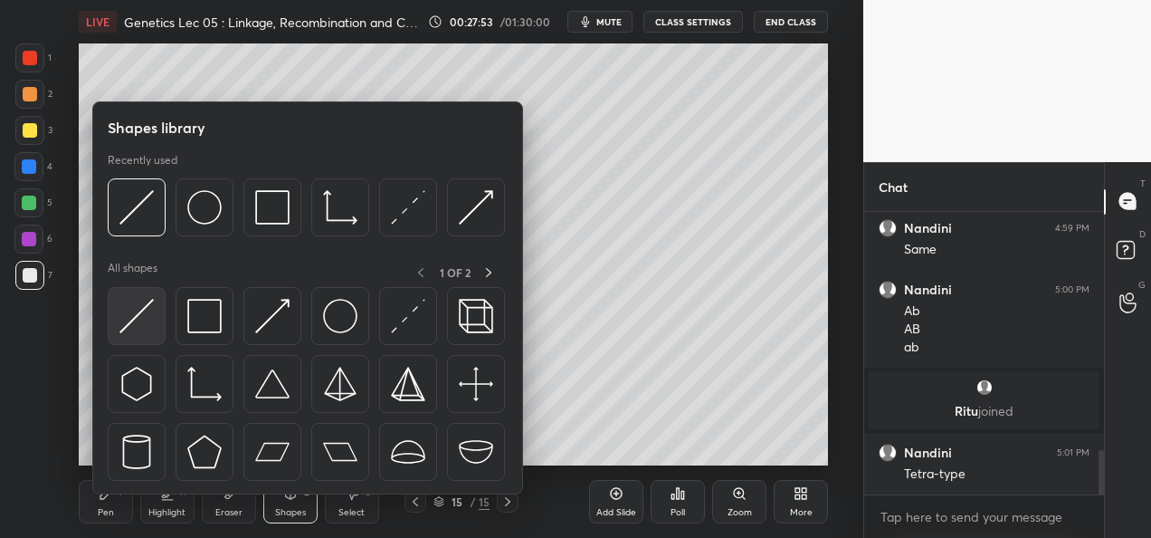
click at [157, 315] on div at bounding box center [137, 316] width 58 height 58
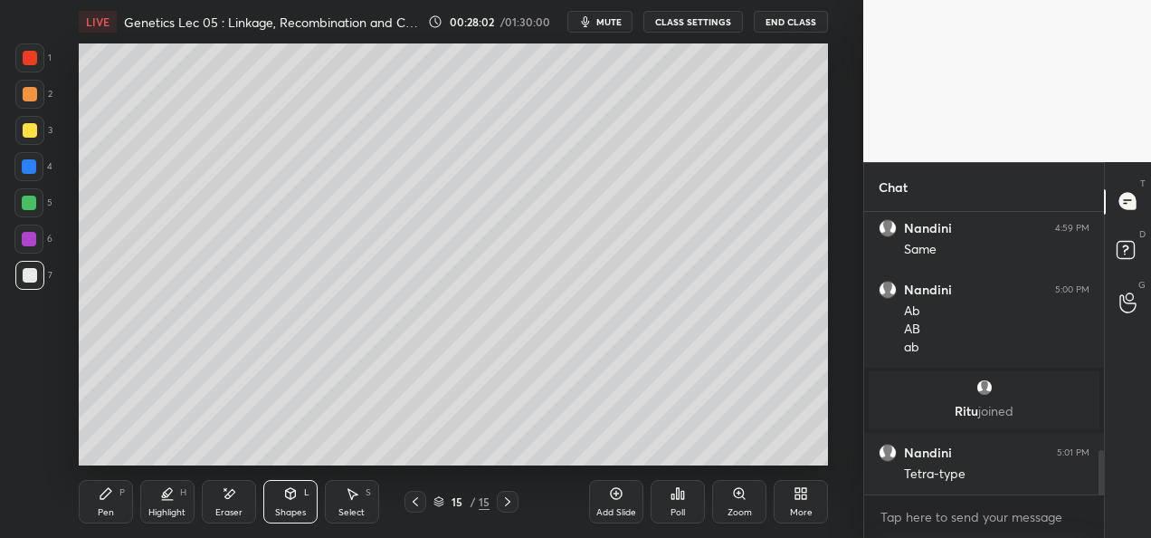
click at [107, 510] on div "Pen" at bounding box center [106, 512] width 16 height 9
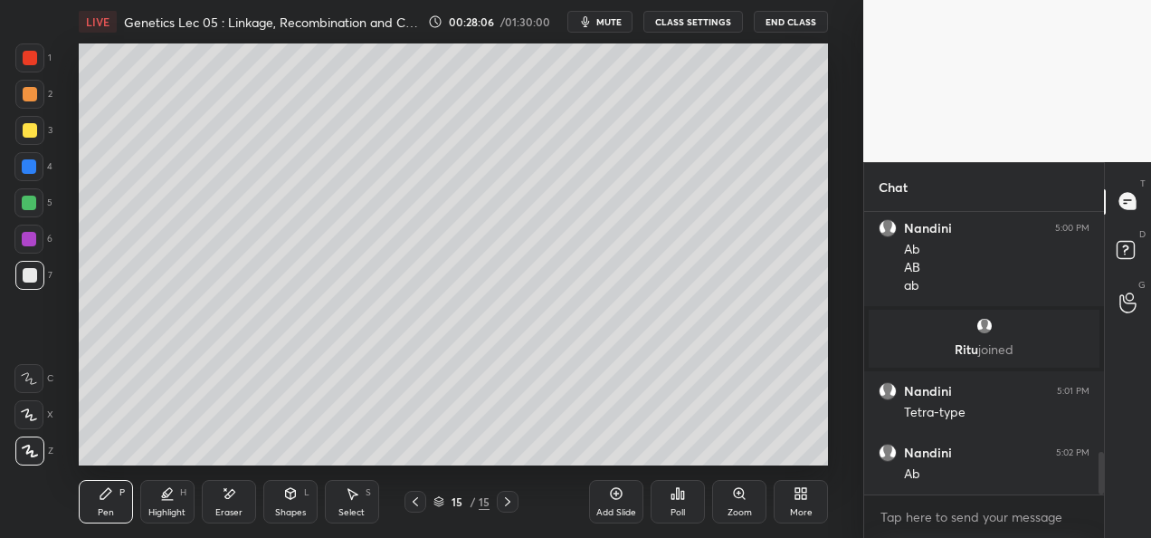
click at [29, 169] on div at bounding box center [29, 166] width 14 height 14
click at [31, 274] on div at bounding box center [30, 275] width 14 height 14
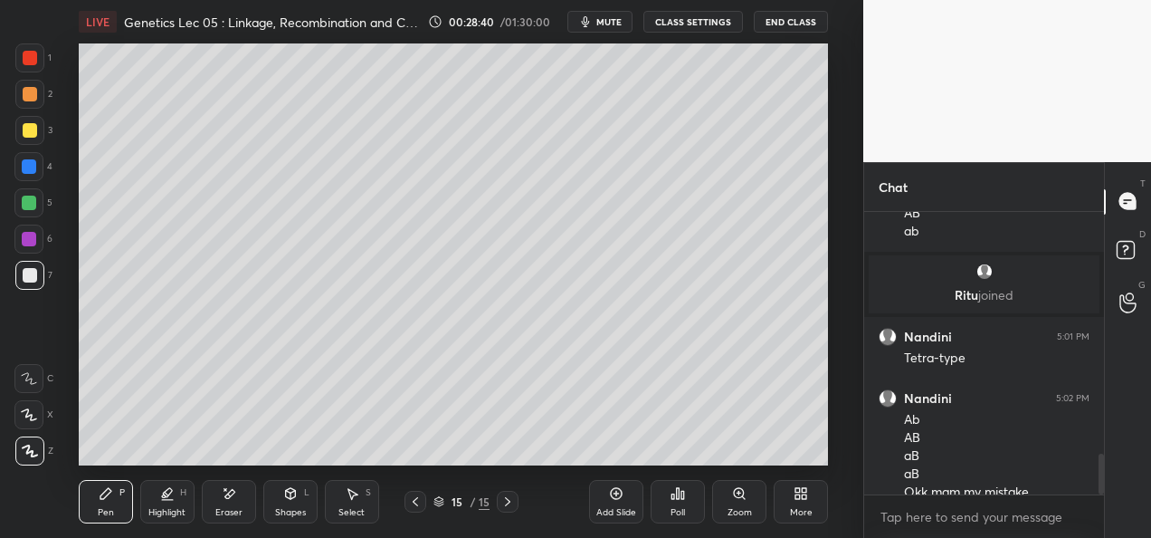
scroll to position [1660, 0]
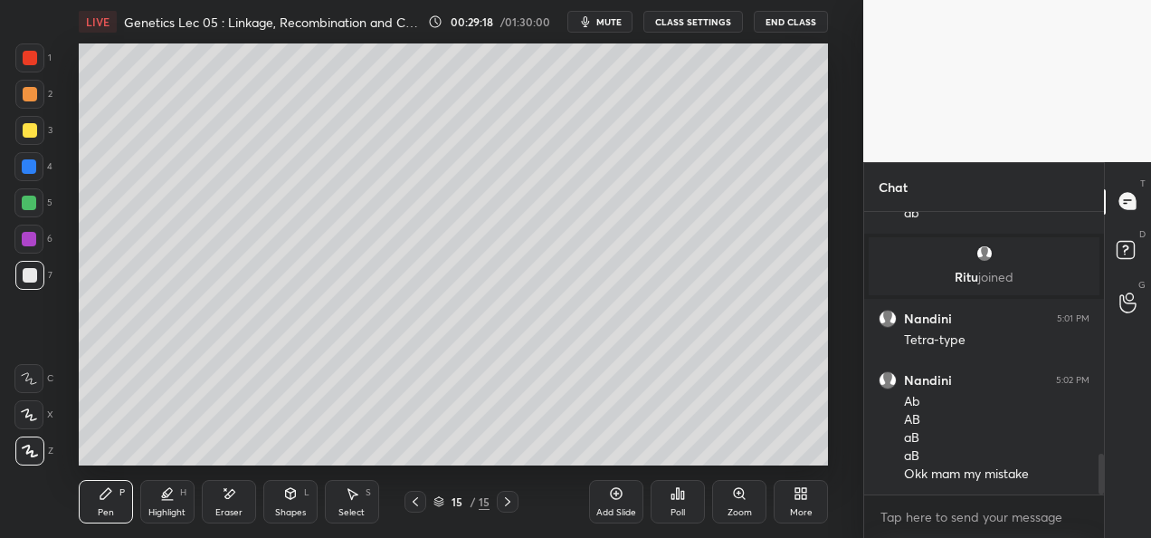
click at [31, 137] on div at bounding box center [30, 130] width 14 height 14
click at [163, 522] on div "Highlight H" at bounding box center [167, 501] width 54 height 43
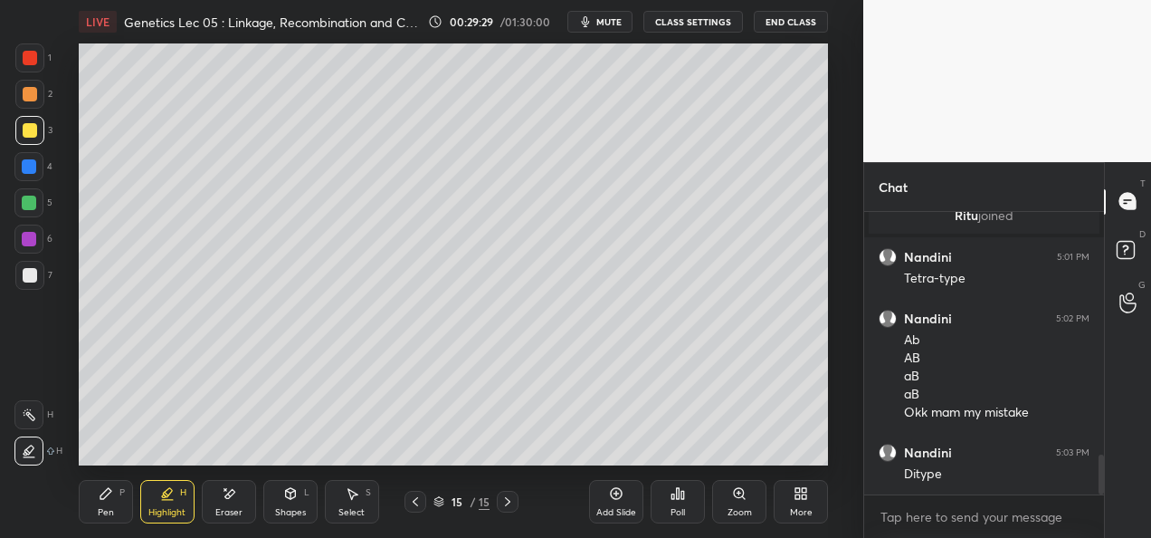
click at [22, 246] on div at bounding box center [28, 238] width 29 height 29
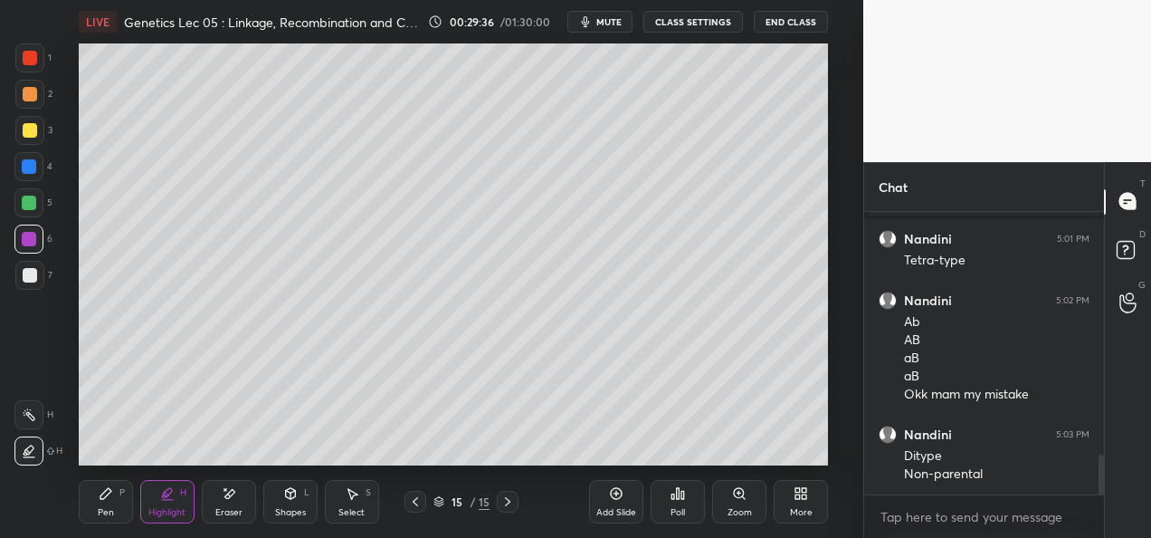
click at [109, 510] on div "Pen" at bounding box center [106, 512] width 16 height 9
click at [40, 276] on div at bounding box center [29, 275] width 29 height 29
click at [606, 510] on div "Add Slide" at bounding box center [616, 512] width 40 height 9
click at [413, 507] on icon at bounding box center [415, 501] width 14 height 14
click at [418, 506] on icon at bounding box center [415, 501] width 14 height 14
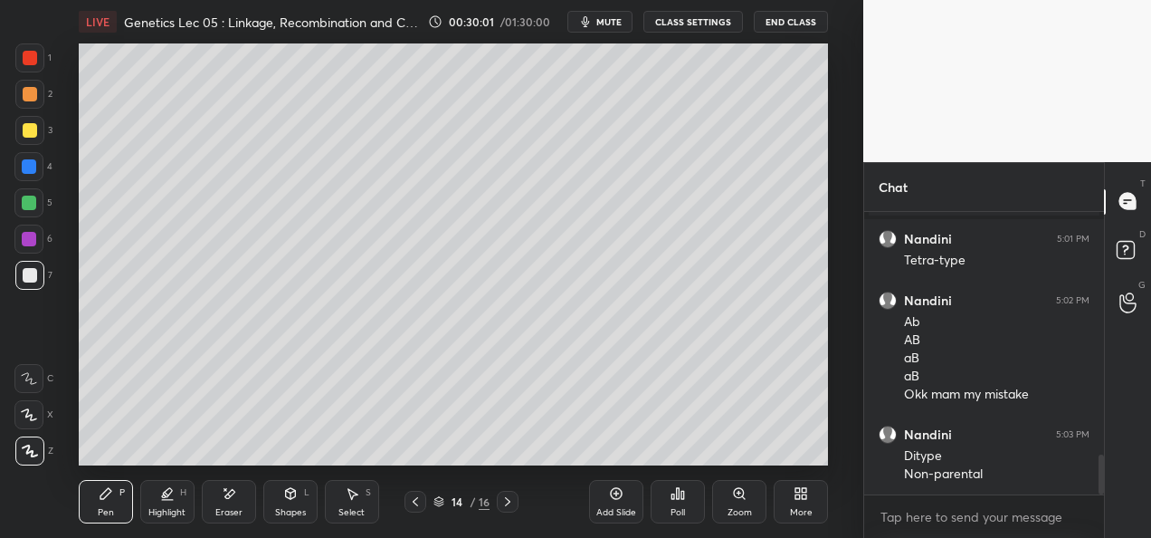
click at [422, 505] on icon at bounding box center [415, 501] width 14 height 14
click at [421, 498] on icon at bounding box center [415, 501] width 14 height 14
click at [415, 500] on icon at bounding box center [415, 501] width 5 height 9
click at [509, 504] on icon at bounding box center [508, 501] width 14 height 14
click at [515, 506] on div at bounding box center [508, 502] width 22 height 22
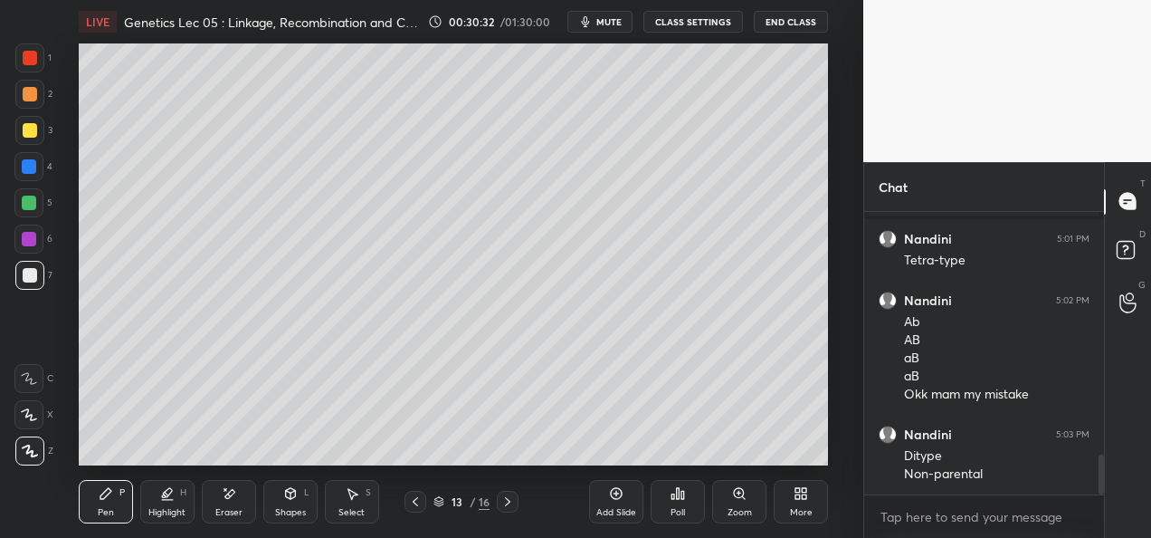
click at [505, 505] on icon at bounding box center [508, 501] width 14 height 14
click at [510, 501] on icon at bounding box center [507, 501] width 5 height 9
click at [501, 501] on icon at bounding box center [508, 501] width 14 height 14
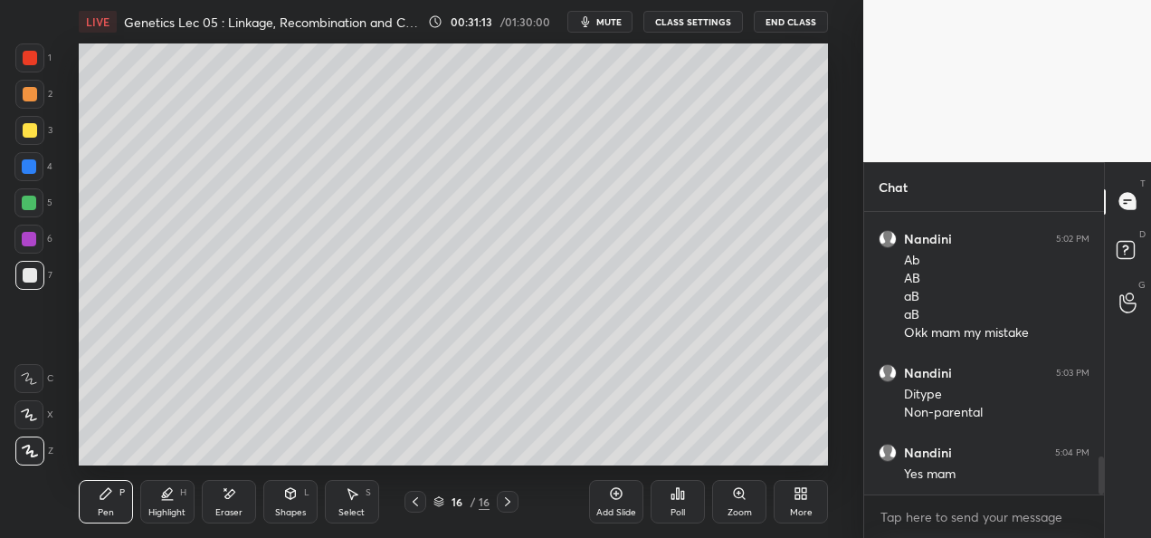
click at [33, 132] on div at bounding box center [30, 130] width 14 height 14
click at [617, 505] on div "Add Slide" at bounding box center [616, 501] width 54 height 43
click at [230, 514] on div "Eraser" at bounding box center [228, 512] width 27 height 9
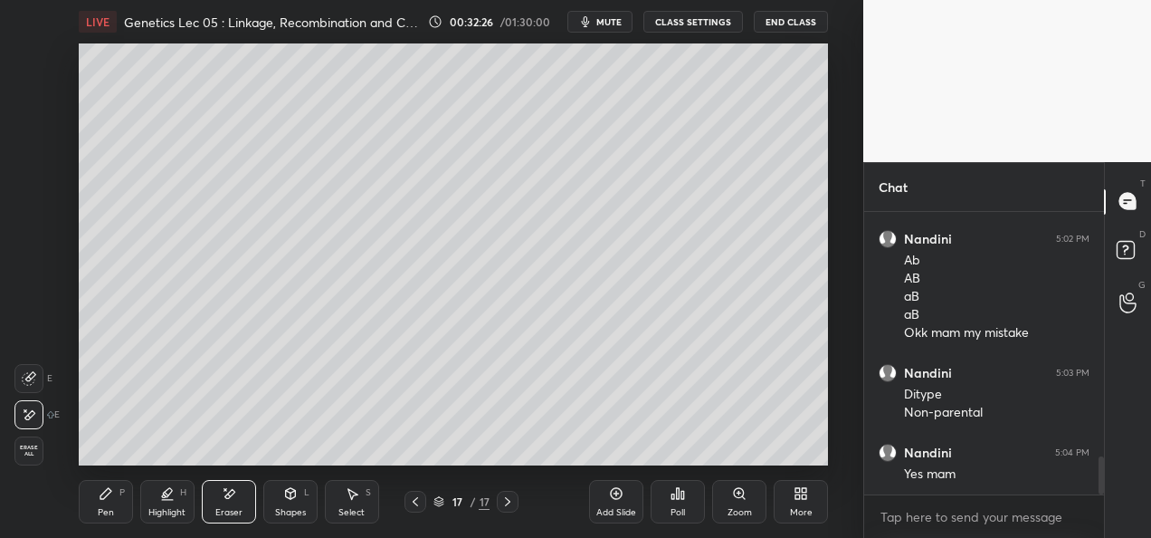
click at [116, 499] on div "Pen P" at bounding box center [106, 501] width 54 height 43
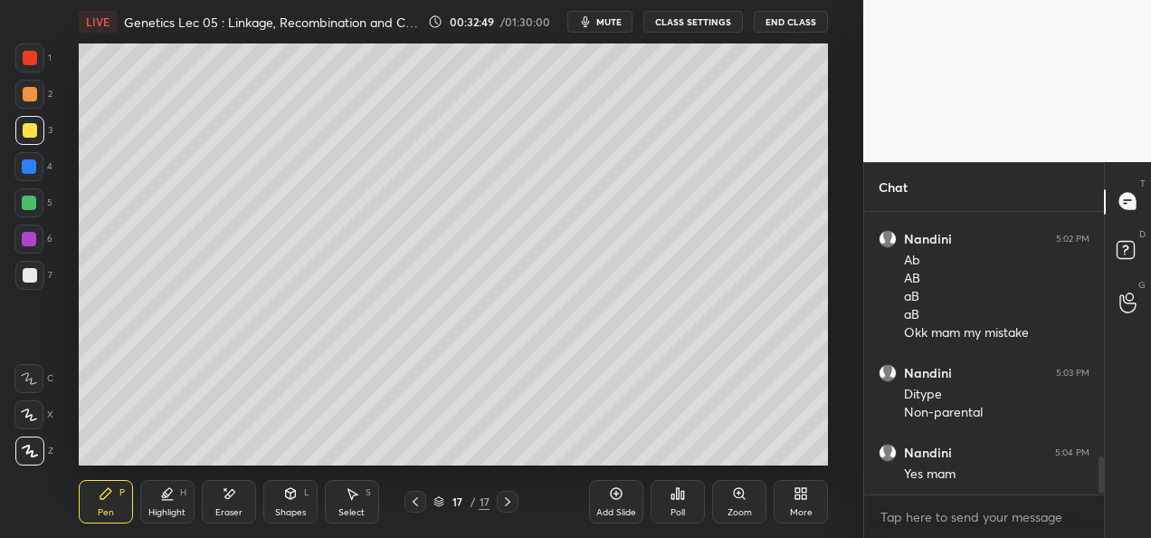
scroll to position [1863, 0]
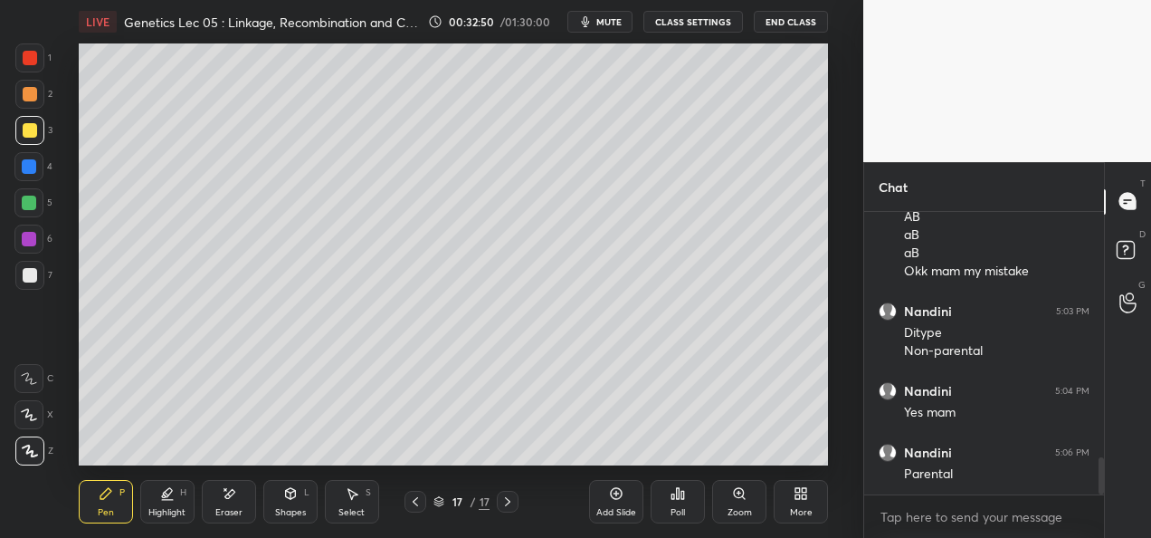
click at [27, 101] on div at bounding box center [29, 94] width 29 height 29
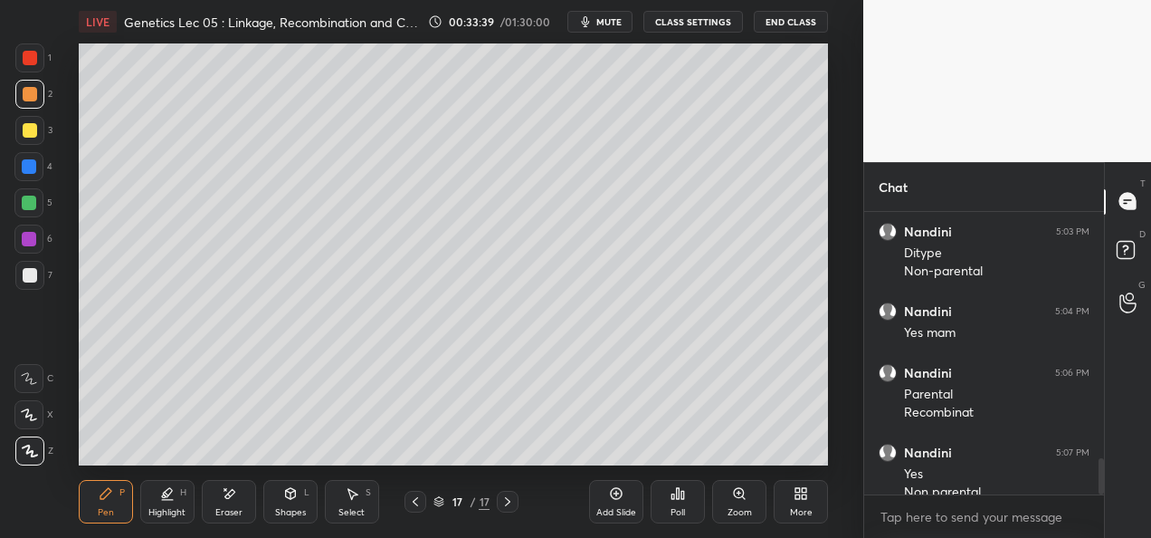
scroll to position [1960, 0]
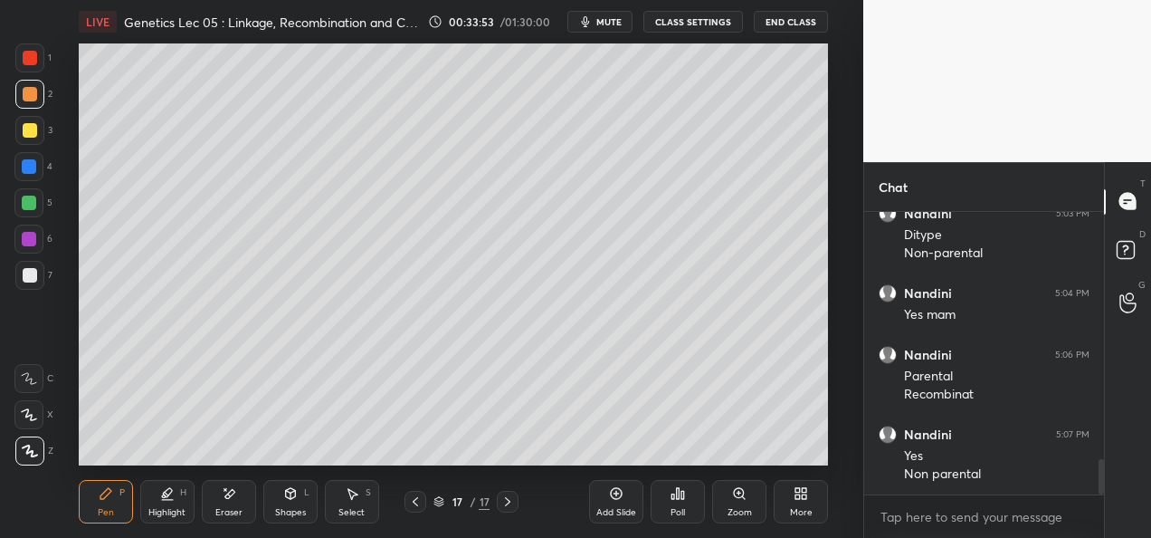
click at [33, 244] on div at bounding box center [29, 239] width 14 height 14
click at [232, 508] on div "Eraser" at bounding box center [228, 512] width 27 height 9
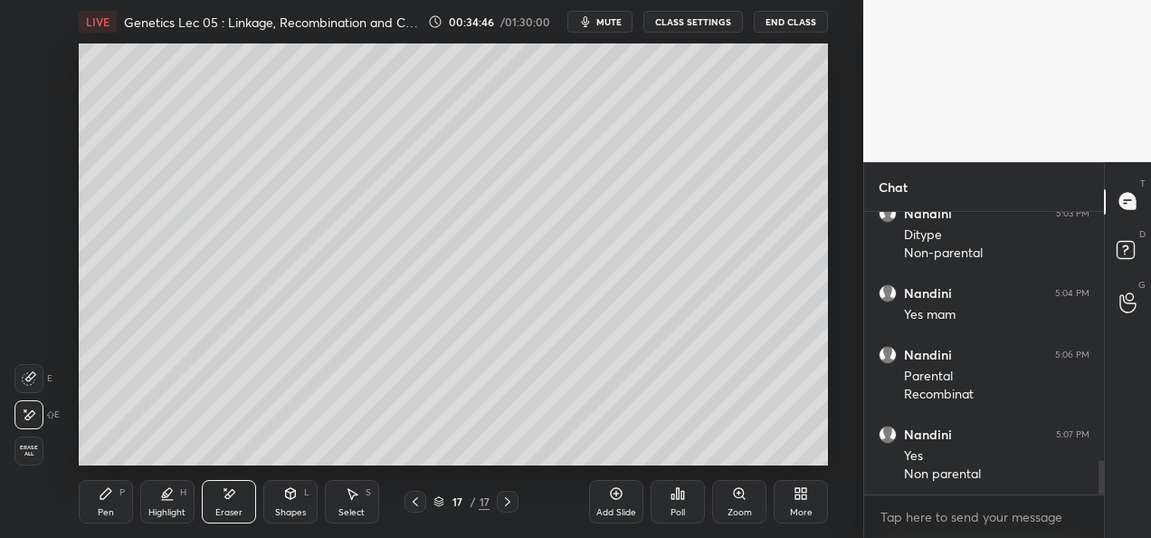
scroll to position [2022, 0]
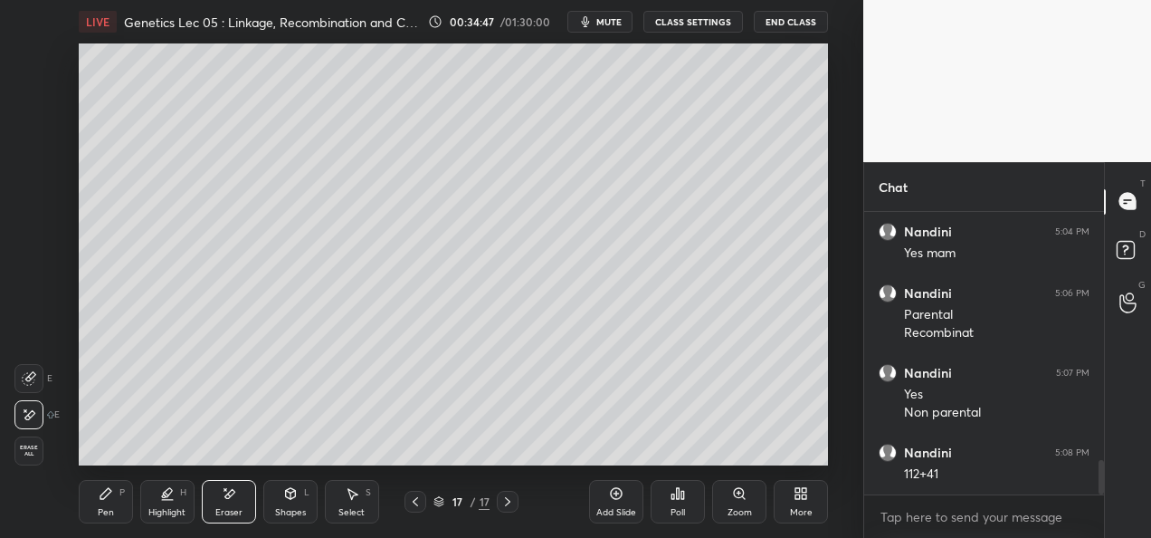
click at [112, 513] on div "Pen" at bounding box center [106, 512] width 16 height 9
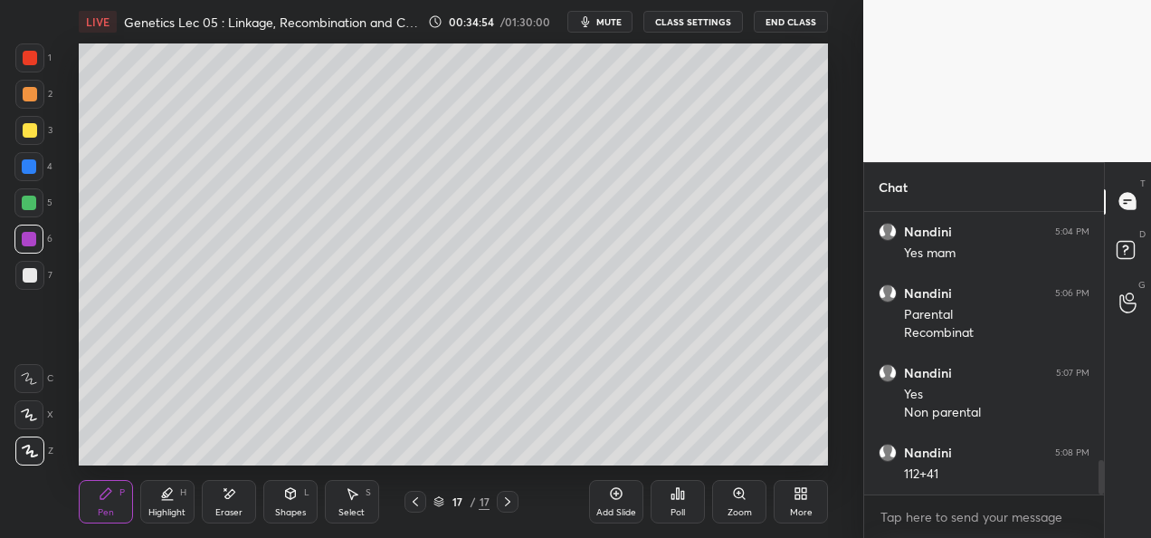
click at [351, 493] on icon at bounding box center [353, 494] width 10 height 11
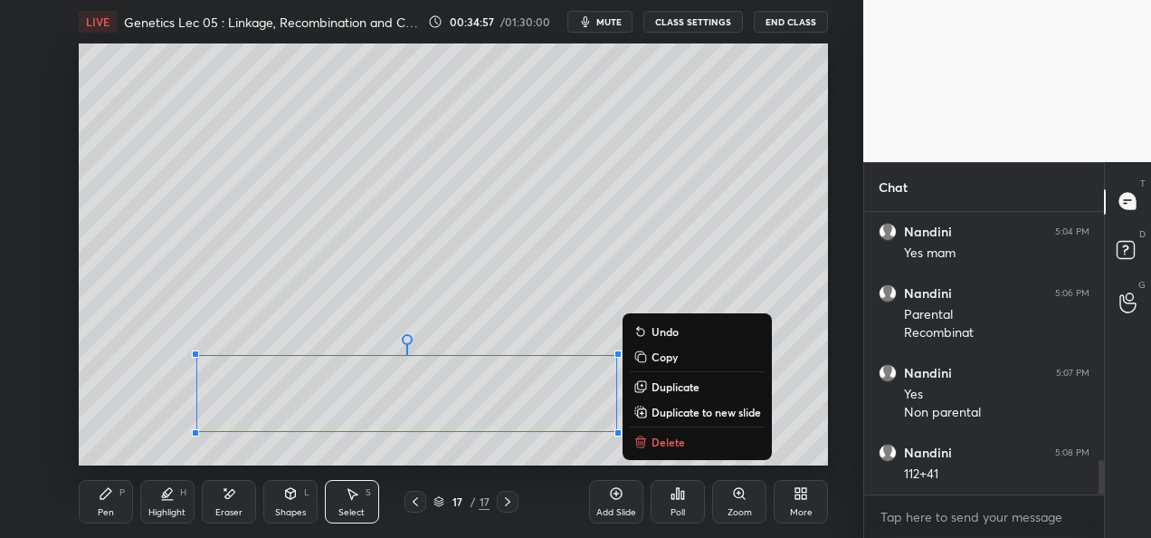
click at [674, 415] on p "Duplicate to new slide" at bounding box center [707, 412] width 110 height 14
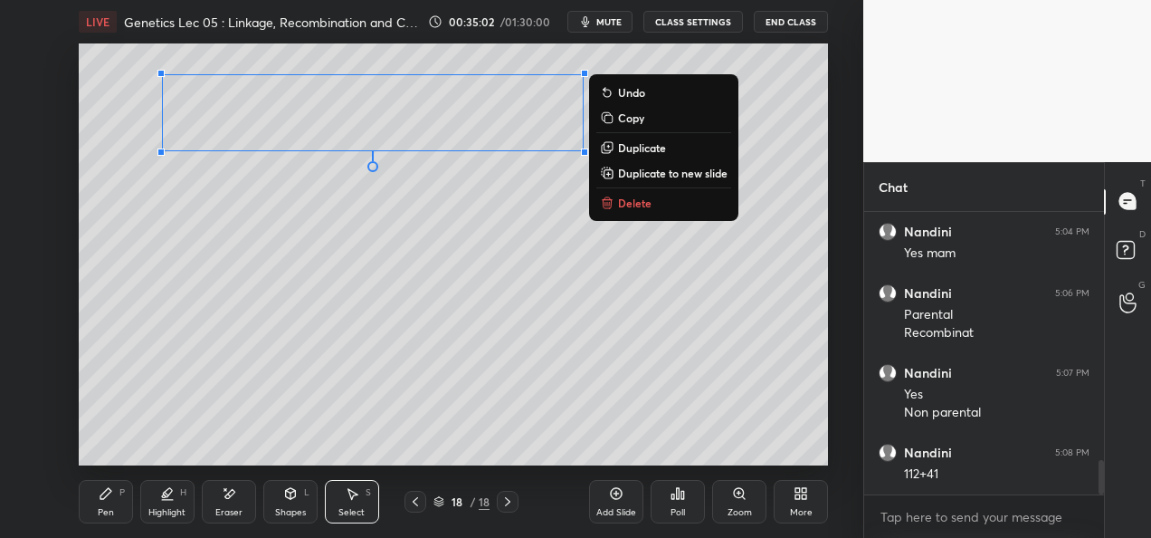
click at [83, 501] on div "Pen P" at bounding box center [106, 501] width 54 height 43
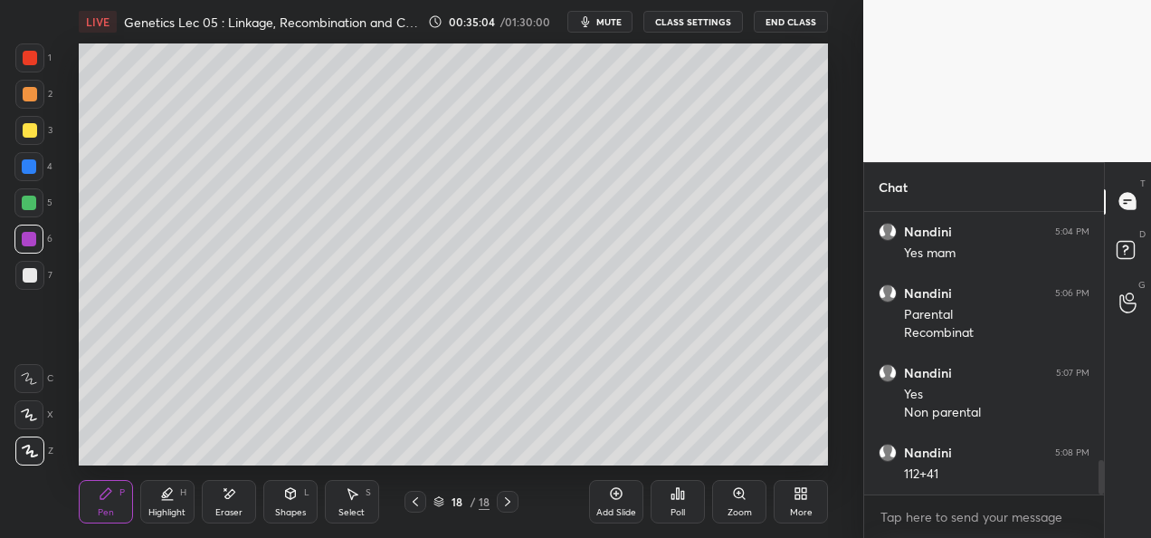
click at [406, 509] on div at bounding box center [416, 502] width 22 height 22
click at [501, 500] on icon at bounding box center [508, 501] width 14 height 14
click at [25, 168] on div at bounding box center [29, 166] width 14 height 14
click at [38, 128] on div at bounding box center [29, 130] width 29 height 29
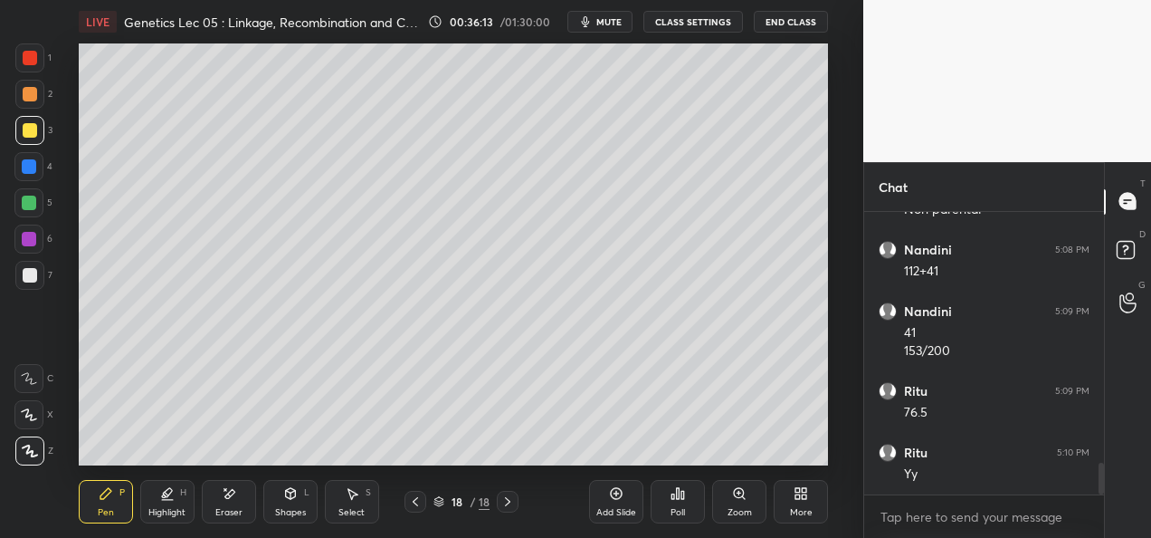
scroll to position [2286, 0]
click at [612, 500] on icon at bounding box center [616, 493] width 14 height 14
click at [22, 143] on div at bounding box center [29, 130] width 29 height 29
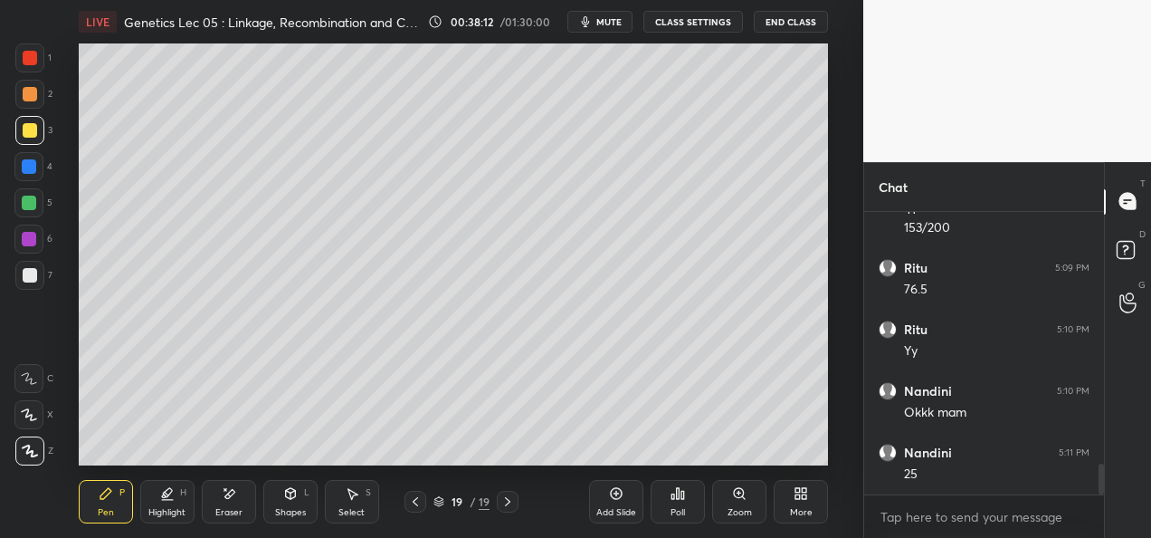
scroll to position [2409, 0]
click at [25, 168] on div at bounding box center [29, 166] width 14 height 14
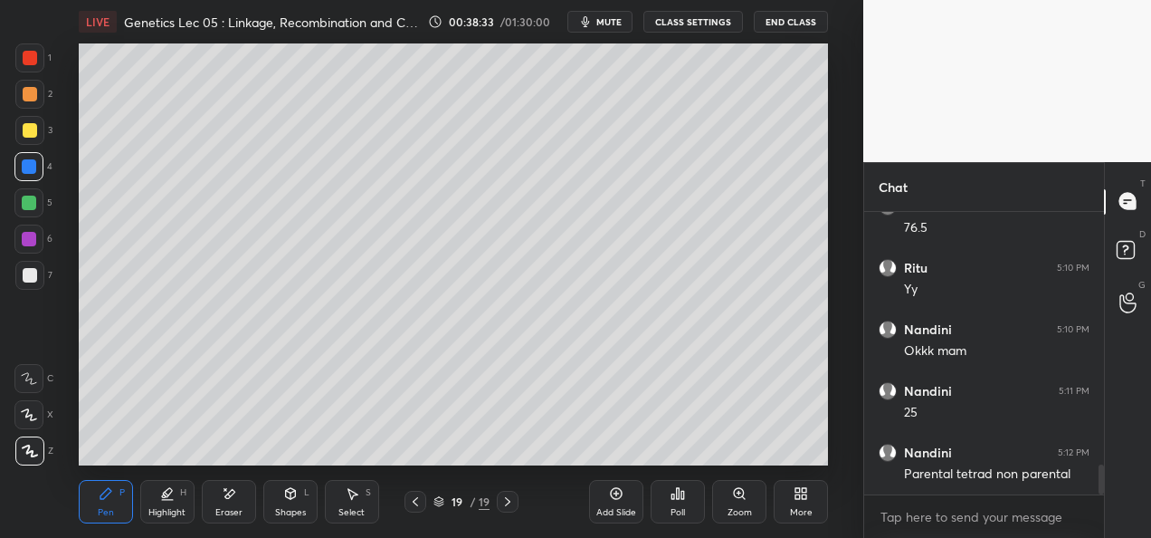
scroll to position [2428, 0]
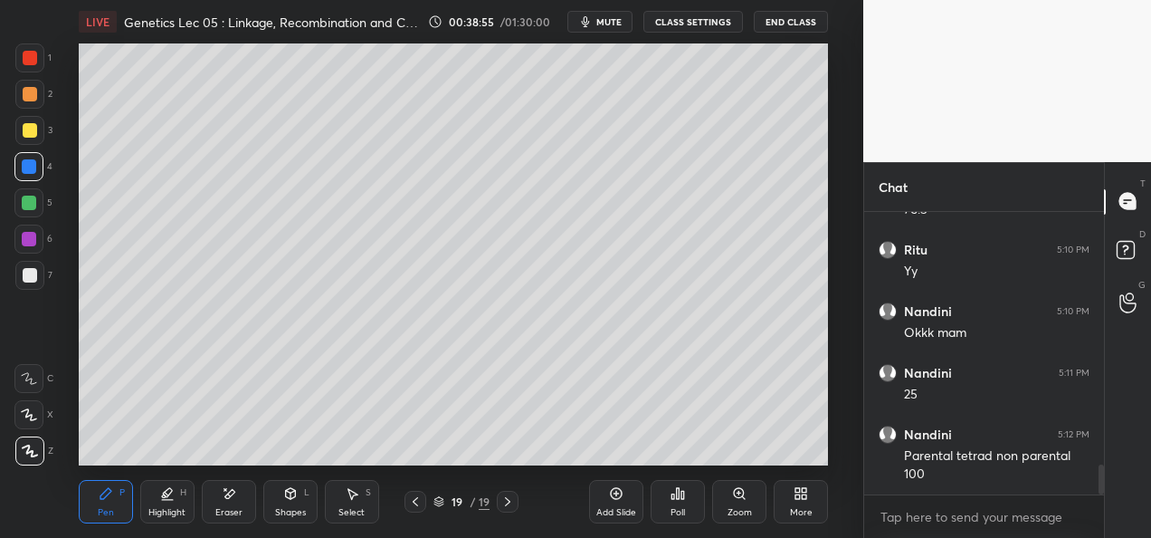
click at [612, 516] on div "Add Slide" at bounding box center [616, 512] width 40 height 9
click at [25, 98] on div at bounding box center [30, 94] width 14 height 14
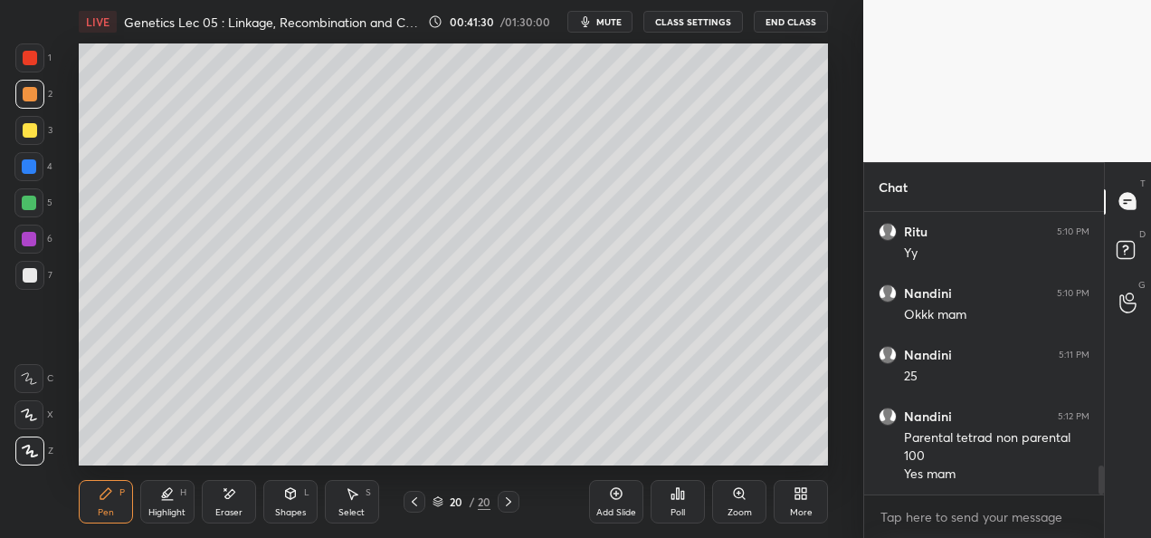
click at [19, 136] on div at bounding box center [29, 130] width 29 height 29
click at [22, 170] on div at bounding box center [29, 166] width 14 height 14
click at [828, 116] on div "Setting up your live class Poll for secs No correct answer Start poll" at bounding box center [453, 254] width 791 height 422
click at [829, 209] on div "Setting up your live class Poll for secs No correct answer Start poll" at bounding box center [453, 254] width 791 height 422
click at [27, 243] on div at bounding box center [29, 239] width 14 height 14
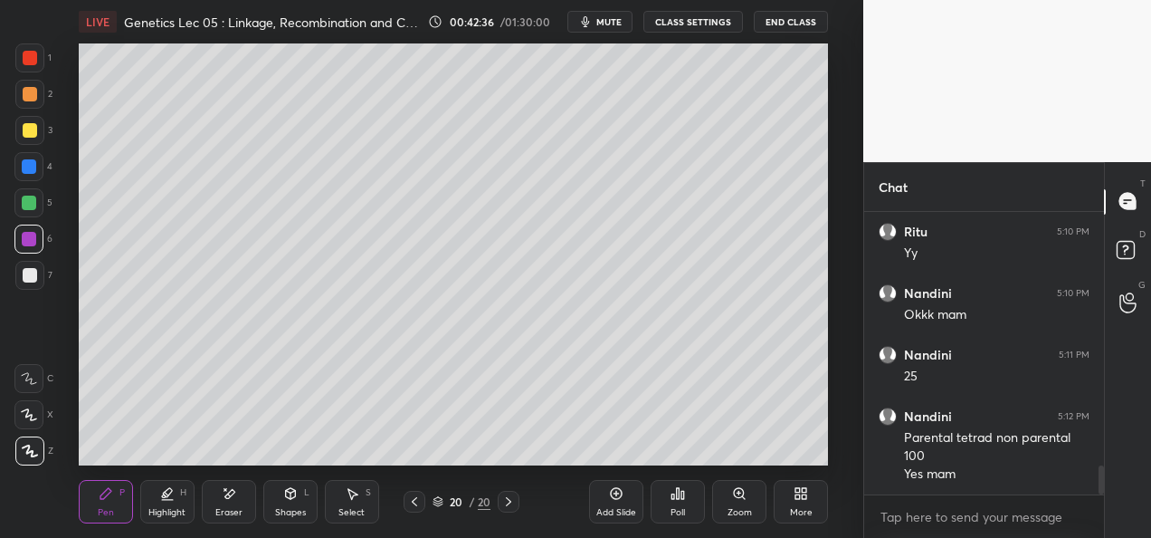
click at [22, 281] on div at bounding box center [29, 275] width 29 height 29
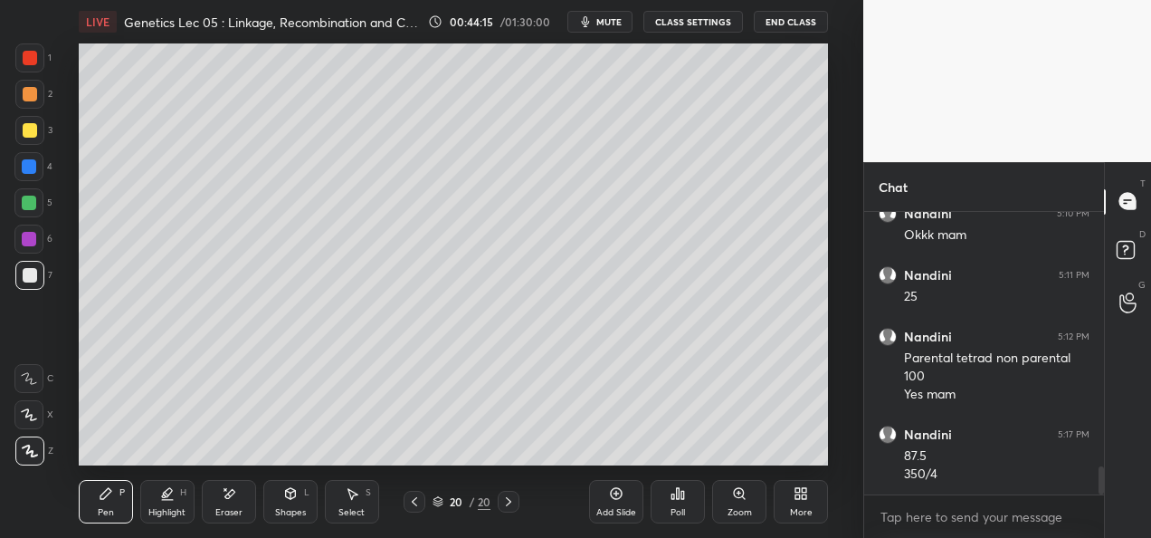
scroll to position [2587, 0]
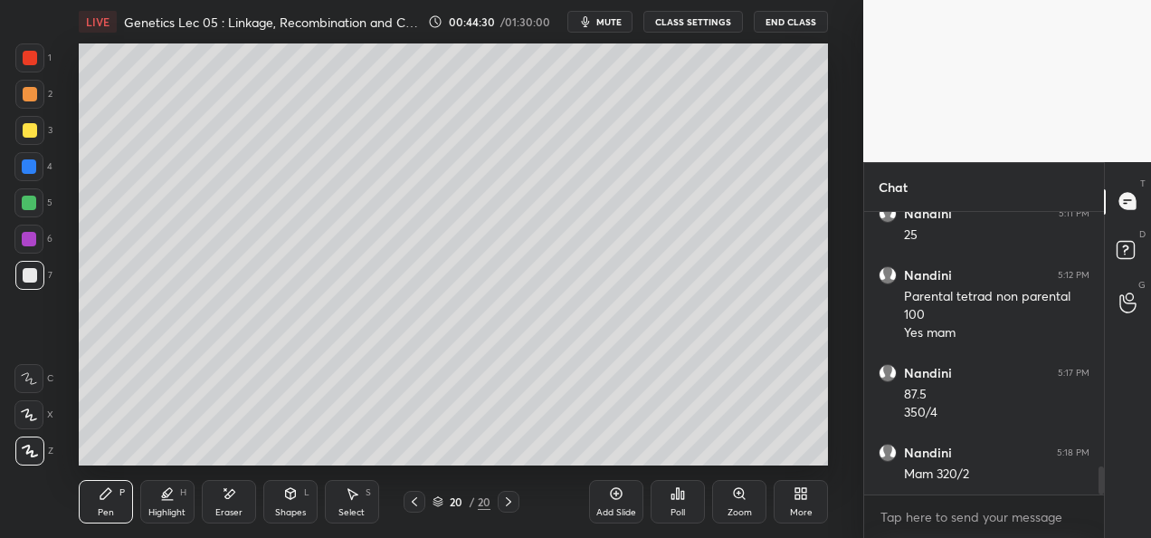
click at [212, 518] on div "Eraser" at bounding box center [229, 501] width 54 height 43
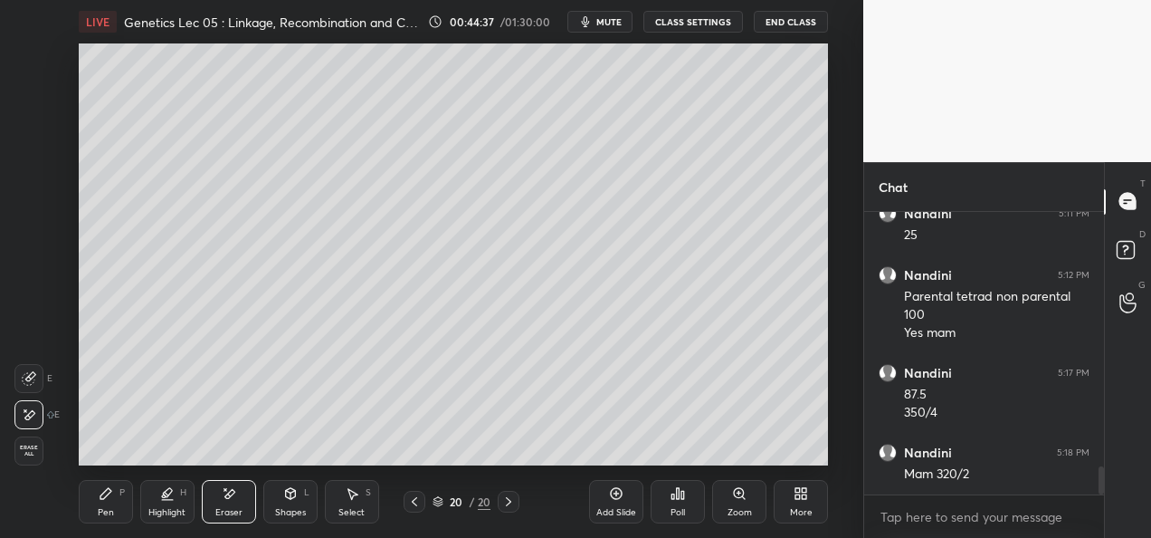
click at [95, 520] on div "Pen P" at bounding box center [106, 501] width 54 height 43
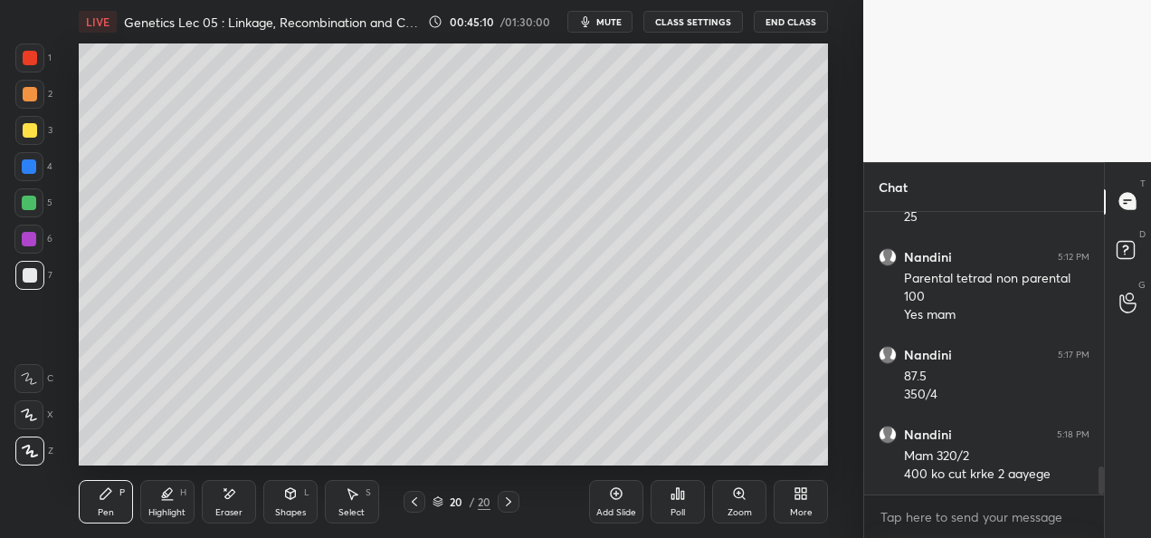
scroll to position [2666, 0]
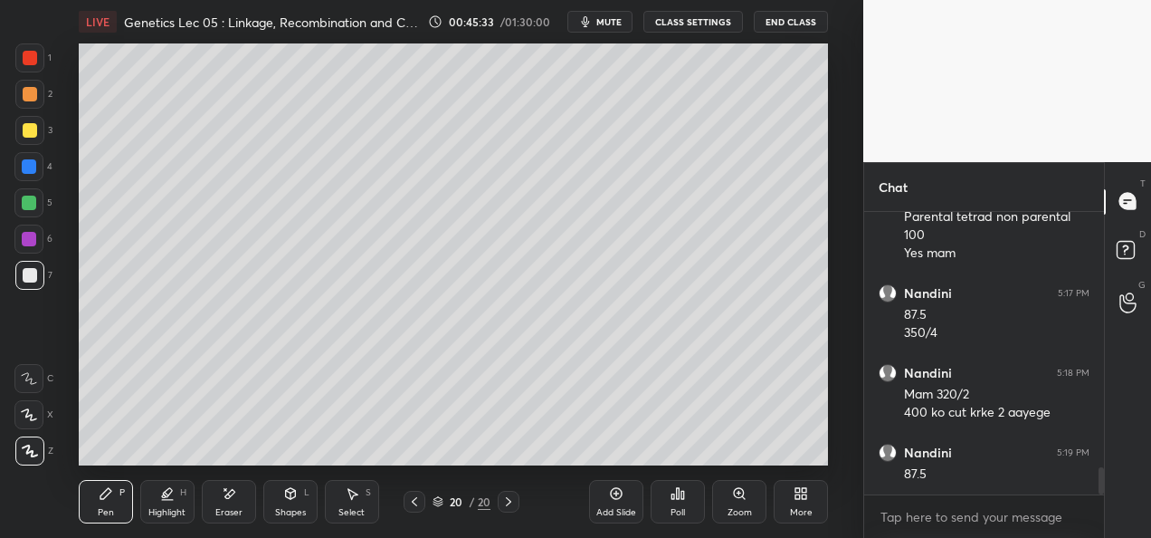
click at [414, 505] on icon at bounding box center [414, 501] width 14 height 14
click at [415, 506] on icon at bounding box center [414, 501] width 14 height 14
click at [419, 508] on icon at bounding box center [414, 501] width 14 height 14
click at [419, 509] on div at bounding box center [415, 502] width 22 height 22
click at [423, 510] on div at bounding box center [415, 502] width 22 height 22
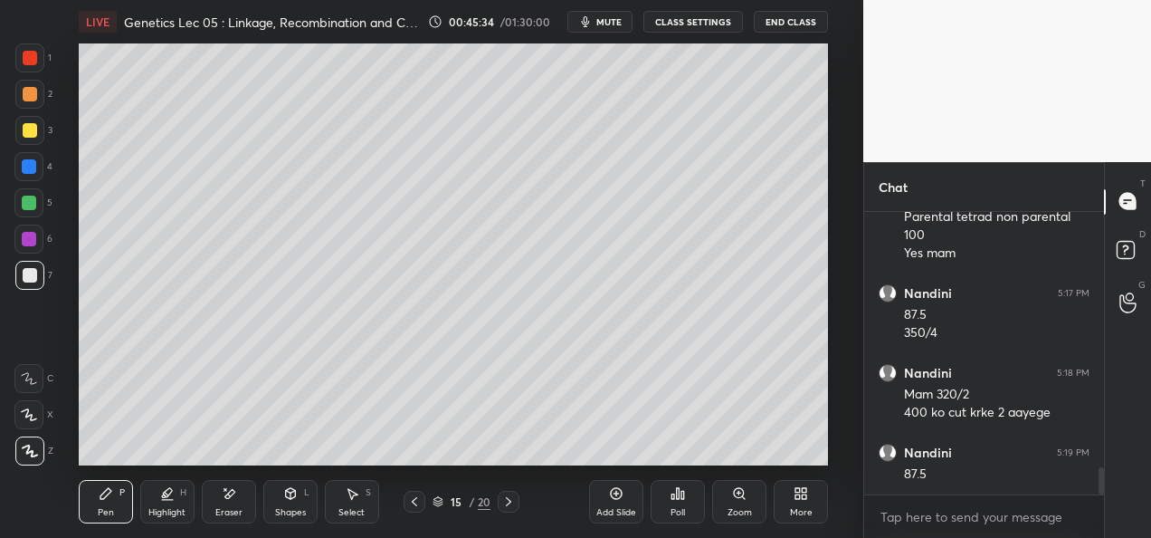
click at [421, 511] on div at bounding box center [415, 502] width 22 height 22
click at [418, 507] on icon at bounding box center [414, 501] width 14 height 14
click at [415, 511] on div at bounding box center [415, 502] width 22 height 22
click at [419, 511] on div at bounding box center [415, 502] width 22 height 22
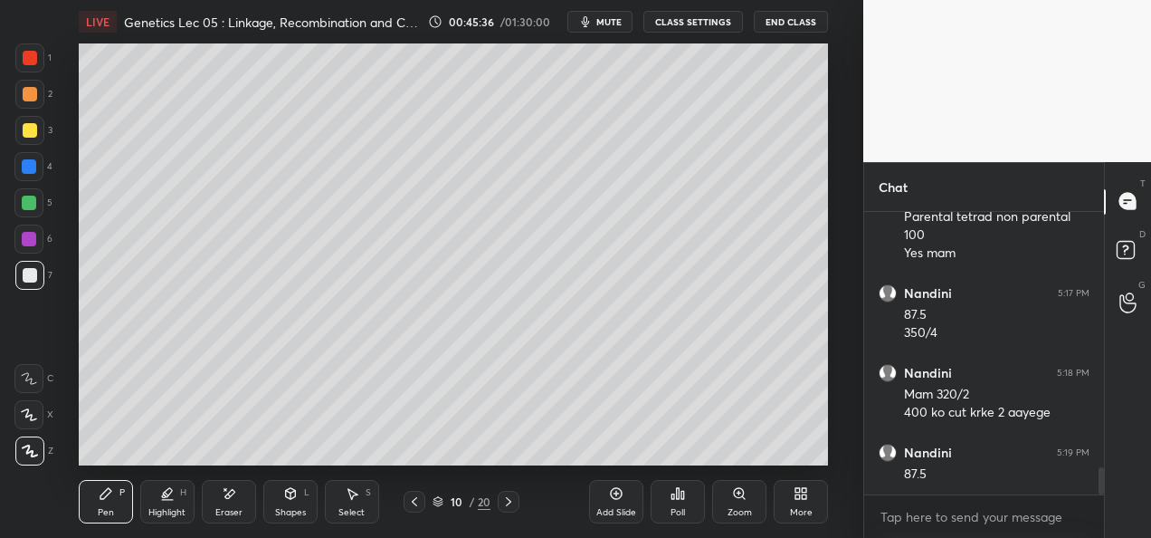
click at [419, 515] on div "Pen P Highlight H Eraser Shapes L Select S 10 / 20 Add Slide Poll Zoom More" at bounding box center [453, 501] width 749 height 72
click at [415, 503] on icon at bounding box center [414, 501] width 14 height 14
click at [508, 501] on icon at bounding box center [508, 501] width 14 height 14
click at [510, 504] on icon at bounding box center [508, 501] width 14 height 14
click at [509, 506] on icon at bounding box center [508, 501] width 14 height 14
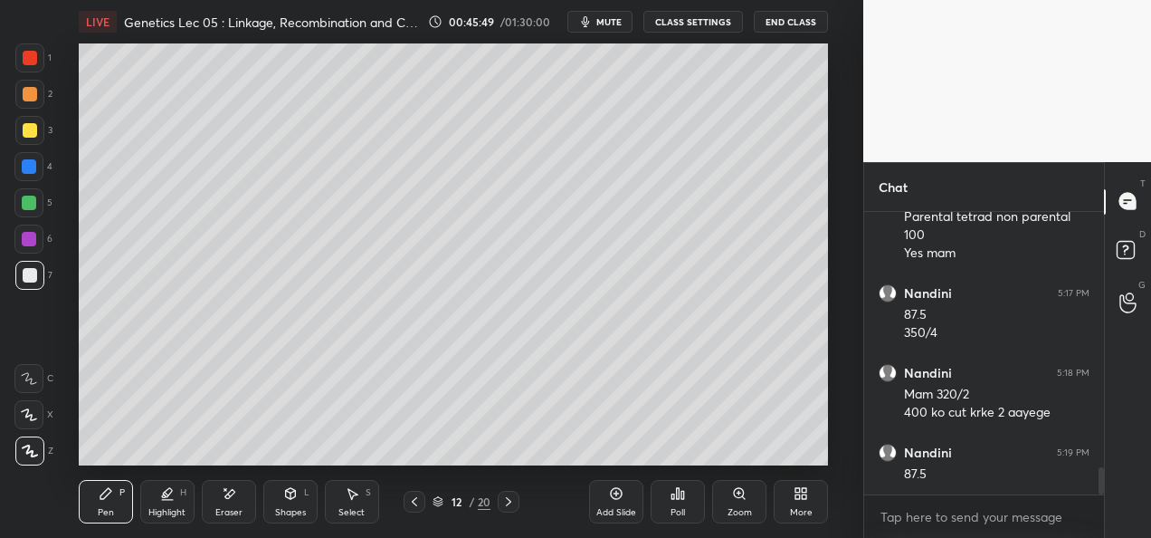
click at [511, 503] on icon at bounding box center [508, 501] width 14 height 14
click at [510, 502] on icon at bounding box center [508, 501] width 14 height 14
click at [512, 501] on icon at bounding box center [508, 501] width 14 height 14
click at [503, 502] on icon at bounding box center [508, 501] width 14 height 14
click at [506, 502] on icon at bounding box center [508, 501] width 14 height 14
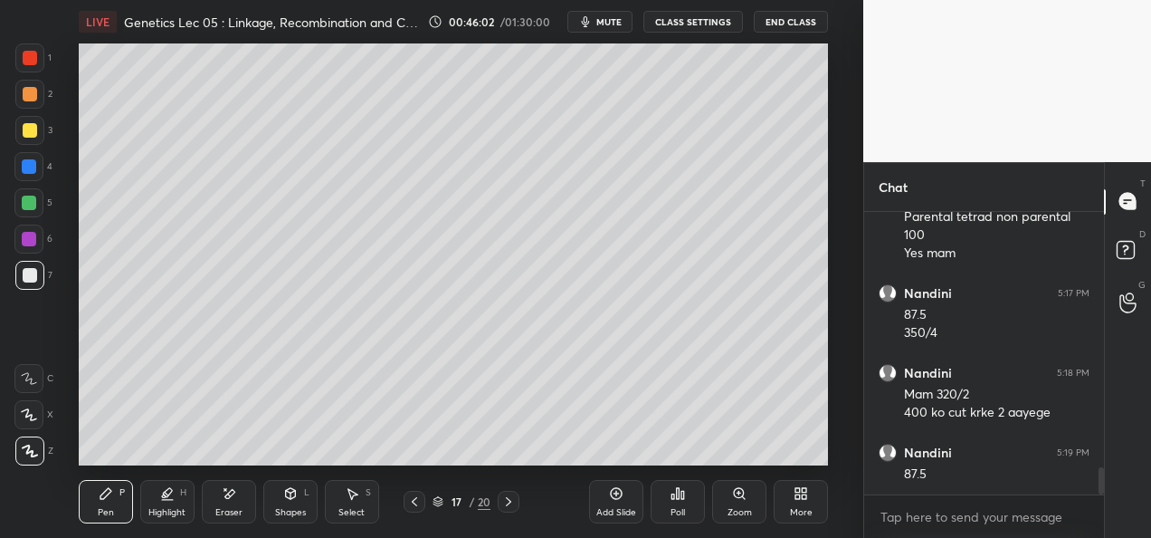
click at [510, 501] on icon at bounding box center [508, 501] width 14 height 14
click at [511, 502] on icon at bounding box center [508, 501] width 14 height 14
click at [510, 503] on icon at bounding box center [508, 501] width 14 height 14
click at [617, 502] on div "Add Slide" at bounding box center [616, 501] width 54 height 43
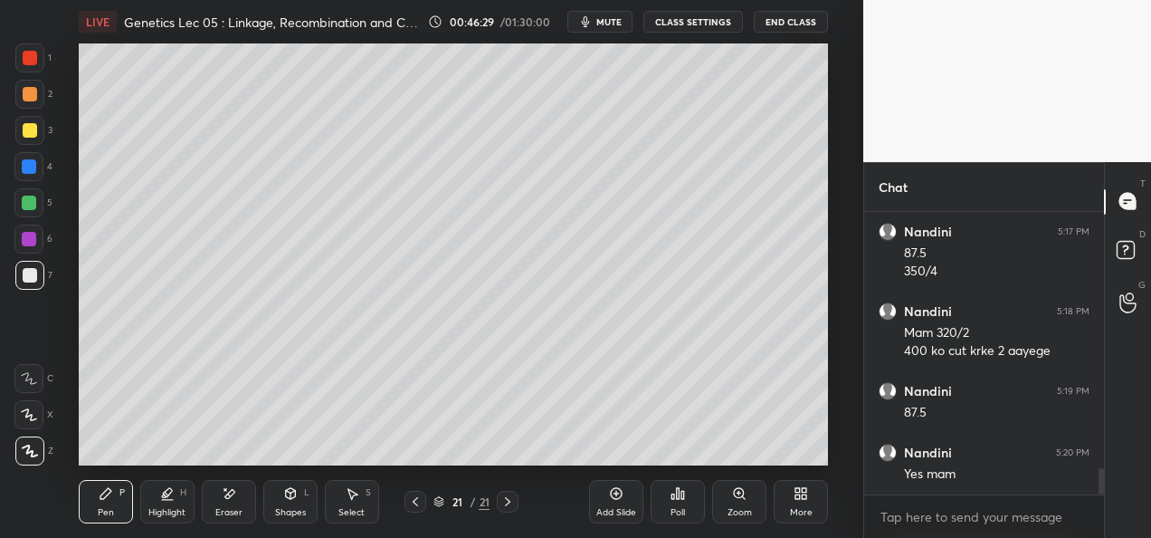
click at [35, 136] on div at bounding box center [30, 130] width 14 height 14
click at [349, 509] on div "Select" at bounding box center [352, 512] width 26 height 9
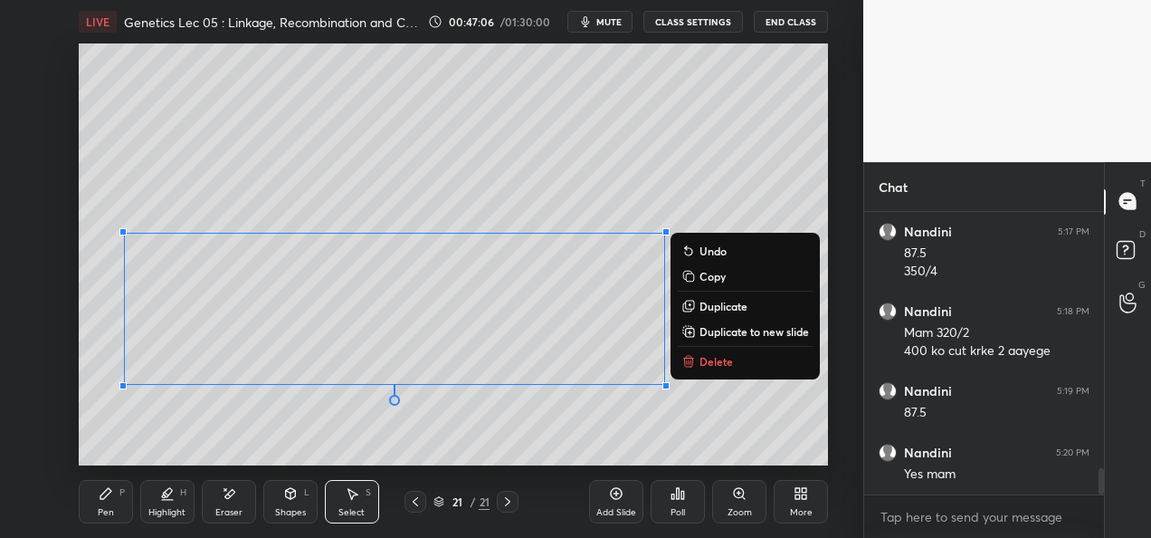
click at [129, 505] on div "Pen P" at bounding box center [106, 501] width 54 height 43
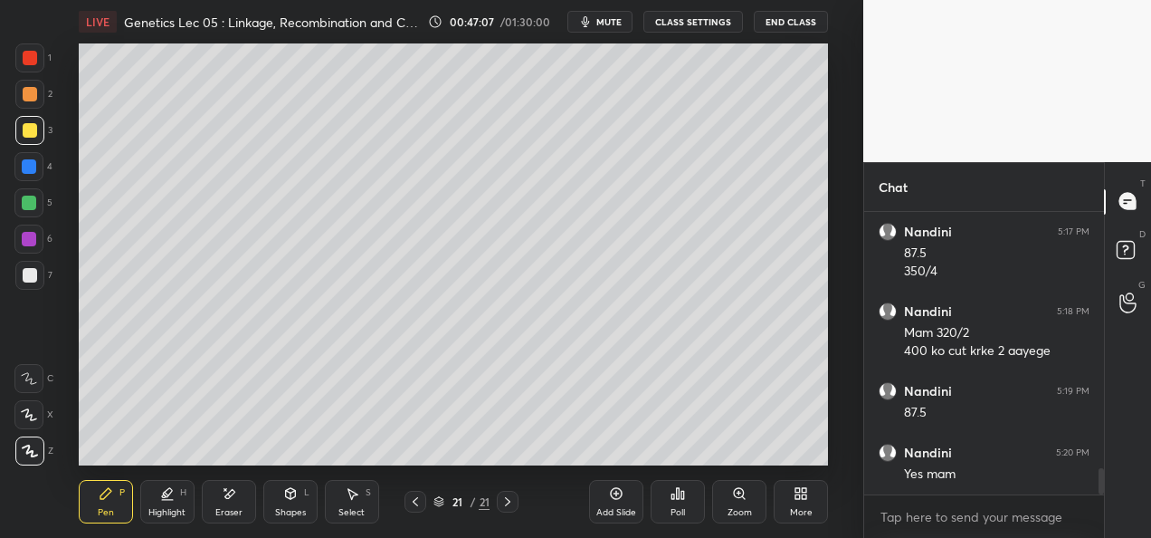
click at [31, 168] on div at bounding box center [29, 166] width 14 height 14
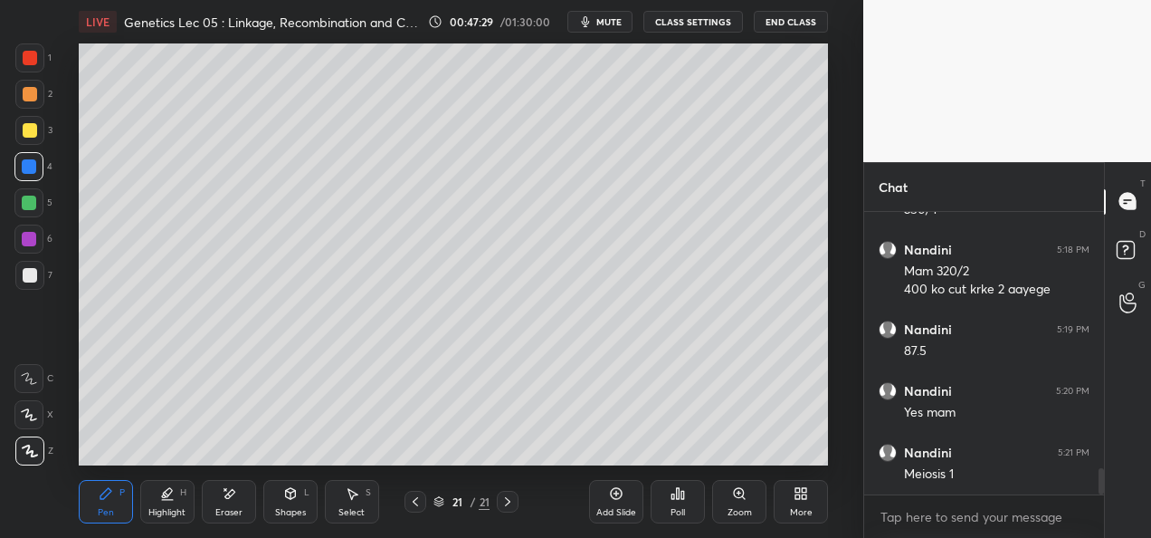
click at [109, 494] on icon at bounding box center [106, 493] width 14 height 14
click at [36, 202] on div at bounding box center [29, 203] width 14 height 14
click at [35, 143] on div at bounding box center [29, 130] width 29 height 29
click at [622, 510] on div "Add Slide" at bounding box center [616, 512] width 40 height 9
click at [279, 501] on div "Shapes L" at bounding box center [290, 501] width 54 height 43
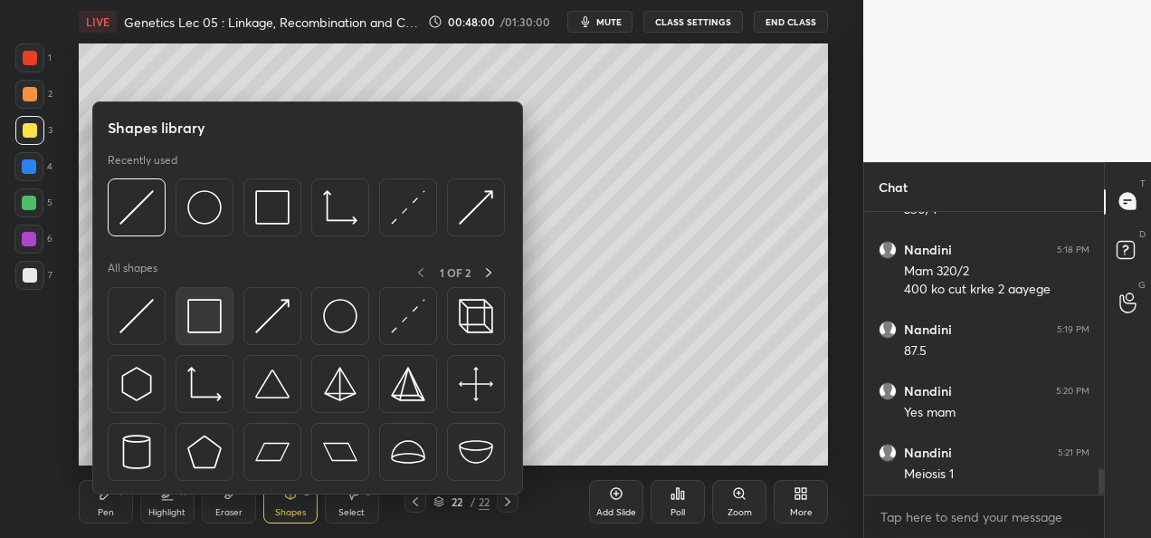
click at [191, 322] on img at bounding box center [204, 316] width 34 height 34
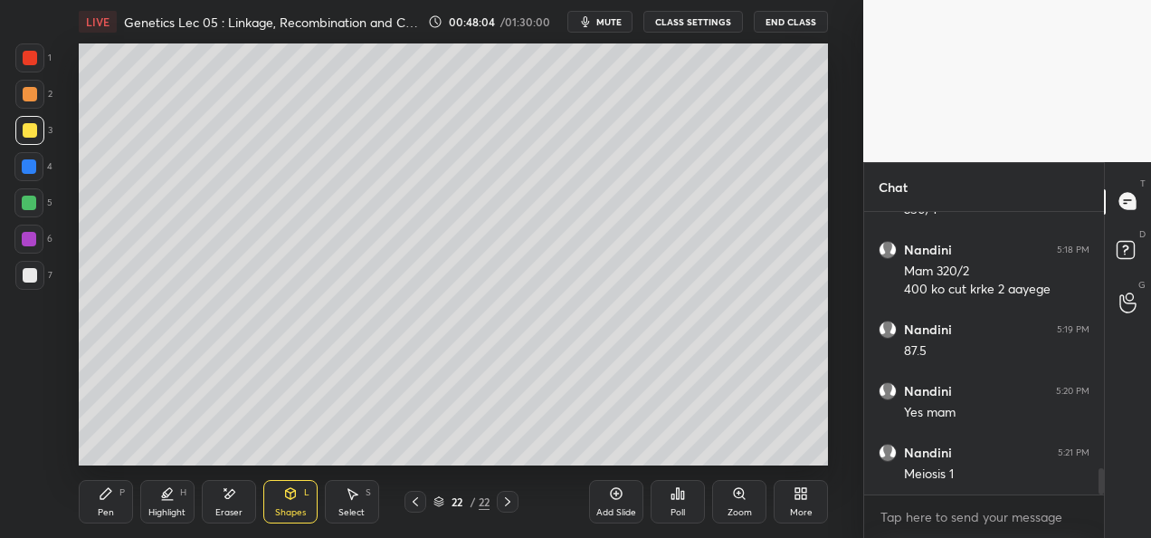
click at [162, 501] on div "Highlight H" at bounding box center [167, 501] width 54 height 43
click at [241, 503] on div "Eraser" at bounding box center [229, 501] width 54 height 43
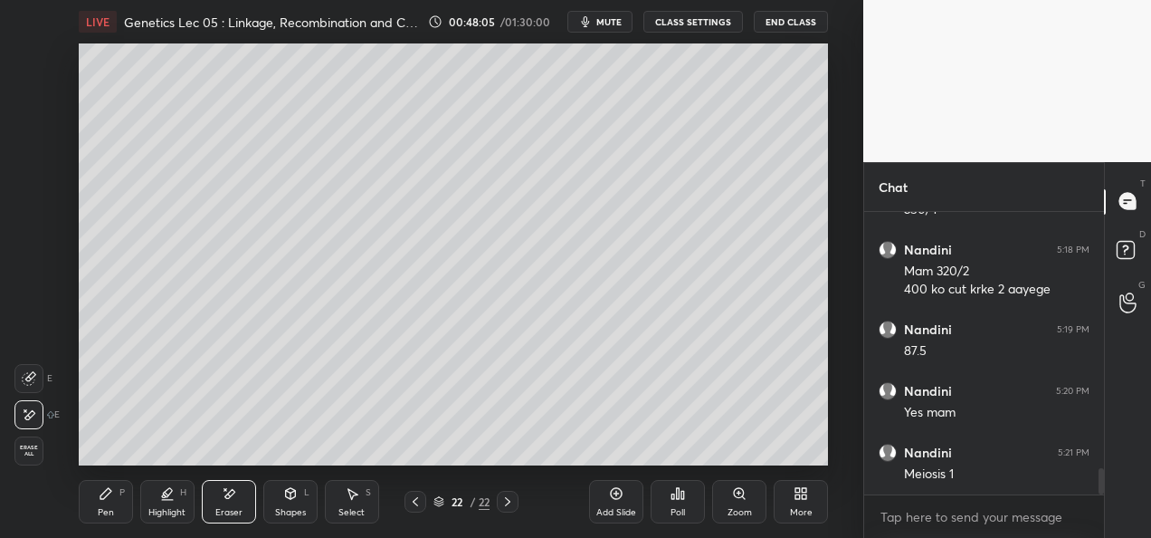
click at [30, 371] on icon at bounding box center [29, 378] width 14 height 14
click at [90, 501] on div "Pen P" at bounding box center [106, 501] width 54 height 43
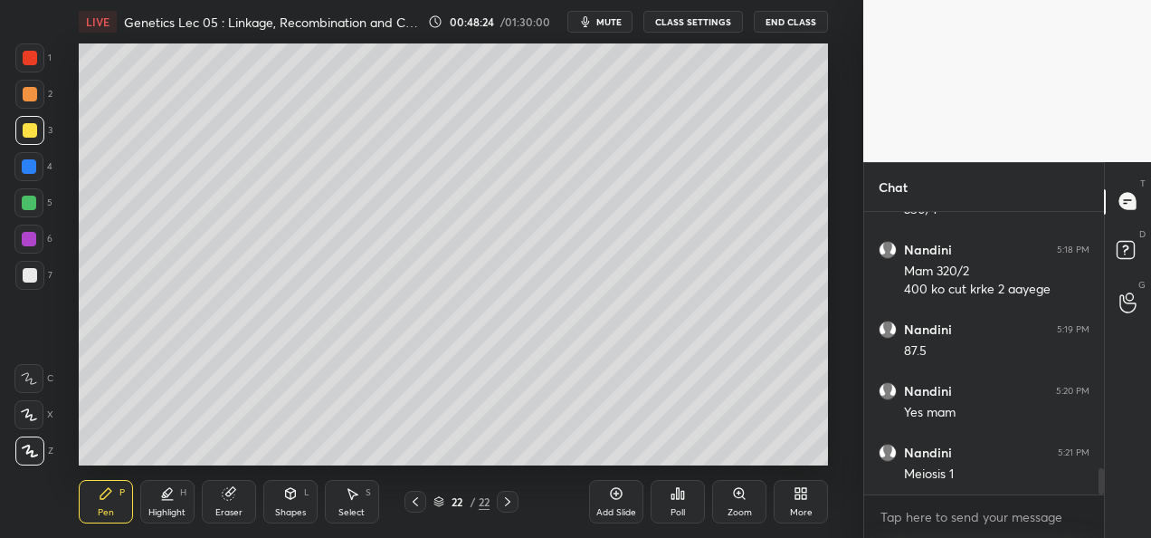
click at [412, 504] on icon at bounding box center [415, 501] width 14 height 14
click at [413, 503] on icon at bounding box center [415, 501] width 14 height 14
click at [502, 501] on icon at bounding box center [508, 501] width 14 height 14
click at [496, 505] on div "21 / 22" at bounding box center [462, 502] width 114 height 22
click at [505, 504] on icon at bounding box center [508, 501] width 14 height 14
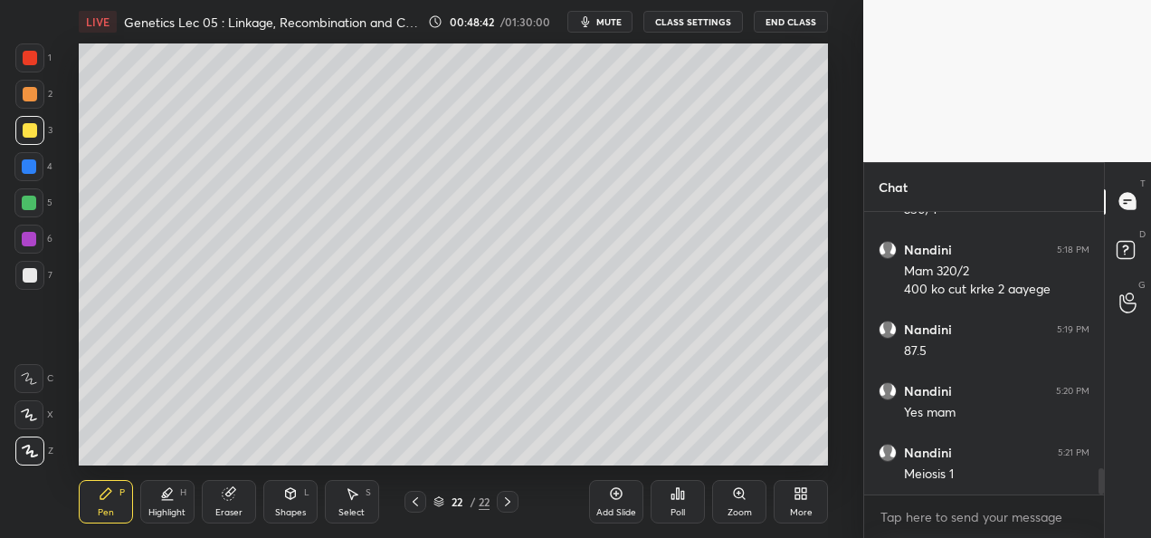
click at [415, 510] on div at bounding box center [416, 502] width 22 height 22
click at [507, 505] on icon at bounding box center [507, 501] width 5 height 9
click at [360, 505] on div "Select S" at bounding box center [352, 501] width 54 height 43
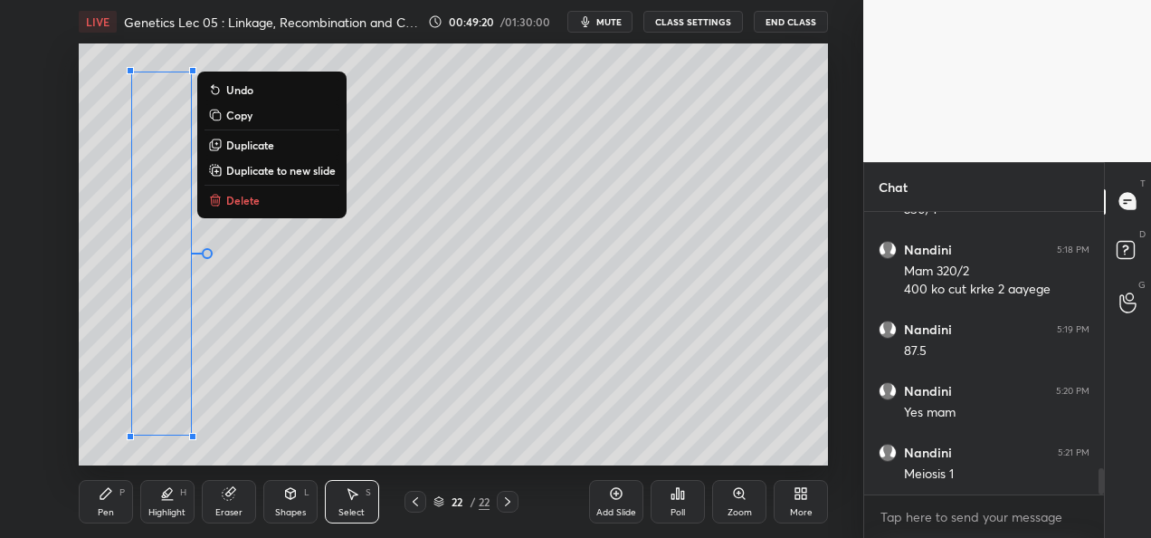
click at [263, 150] on p "Duplicate" at bounding box center [250, 145] width 48 height 14
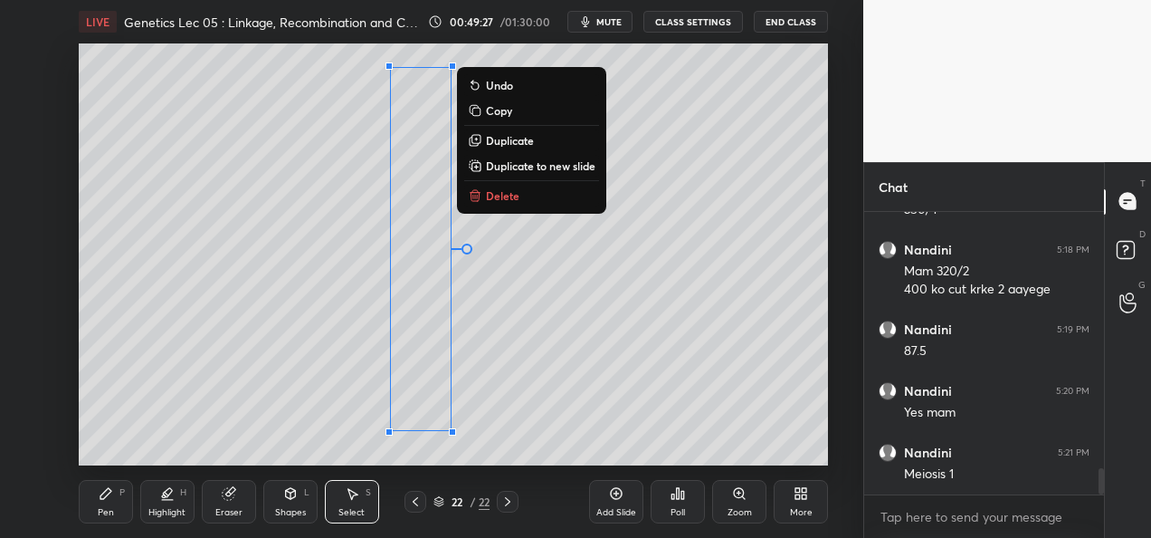
click at [221, 503] on div "Eraser" at bounding box center [229, 501] width 54 height 43
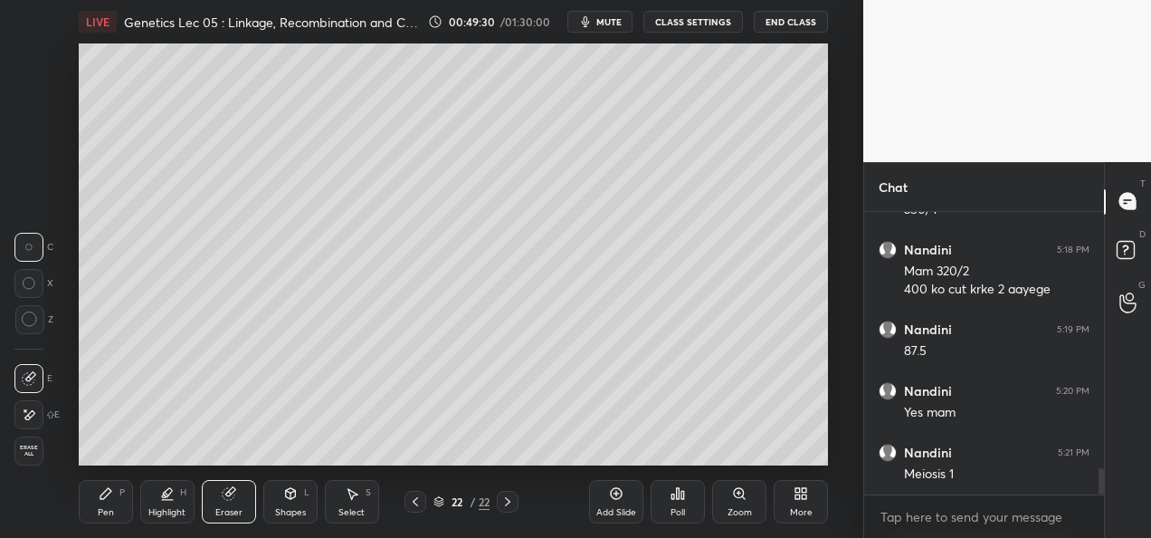
click at [105, 505] on div "Pen P" at bounding box center [106, 501] width 54 height 43
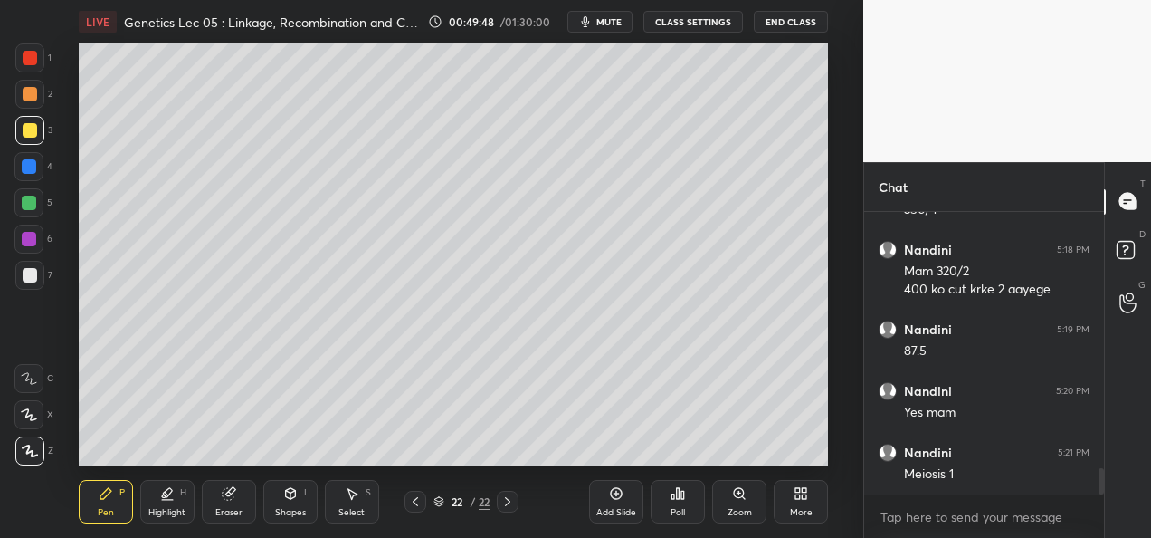
click at [33, 64] on div at bounding box center [30, 58] width 14 height 14
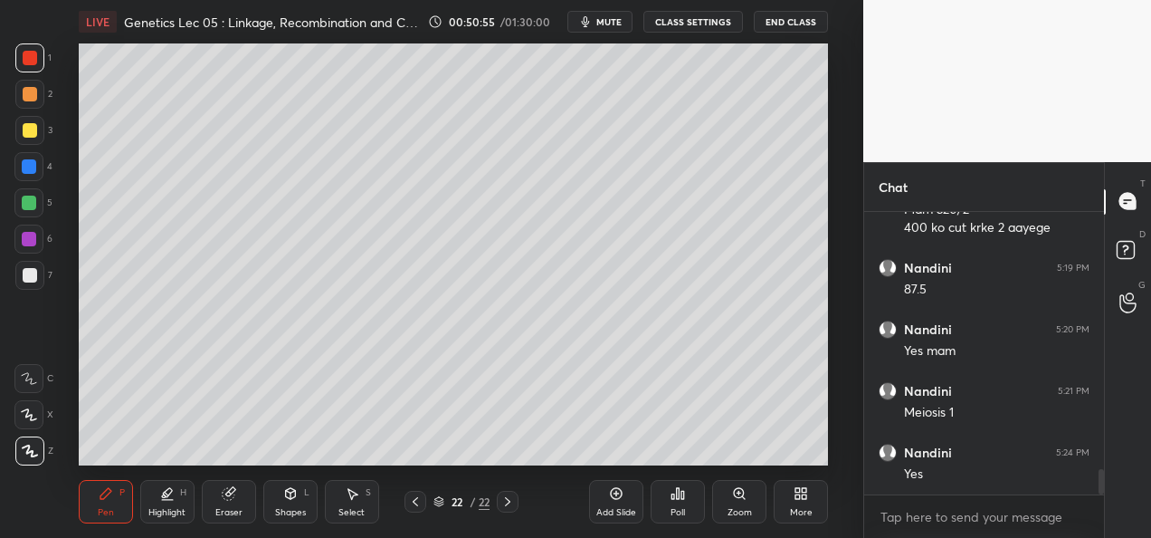
click at [760, 458] on div "Add Slide Poll Zoom More" at bounding box center [708, 501] width 239 height 101
click at [780, 453] on div "Add Slide Poll Zoom More" at bounding box center [708, 501] width 239 height 101
click at [231, 501] on div "Eraser" at bounding box center [229, 501] width 54 height 43
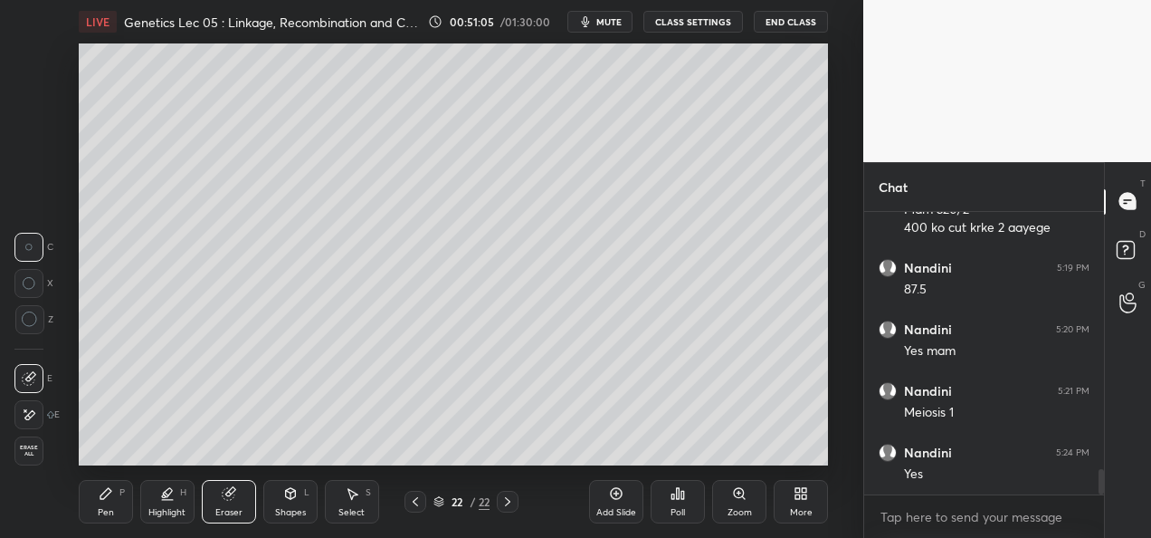
click at [31, 415] on icon at bounding box center [29, 414] width 14 height 15
click at [110, 508] on div "Pen" at bounding box center [106, 512] width 16 height 9
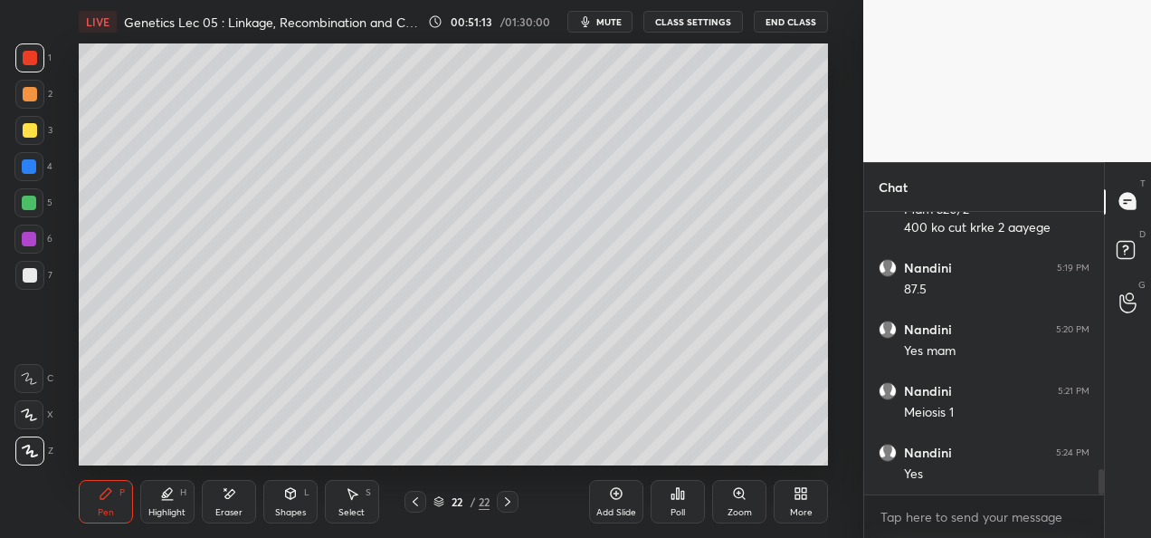
click at [608, 501] on div "Add Slide" at bounding box center [616, 501] width 54 height 43
click at [20, 98] on div at bounding box center [29, 94] width 29 height 29
click at [29, 131] on div at bounding box center [30, 130] width 14 height 14
click at [340, 508] on div "Select" at bounding box center [352, 512] width 26 height 9
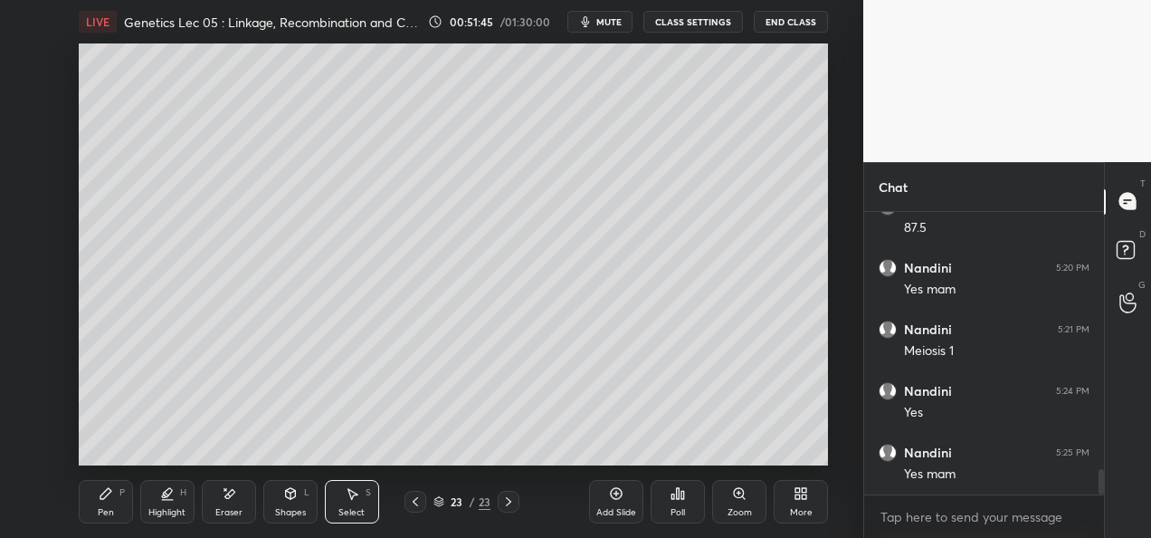
click at [244, 489] on div "Eraser" at bounding box center [229, 501] width 54 height 43
click at [275, 499] on div "Shapes L" at bounding box center [290, 501] width 54 height 43
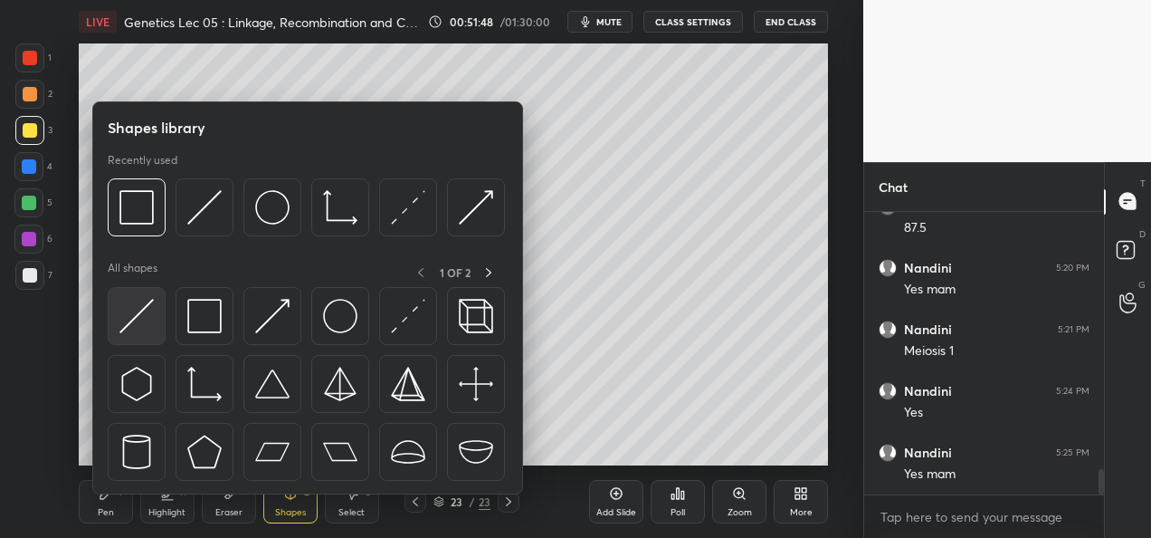
click at [150, 324] on img at bounding box center [136, 316] width 34 height 34
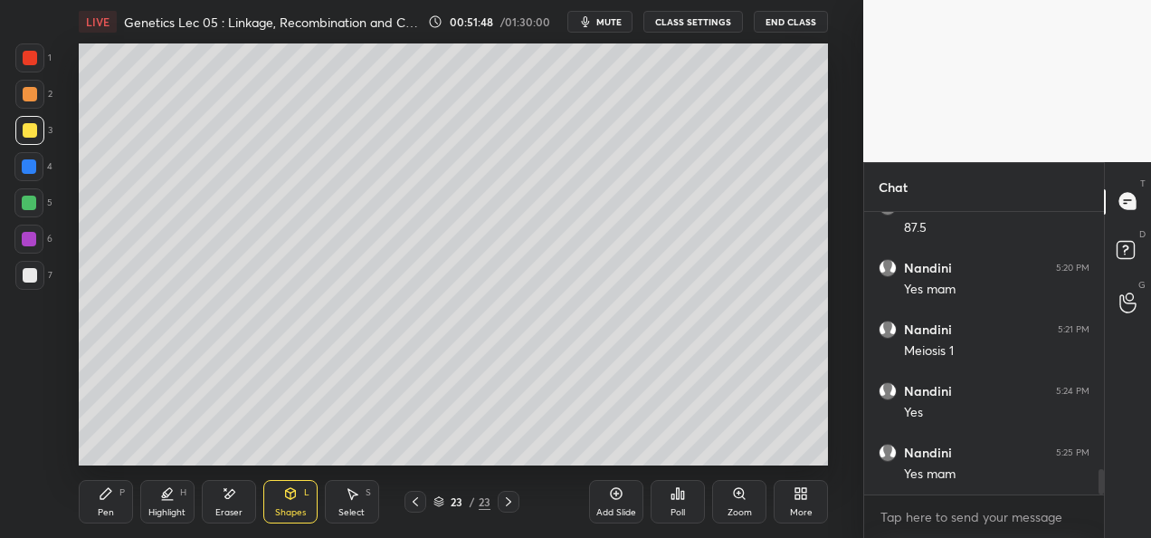
click at [27, 234] on div at bounding box center [29, 239] width 14 height 14
click at [32, 202] on div at bounding box center [29, 203] width 14 height 14
click at [100, 501] on div "Pen P" at bounding box center [106, 501] width 54 height 43
click at [33, 134] on div at bounding box center [30, 130] width 14 height 14
click at [411, 503] on icon at bounding box center [415, 501] width 14 height 14
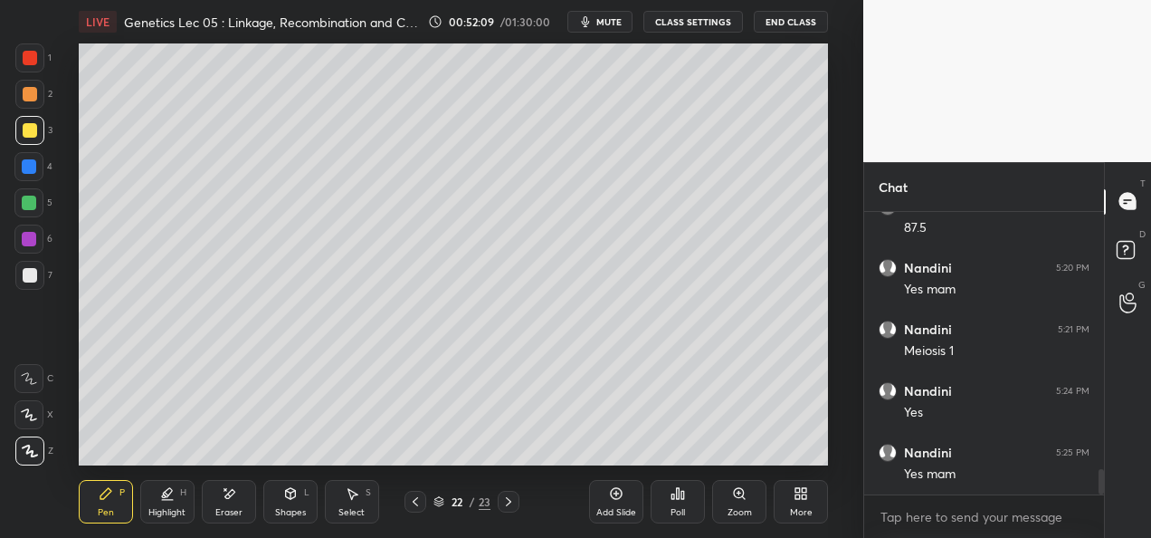
click at [416, 503] on icon at bounding box center [415, 501] width 14 height 14
click at [499, 499] on div at bounding box center [509, 502] width 22 height 22
click at [501, 503] on icon at bounding box center [508, 501] width 14 height 14
click at [29, 166] on div at bounding box center [29, 166] width 14 height 14
click at [33, 208] on div at bounding box center [29, 203] width 14 height 14
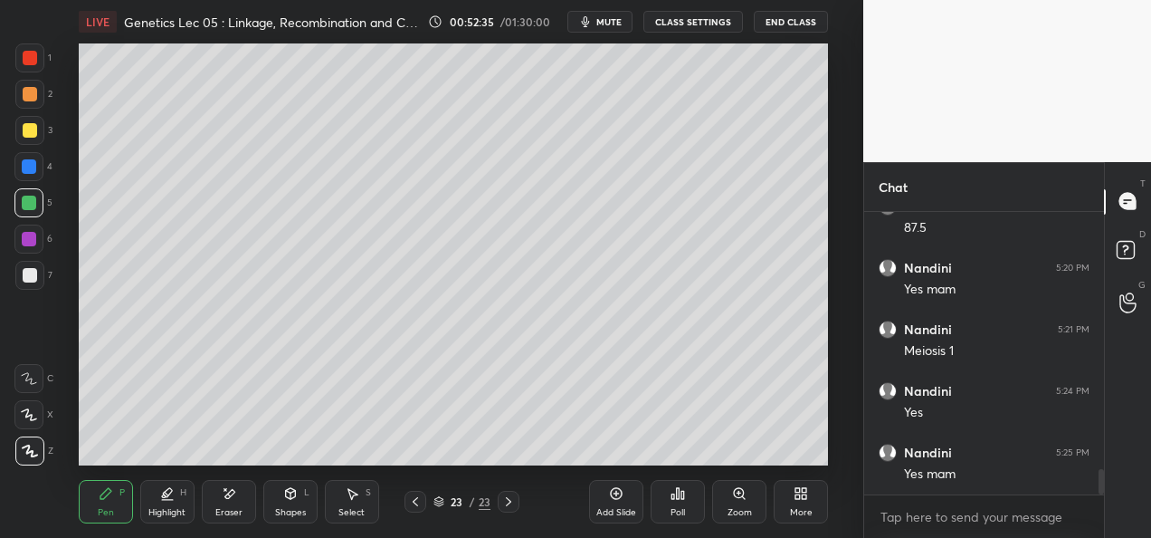
scroll to position [2974, 0]
click at [33, 131] on div at bounding box center [30, 130] width 14 height 14
click at [695, 454] on div "Poll" at bounding box center [678, 501] width 54 height 101
click at [606, 512] on div "Add Slide" at bounding box center [616, 512] width 40 height 9
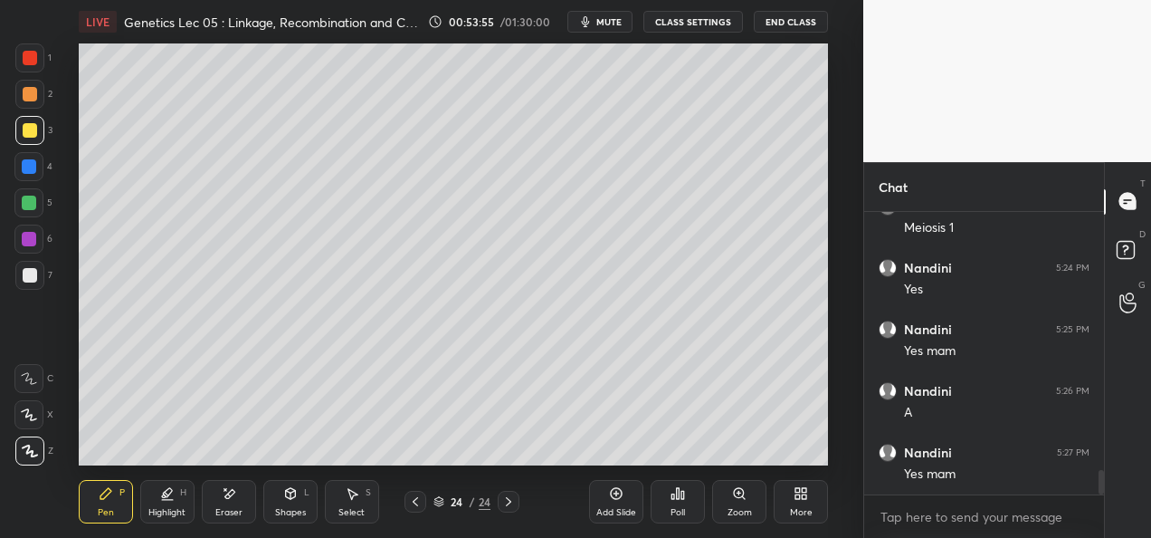
click at [227, 510] on div "Eraser" at bounding box center [228, 512] width 27 height 9
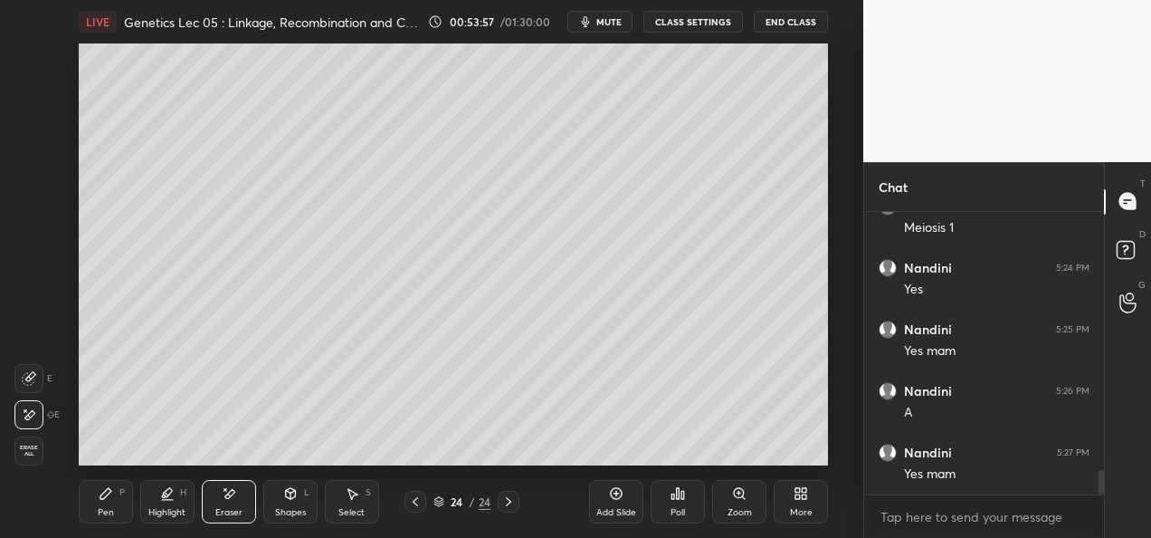
click at [115, 498] on div "Pen P" at bounding box center [106, 501] width 54 height 43
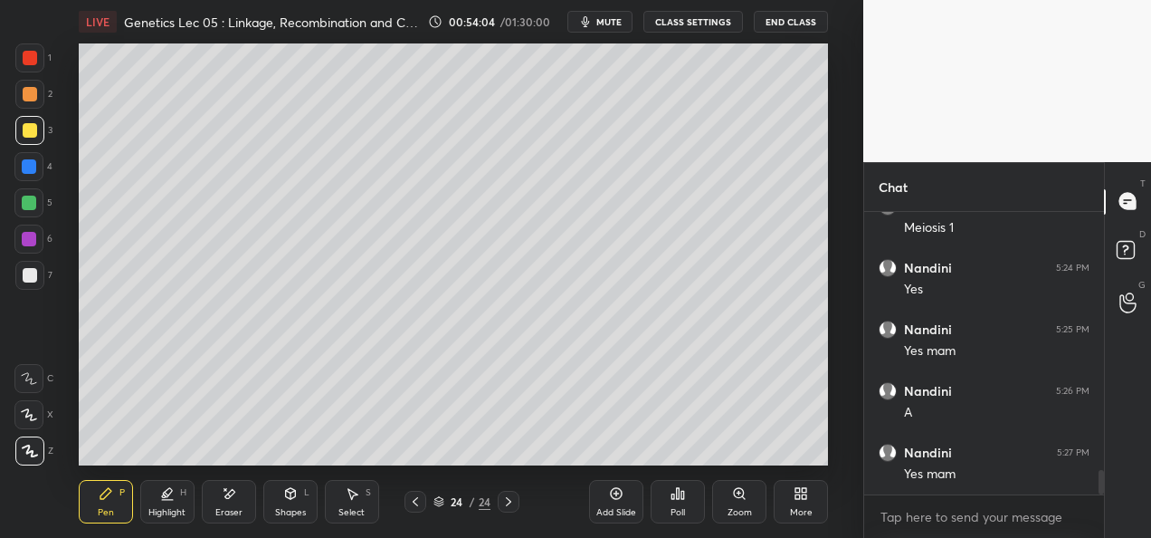
click at [299, 509] on div "Shapes" at bounding box center [290, 512] width 31 height 9
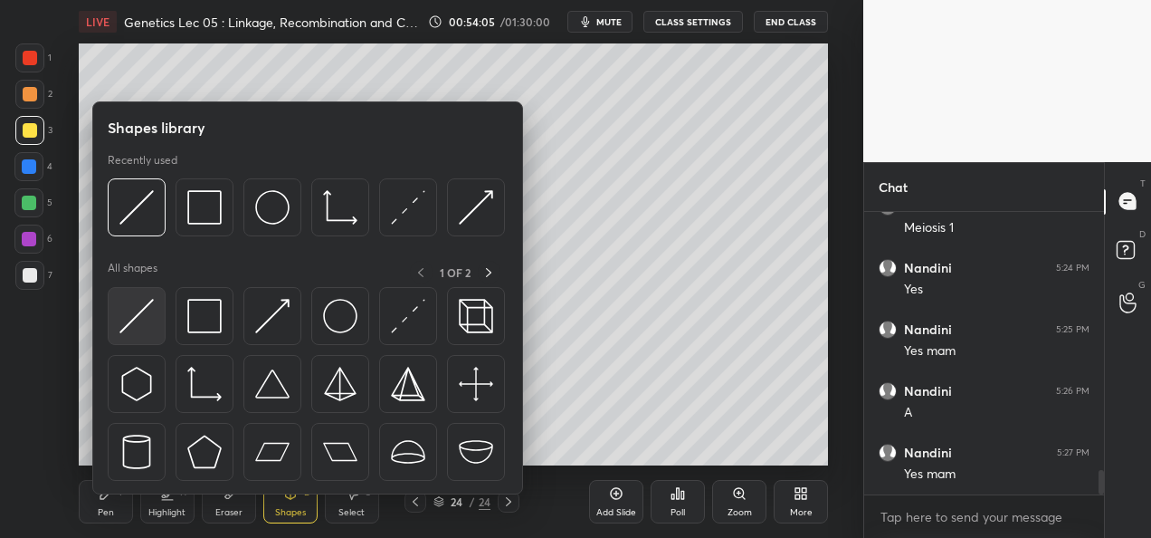
click at [133, 322] on img at bounding box center [136, 316] width 34 height 34
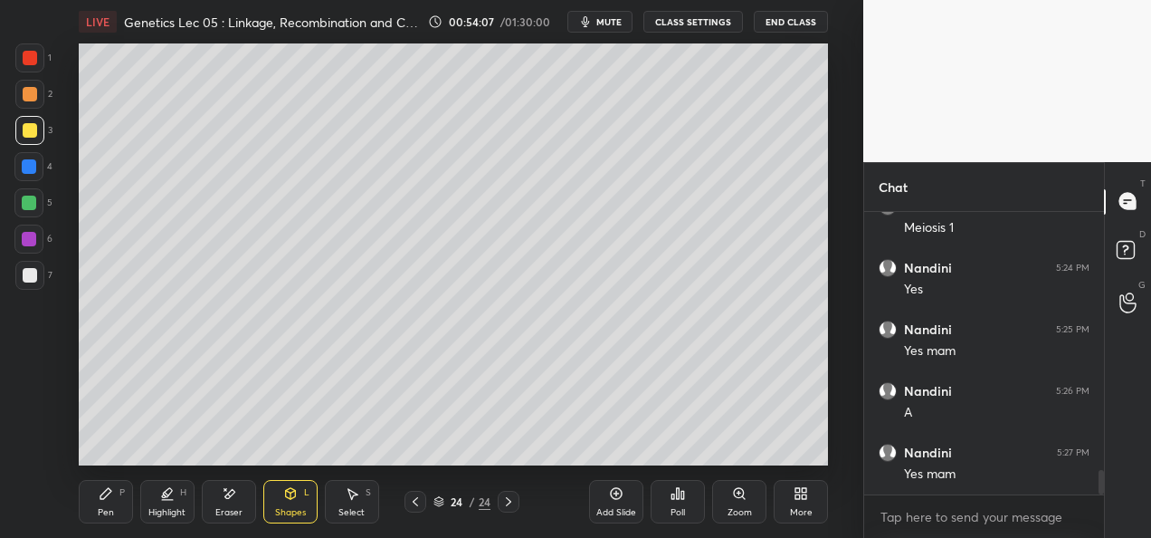
click at [31, 171] on div at bounding box center [29, 166] width 14 height 14
click at [110, 508] on div "Pen" at bounding box center [106, 512] width 16 height 9
click at [27, 96] on div at bounding box center [30, 94] width 14 height 14
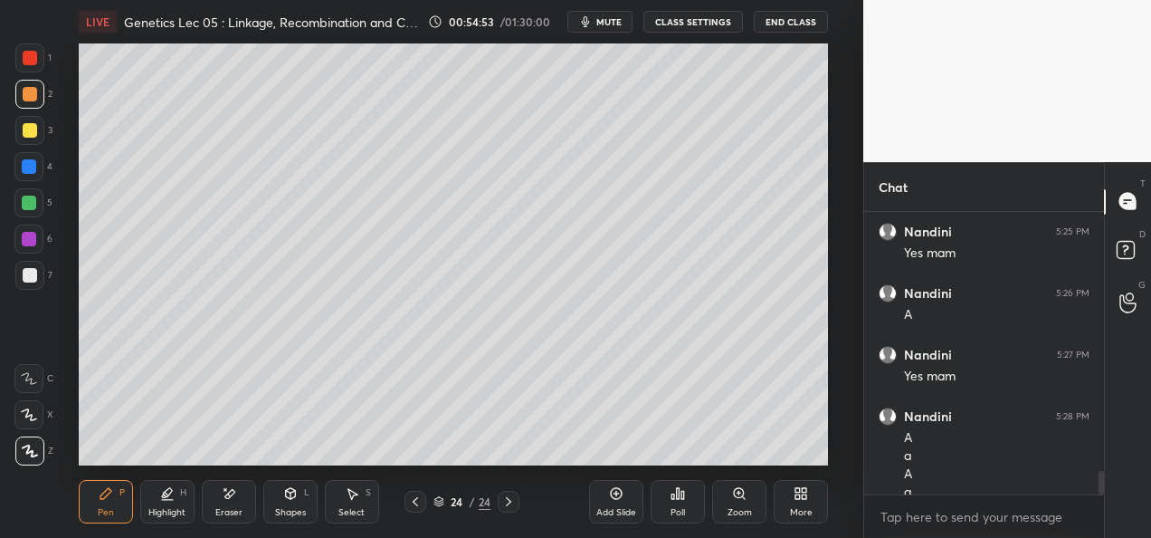
scroll to position [3152, 0]
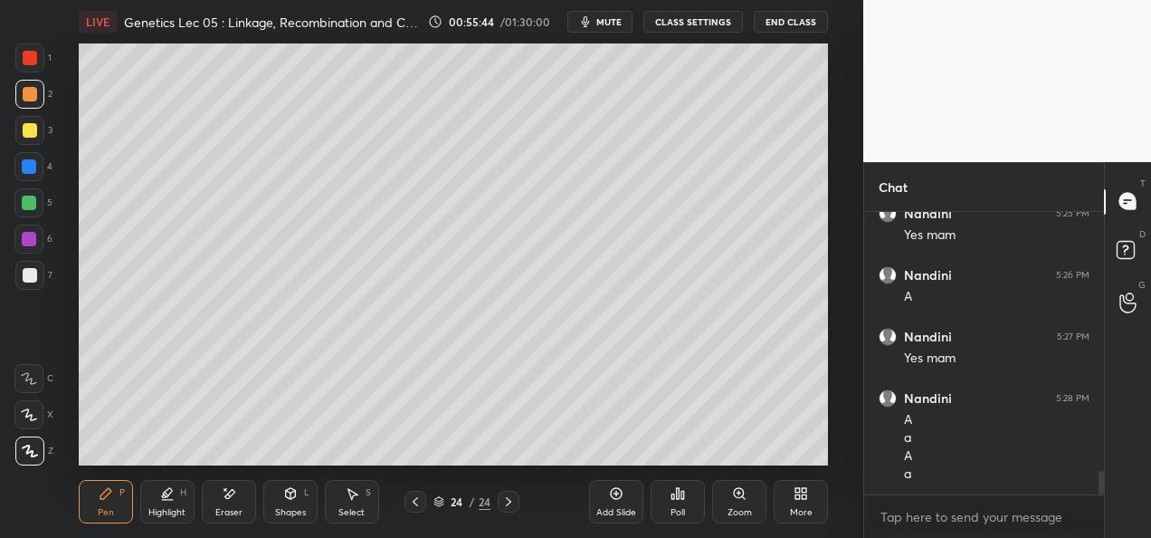
click at [234, 512] on div "Eraser" at bounding box center [228, 512] width 27 height 9
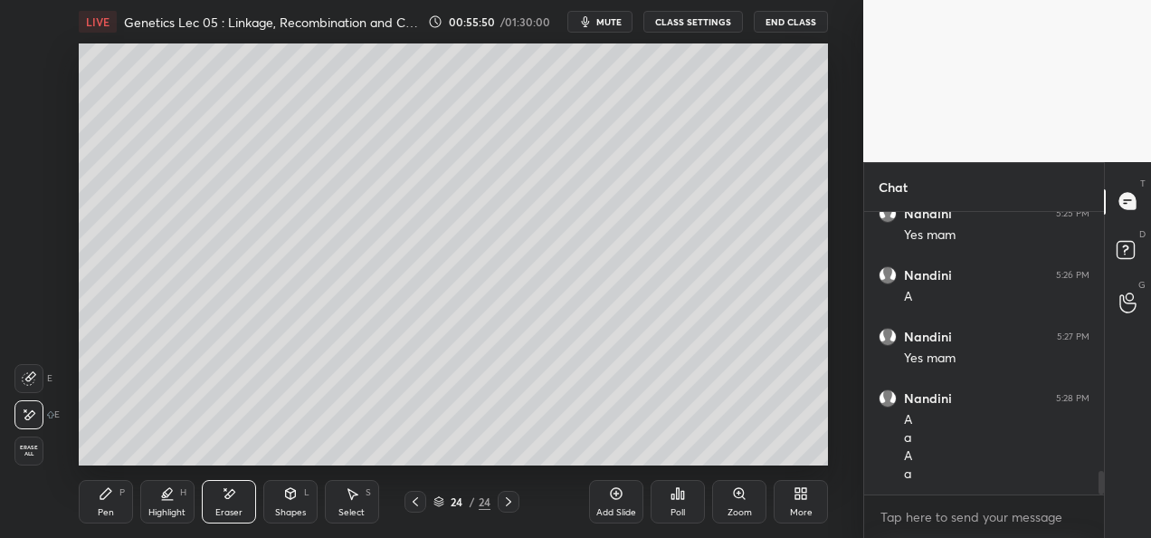
click at [109, 509] on div "Pen" at bounding box center [106, 512] width 16 height 9
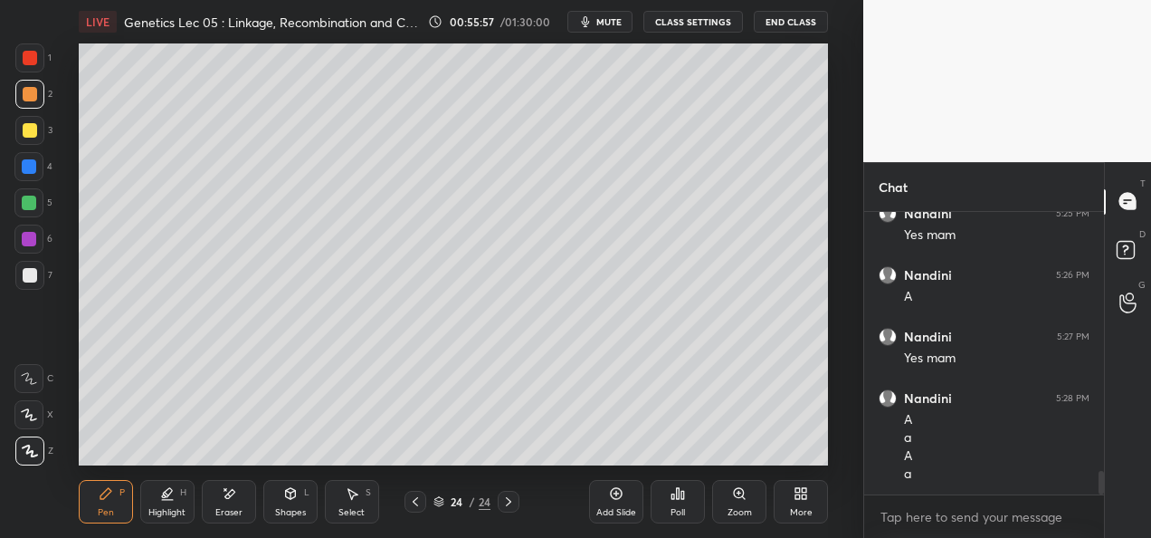
click at [223, 511] on div "Eraser" at bounding box center [228, 512] width 27 height 9
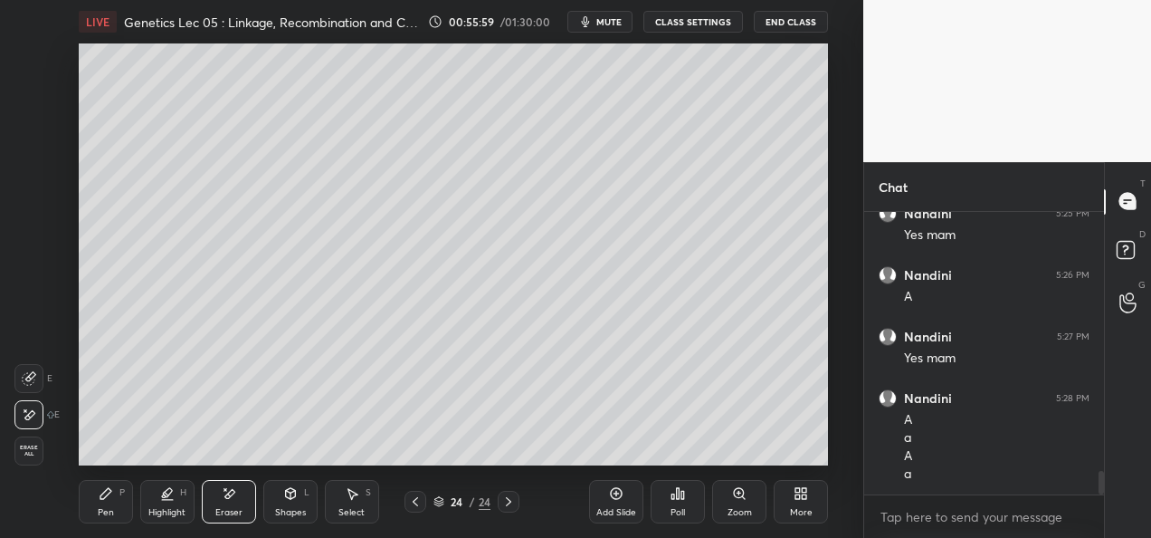
click at [105, 501] on div "Pen P" at bounding box center [106, 501] width 54 height 43
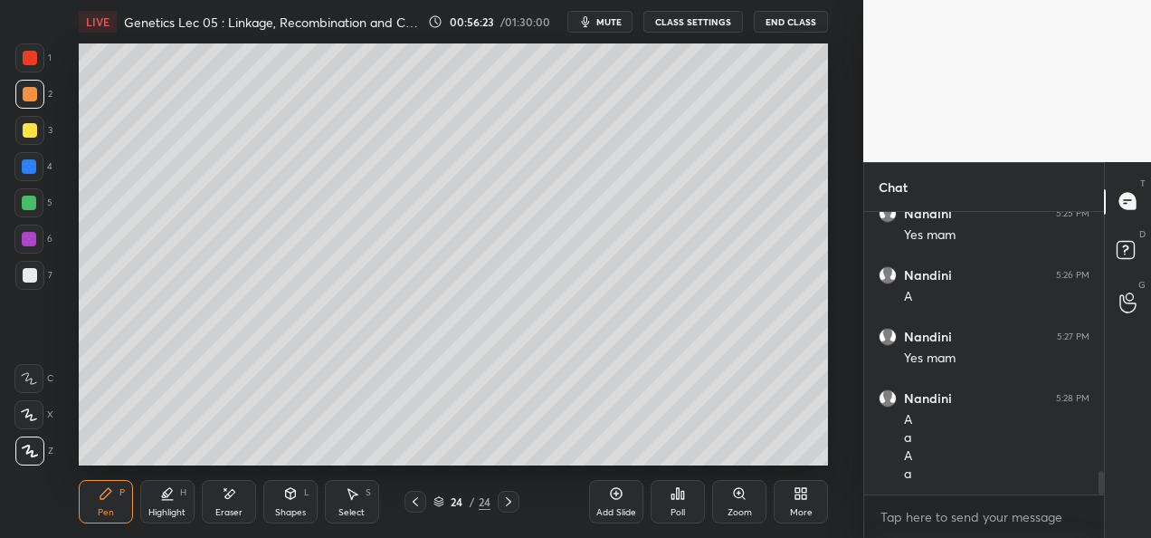
click at [227, 508] on div "Eraser" at bounding box center [228, 512] width 27 height 9
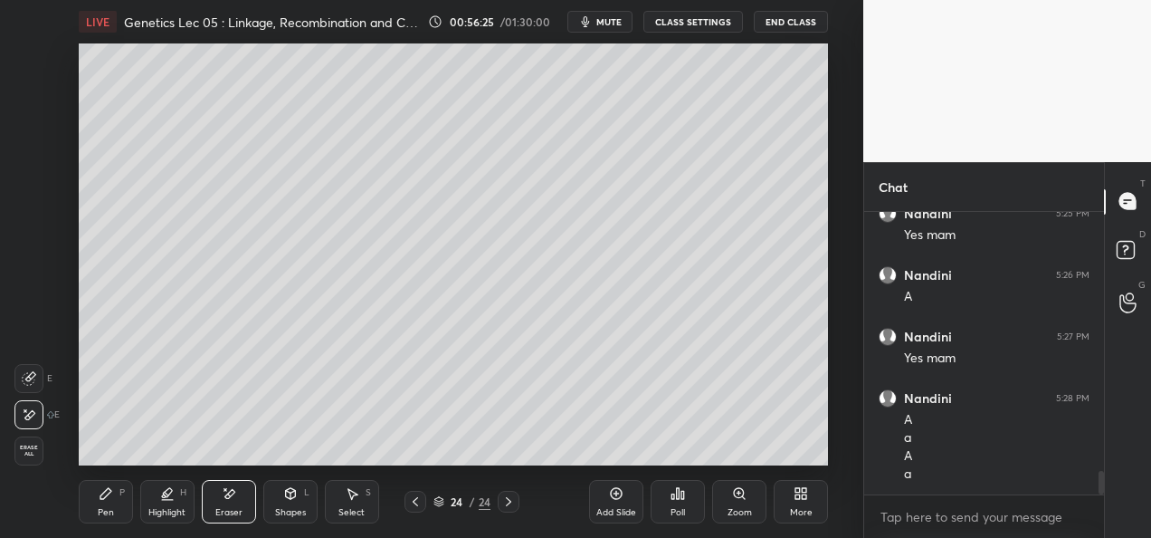
click at [98, 508] on div "Pen" at bounding box center [106, 512] width 16 height 9
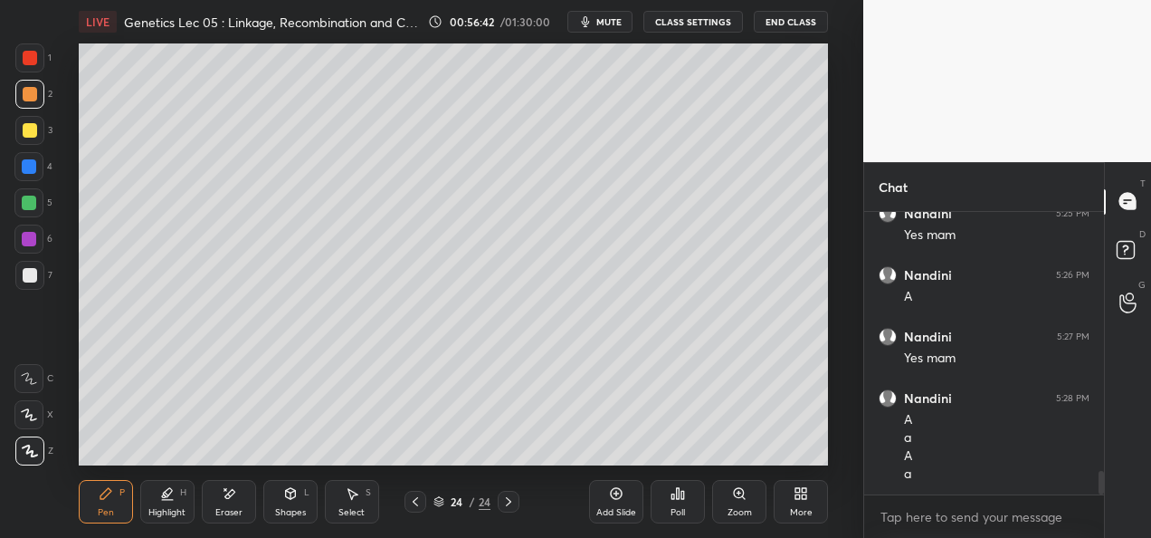
click at [25, 138] on div at bounding box center [29, 130] width 29 height 29
click at [418, 494] on icon at bounding box center [415, 501] width 14 height 14
click at [519, 499] on div at bounding box center [509, 502] width 22 height 22
click at [516, 496] on div at bounding box center [509, 502] width 22 height 22
click at [596, 509] on div "Add Slide" at bounding box center [616, 512] width 40 height 9
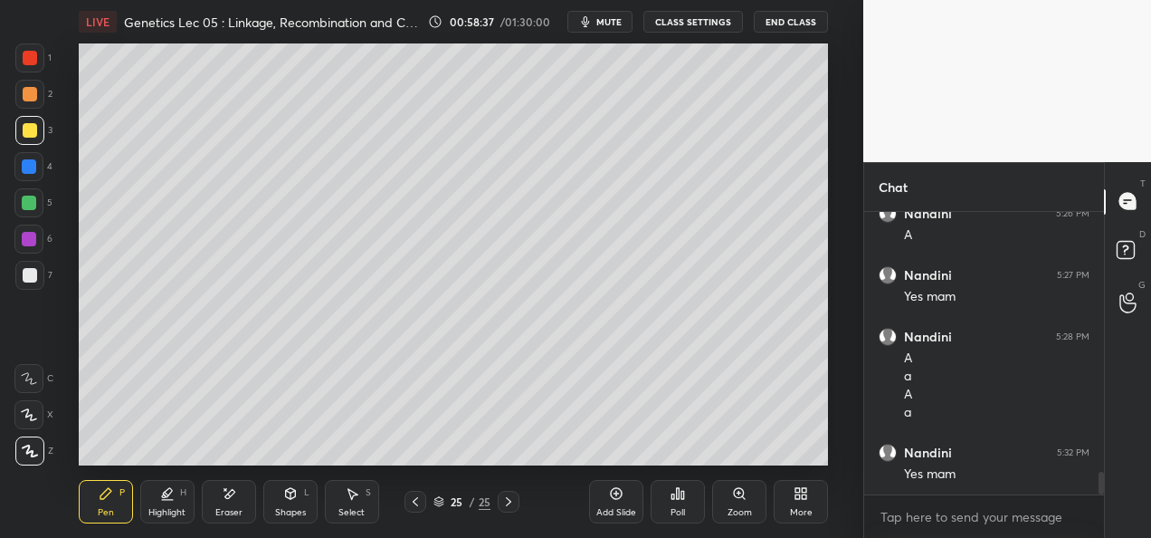
scroll to position [3231, 0]
click at [606, 505] on div "Add Slide" at bounding box center [616, 501] width 54 height 43
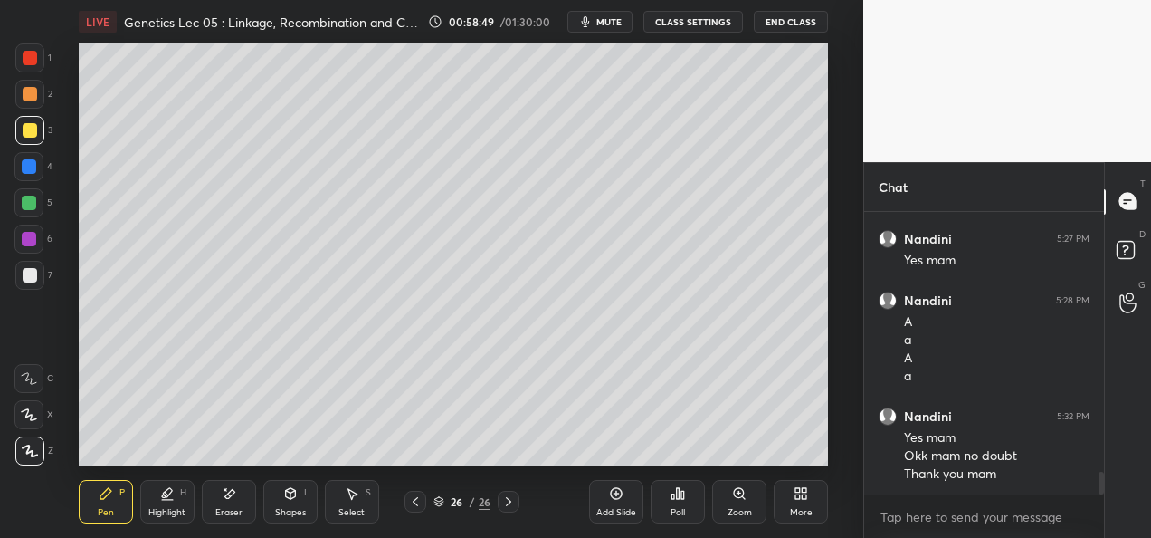
scroll to position [3311, 0]
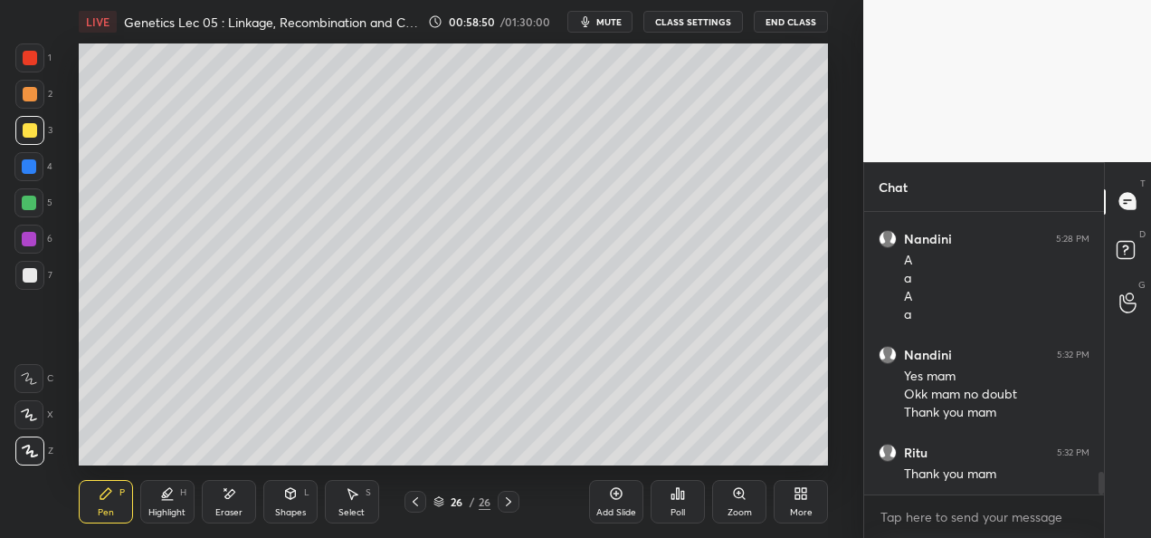
click at [721, 24] on button "CLASS SETTINGS" at bounding box center [694, 22] width 100 height 22
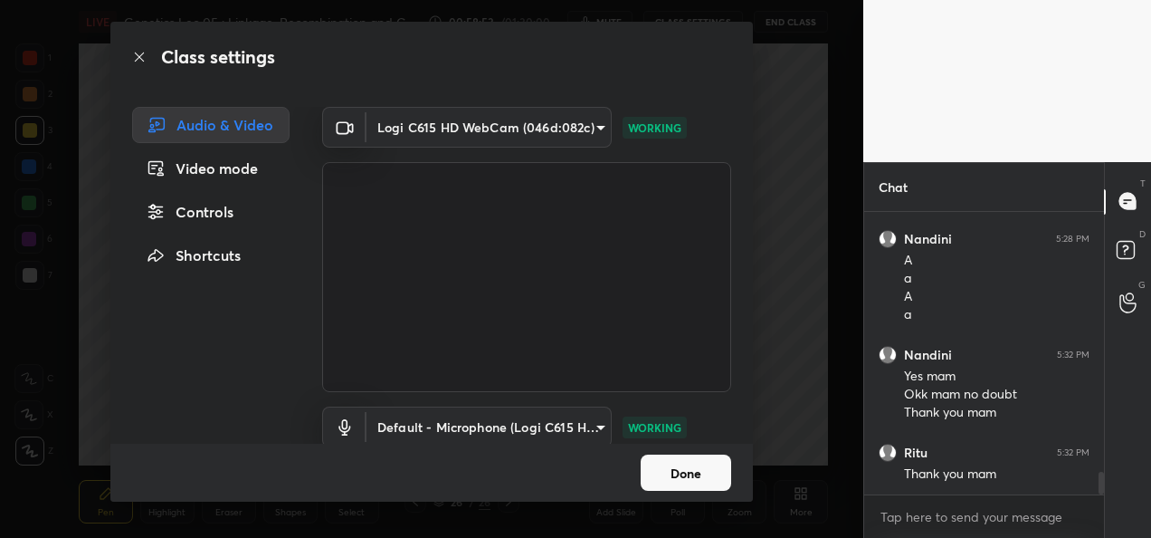
click at [570, 123] on body "1 2 3 4 5 6 7 C X Z E E Erase all H H LIVE Genetics Lec 05 : Linkage, Recombina…" at bounding box center [575, 269] width 1151 height 538
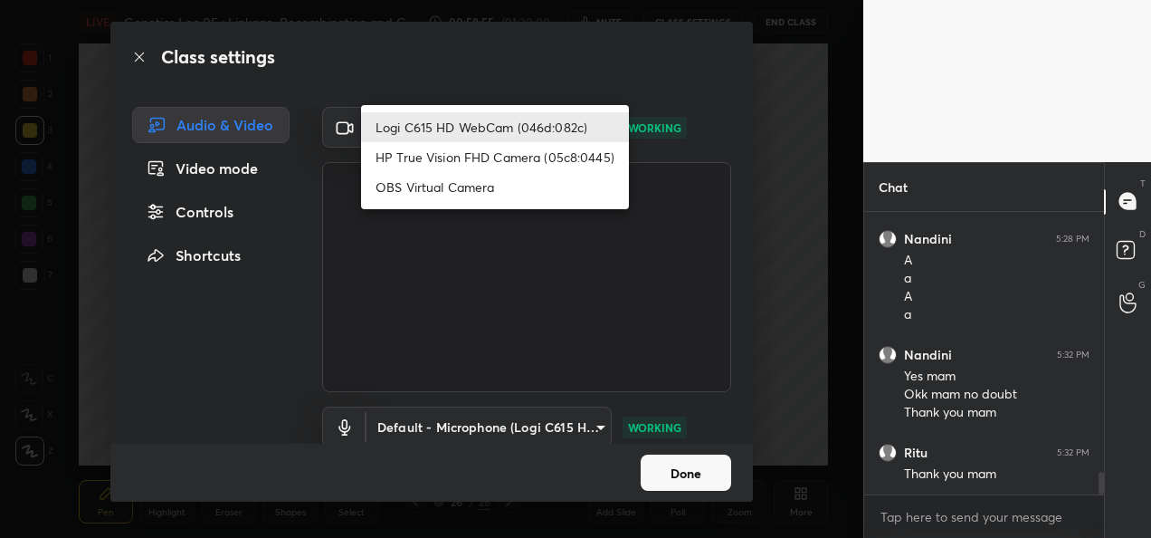
click at [531, 164] on li "HP True Vision FHD Camera (05c8:0445)" at bounding box center [495, 157] width 268 height 30
type input "bcf53276a89e7daf4ffafe53acaefef8a573b71029af250087ced6fea5ab325b"
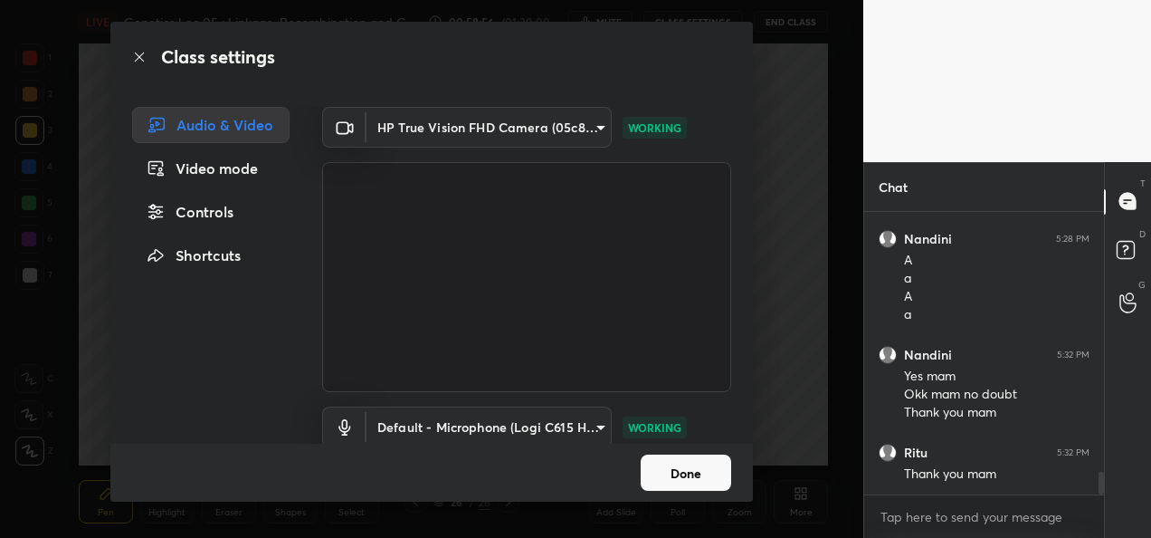
click at [691, 482] on button "Done" at bounding box center [686, 472] width 91 height 36
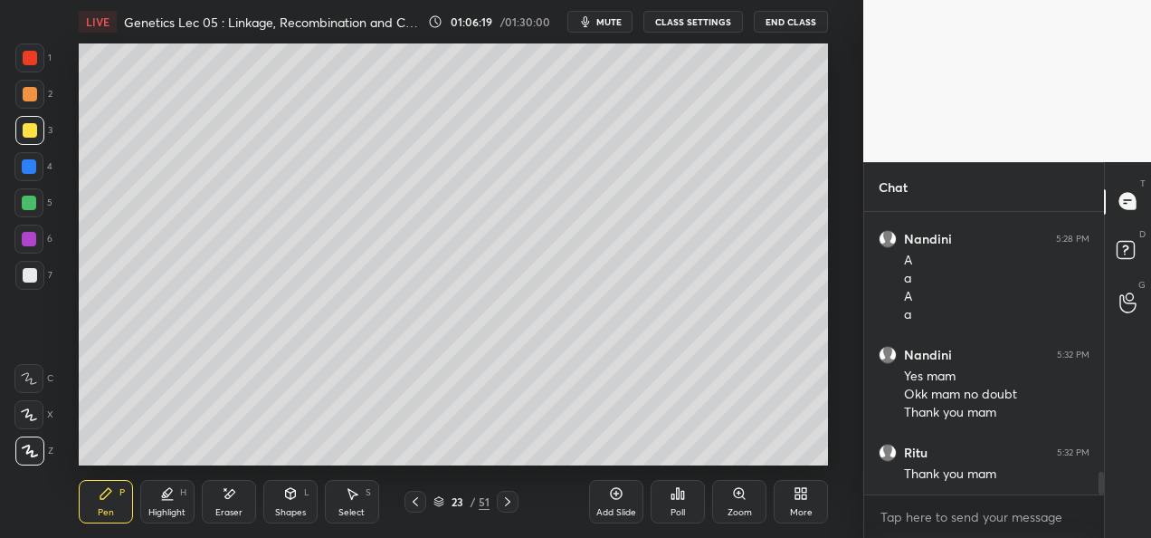
click at [793, 28] on button "End Class" at bounding box center [791, 22] width 74 height 22
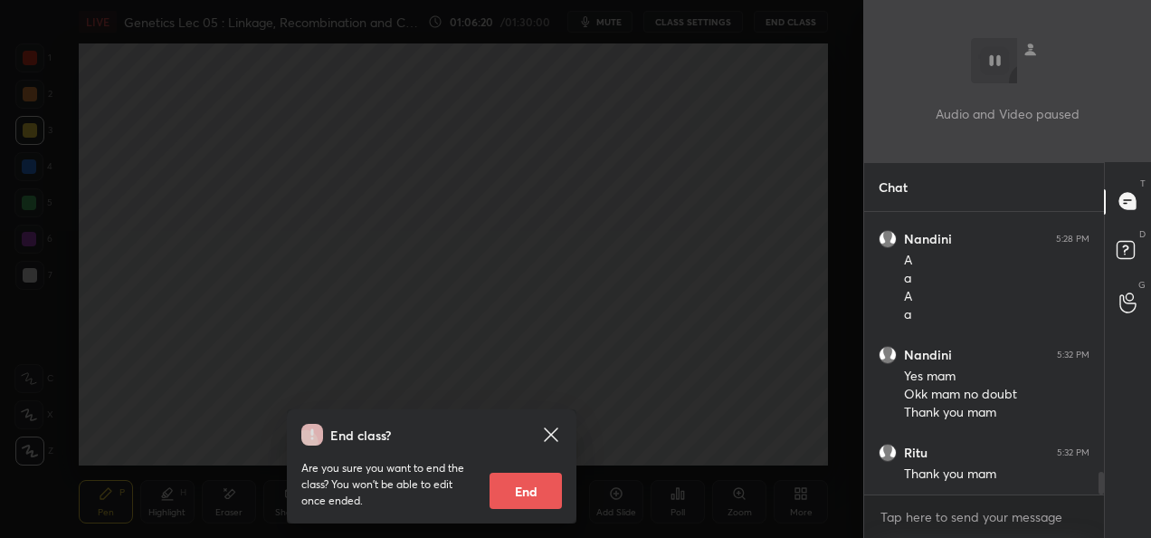
click at [515, 501] on button "End" at bounding box center [526, 490] width 72 height 36
type textarea "x"
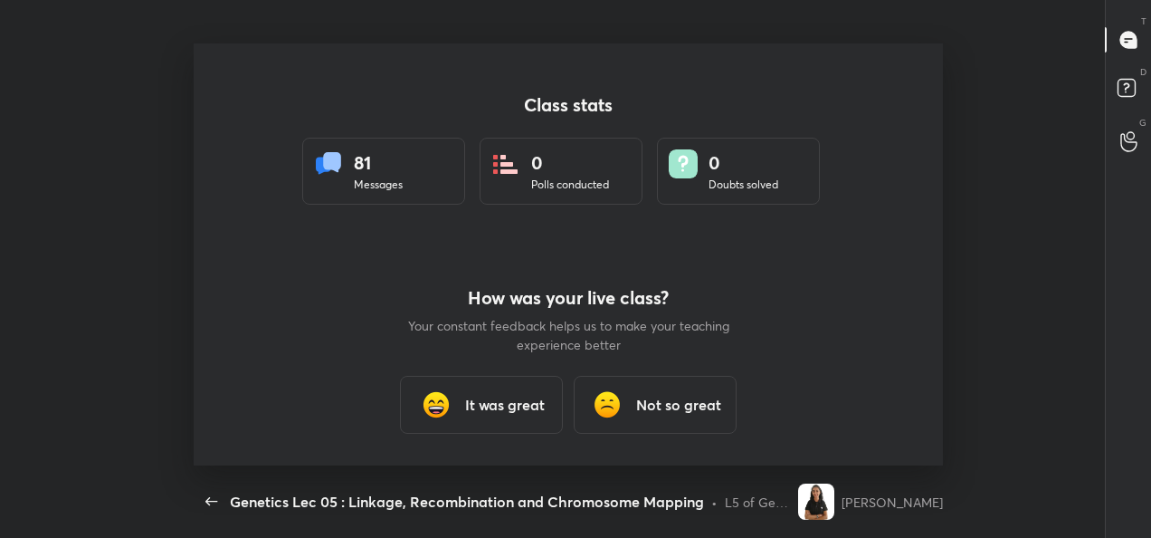
scroll to position [0, 0]
